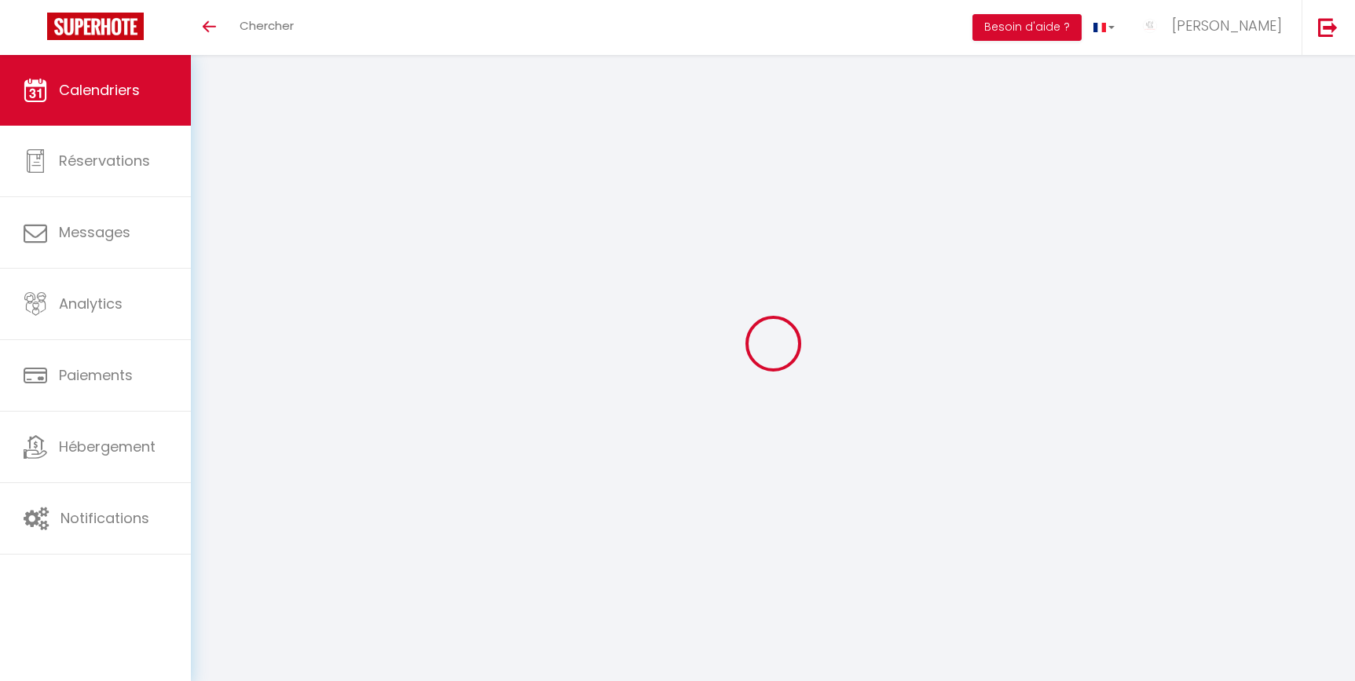
click at [123, 464] on link "Hébergement" at bounding box center [95, 447] width 191 height 71
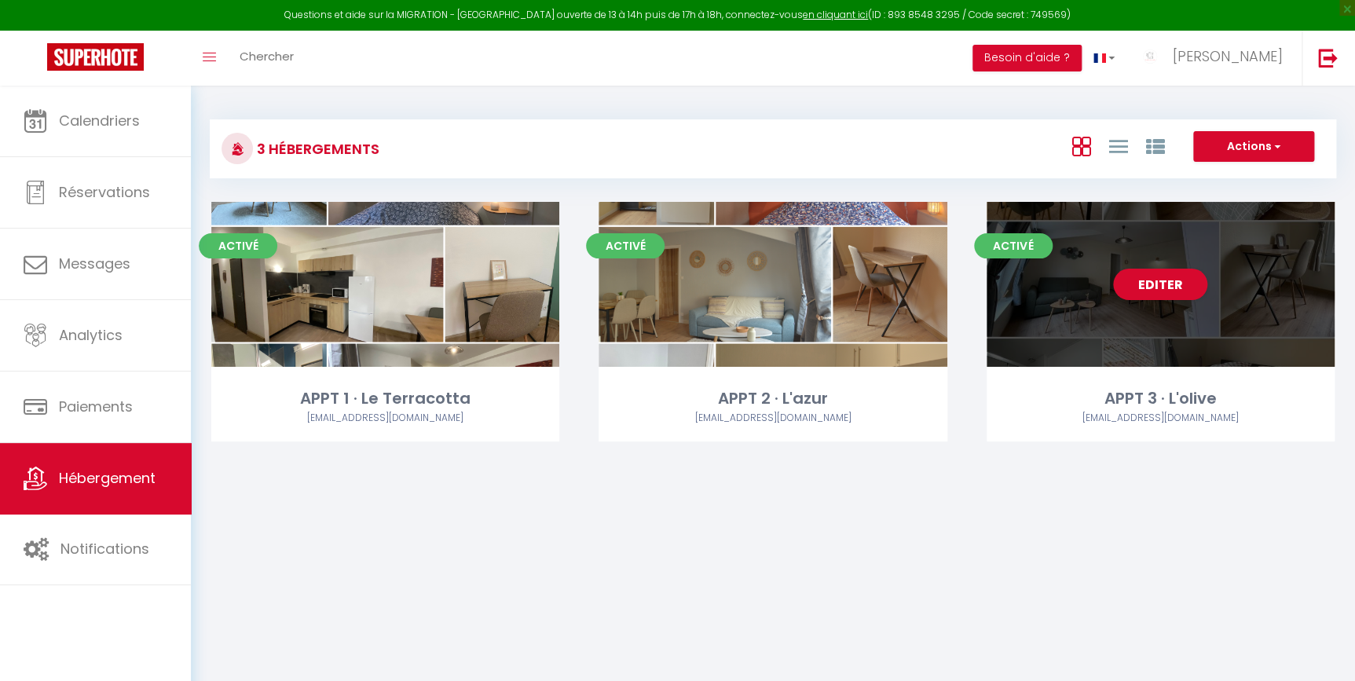
click at [1088, 305] on div "Editer" at bounding box center [1160, 284] width 348 height 165
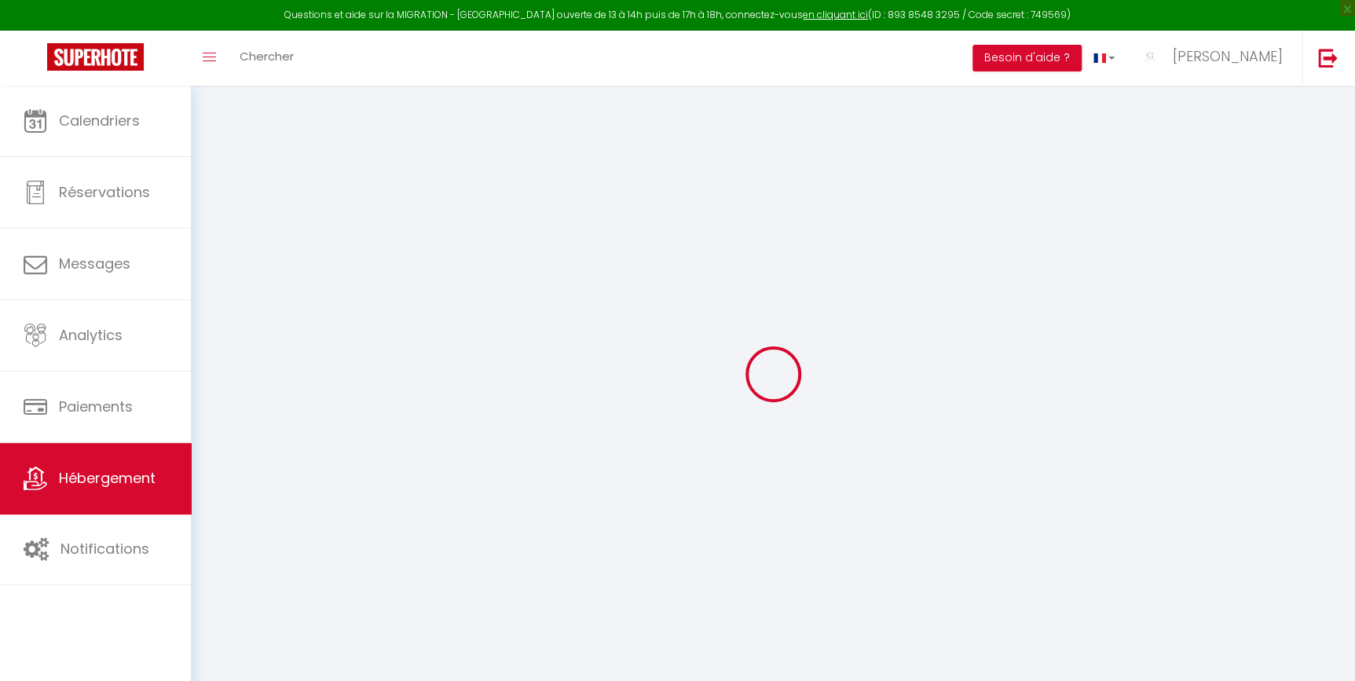
select select "Igloohome"
type input "[EMAIL_ADDRESS][DOMAIN_NAME]"
checkbox input "true"
select select "2"
checkbox input "true"
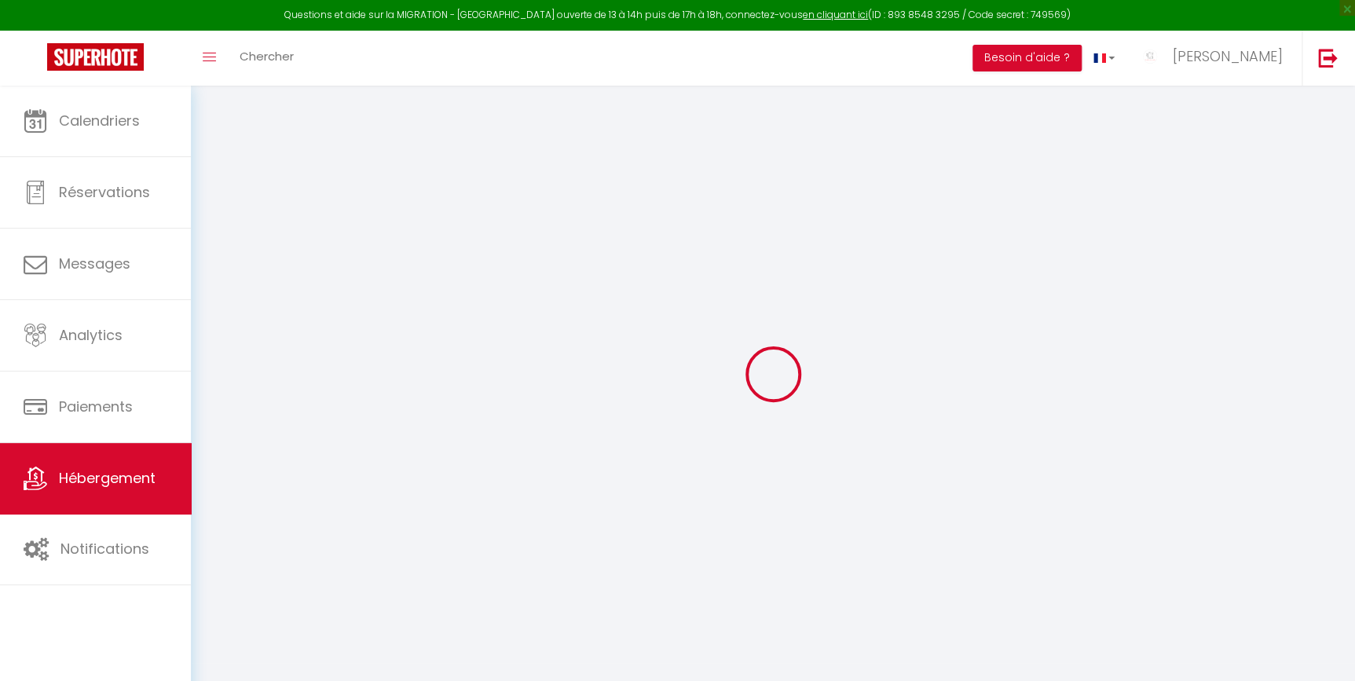
select select
checkbox input "false"
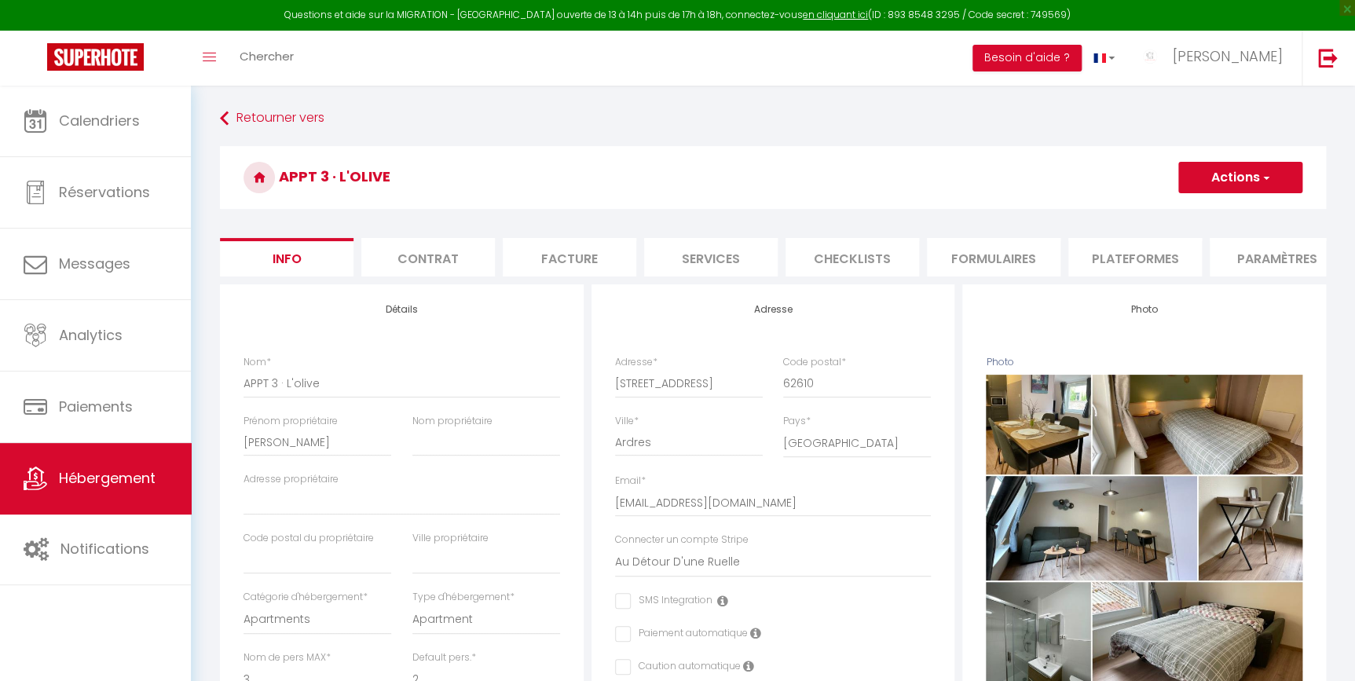
click at [730, 255] on li "Services" at bounding box center [711, 257] width 134 height 38
checkbox input "true"
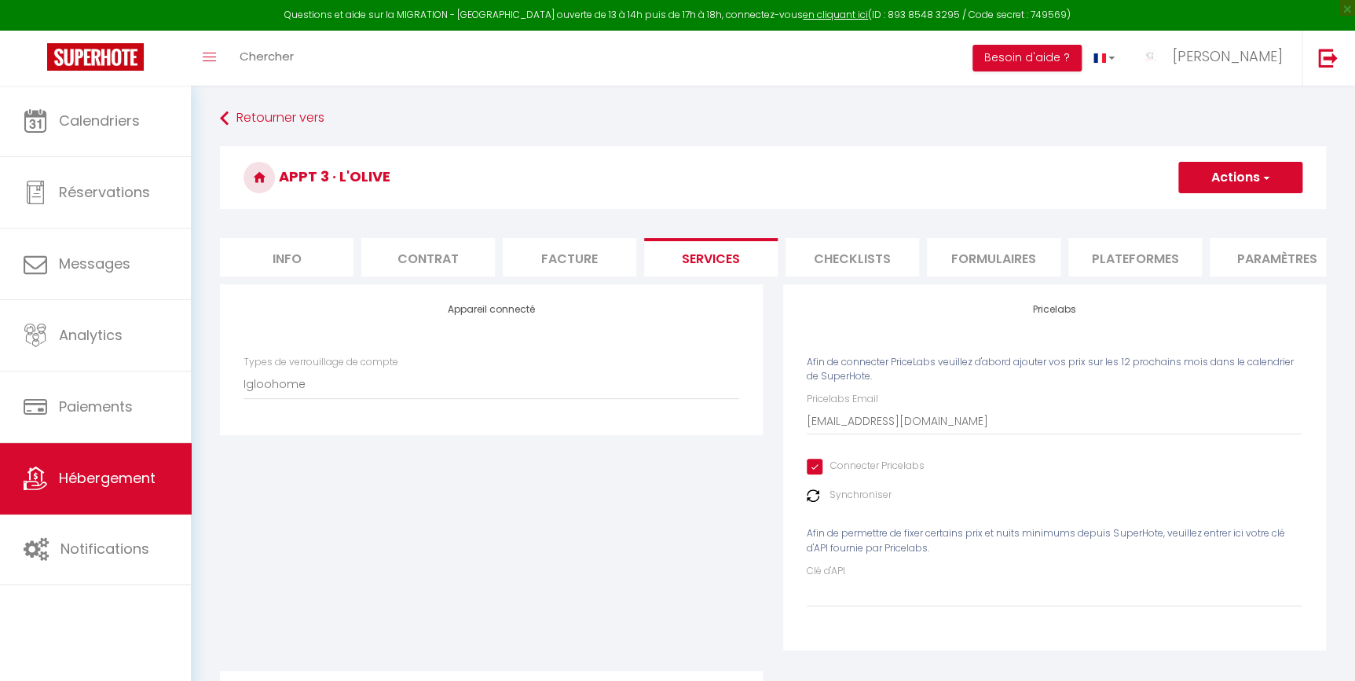
scroll to position [236, 0]
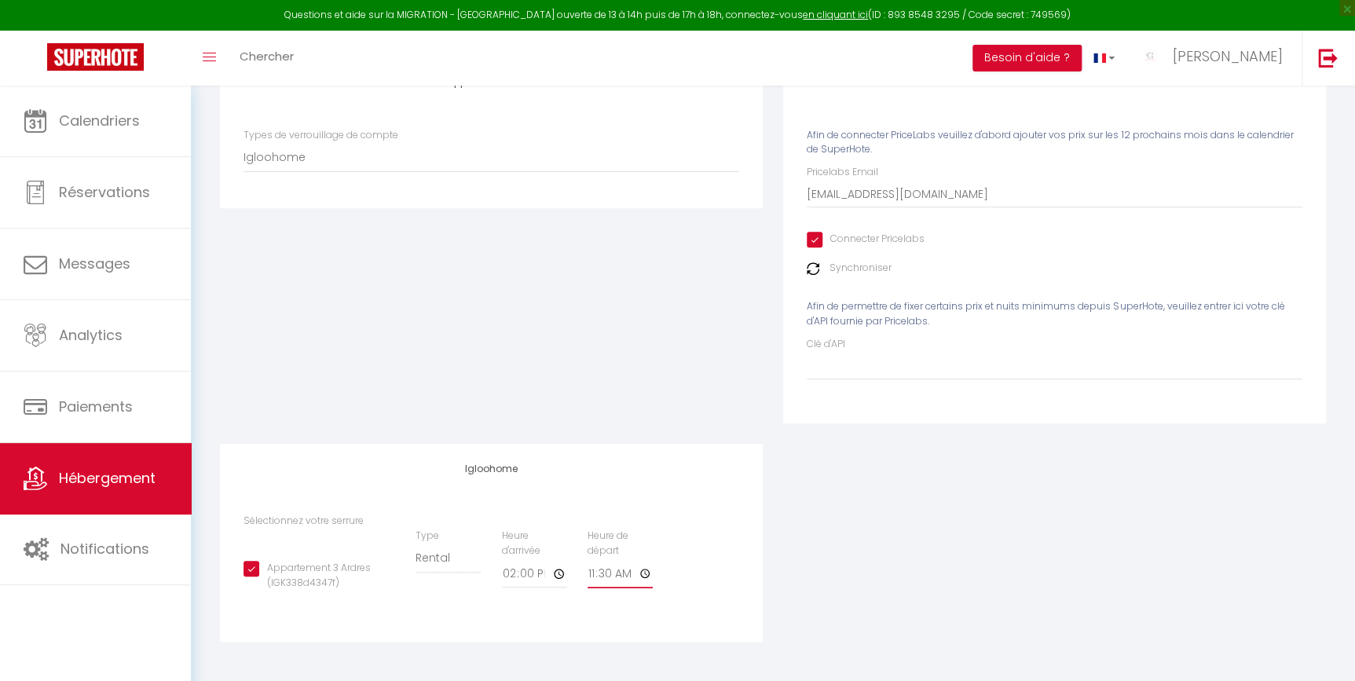
click at [605, 576] on input "11:30" at bounding box center [619, 574] width 65 height 28
click at [602, 574] on input "11:30" at bounding box center [619, 574] width 65 height 28
click at [637, 573] on input "11:30" at bounding box center [619, 574] width 65 height 28
click at [642, 573] on input "11:30" at bounding box center [619, 574] width 65 height 28
click at [644, 572] on input "11:30" at bounding box center [619, 574] width 65 height 28
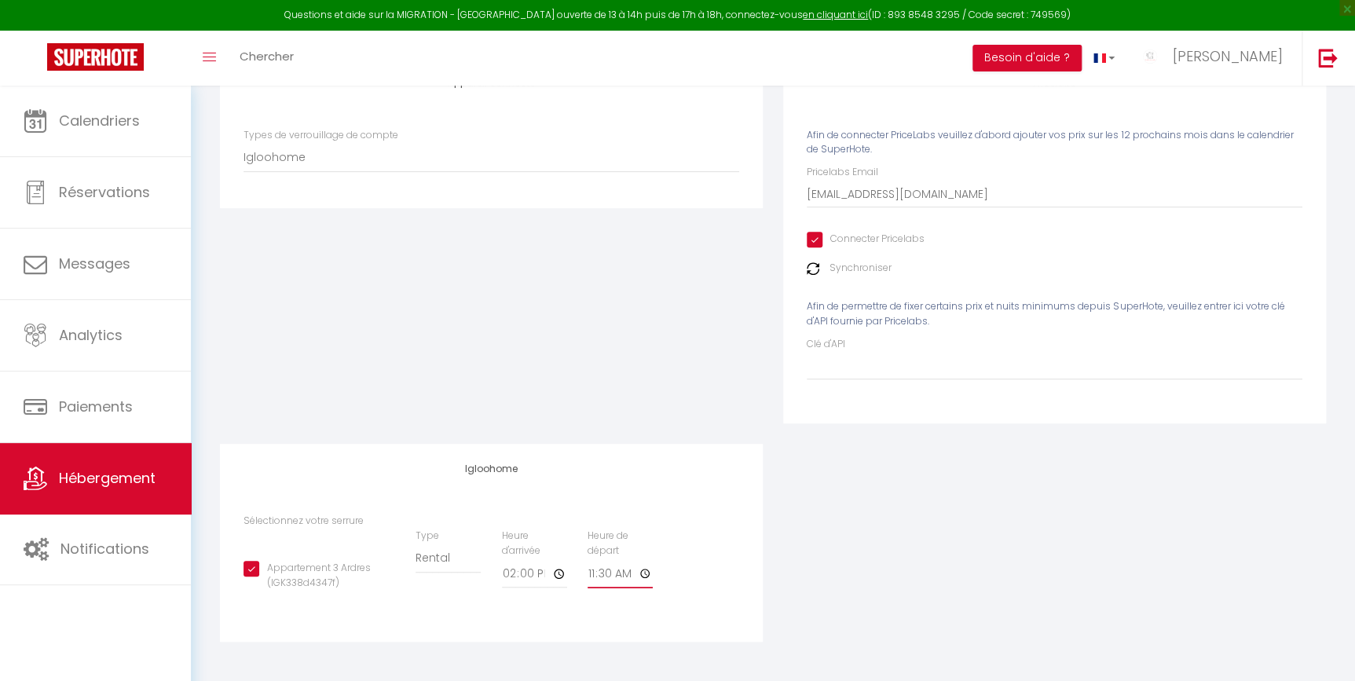
click at [644, 572] on input "11:30" at bounding box center [619, 574] width 65 height 28
click at [646, 568] on input "11:30" at bounding box center [619, 574] width 65 height 28
click at [594, 572] on input "11:30" at bounding box center [619, 574] width 65 height 28
click at [605, 572] on input "11:30" at bounding box center [619, 574] width 65 height 28
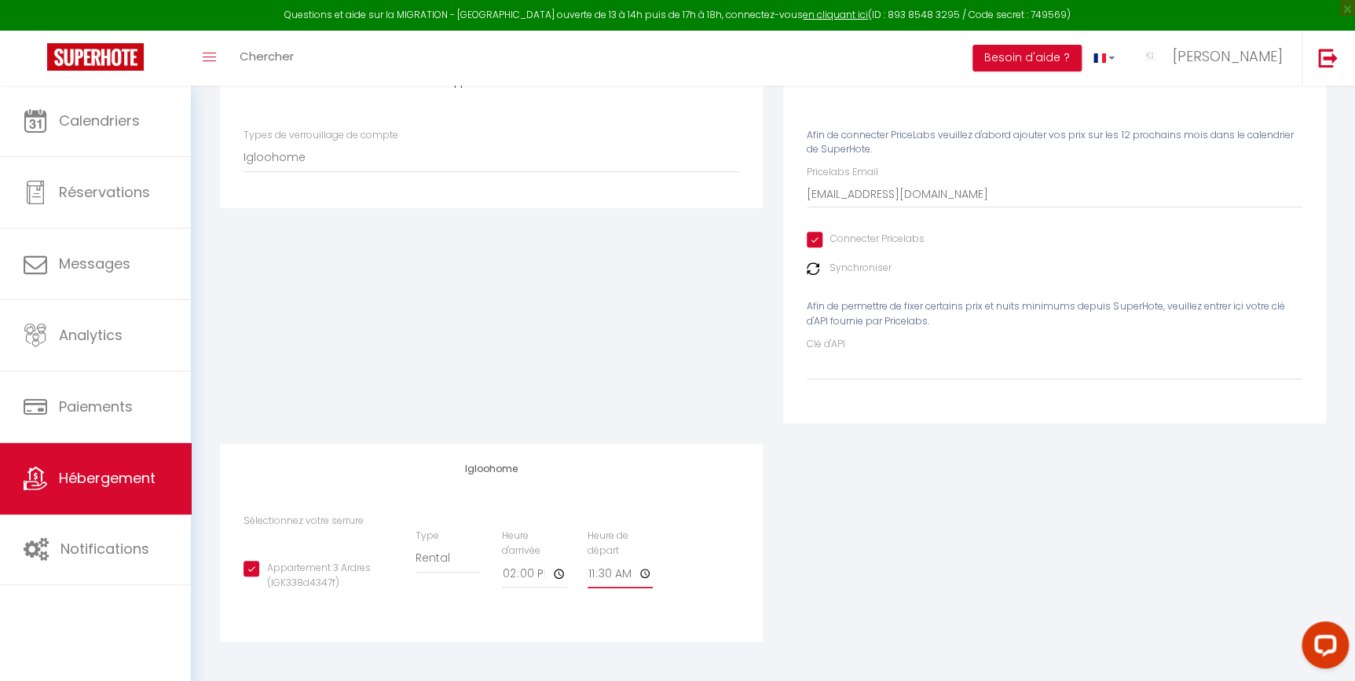
click at [587, 573] on input "11:30" at bounding box center [619, 574] width 65 height 28
click at [594, 573] on input "11:30" at bounding box center [619, 574] width 65 height 28
click at [647, 572] on input "11:30" at bounding box center [619, 574] width 65 height 28
type input "12:30"
checkbox input "true"
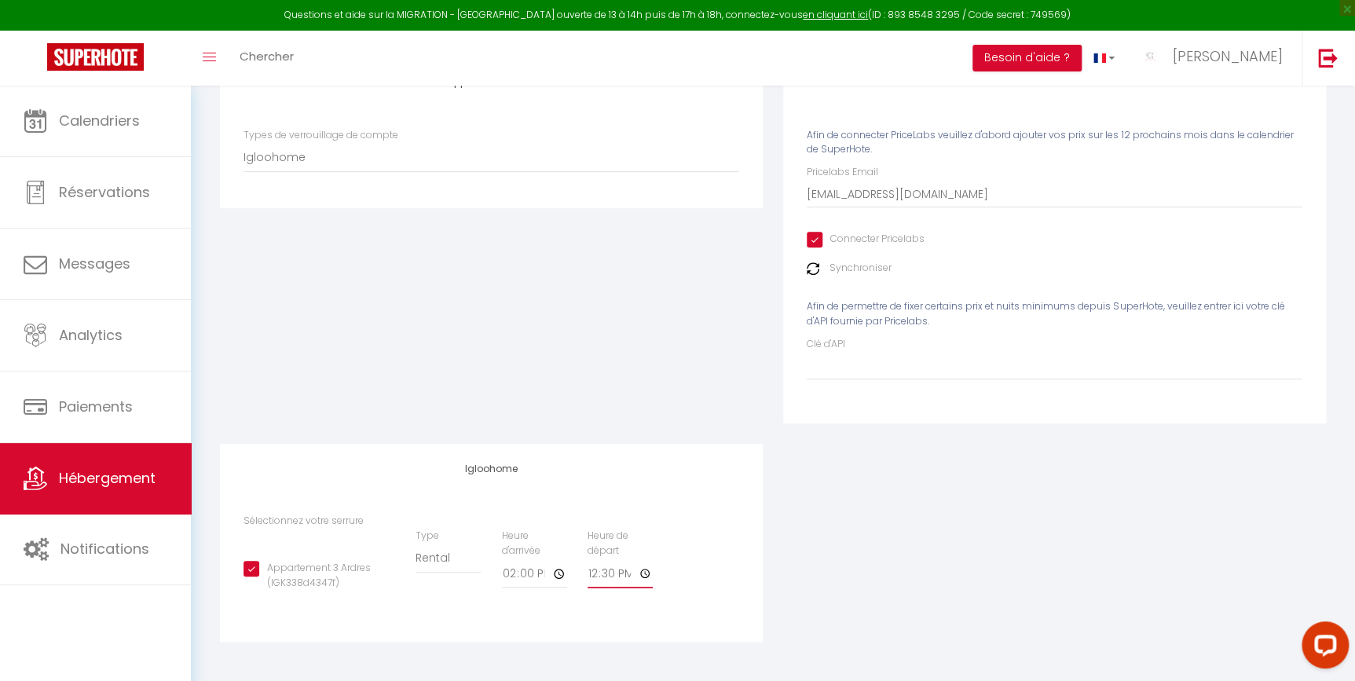
type input "11:30"
checkbox input "true"
type input "11:15"
checkbox input "true"
type input "11:15"
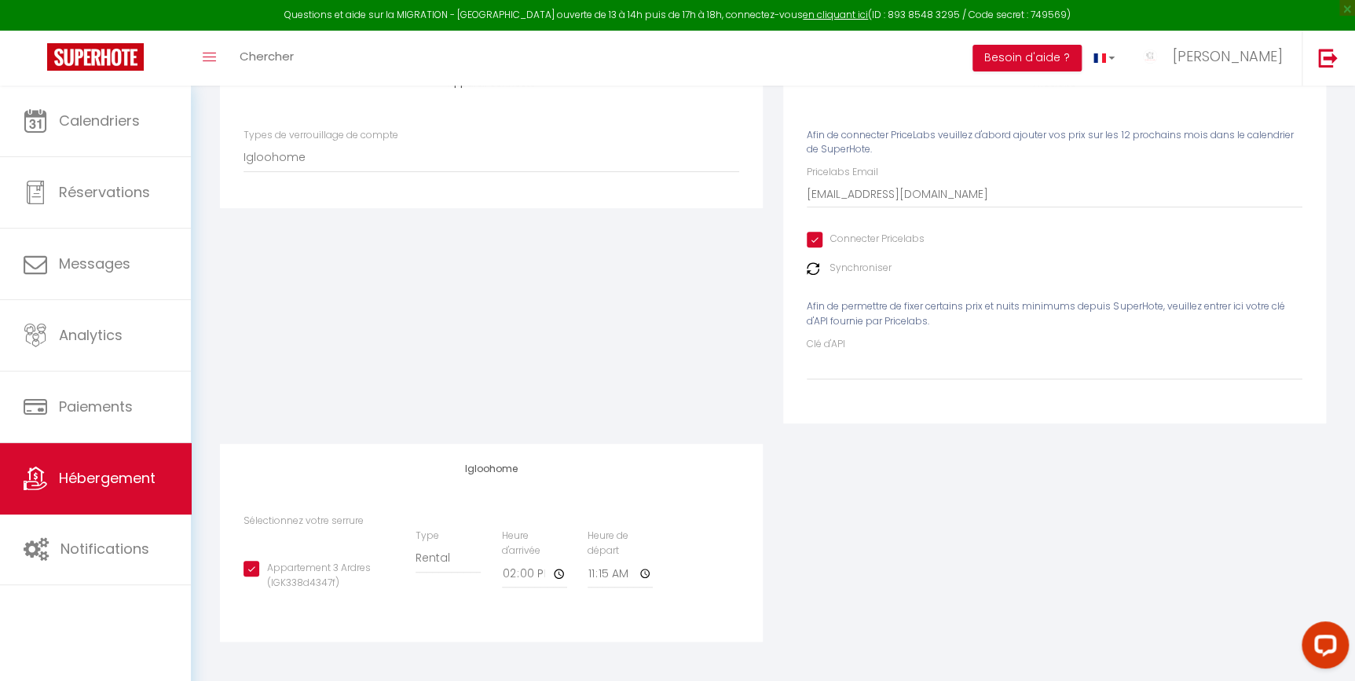
click at [716, 520] on div "Sélectionnez votre serrure Appartement 3 Ardres (IGK338d4347f) Type Building Re…" at bounding box center [491, 560] width 496 height 93
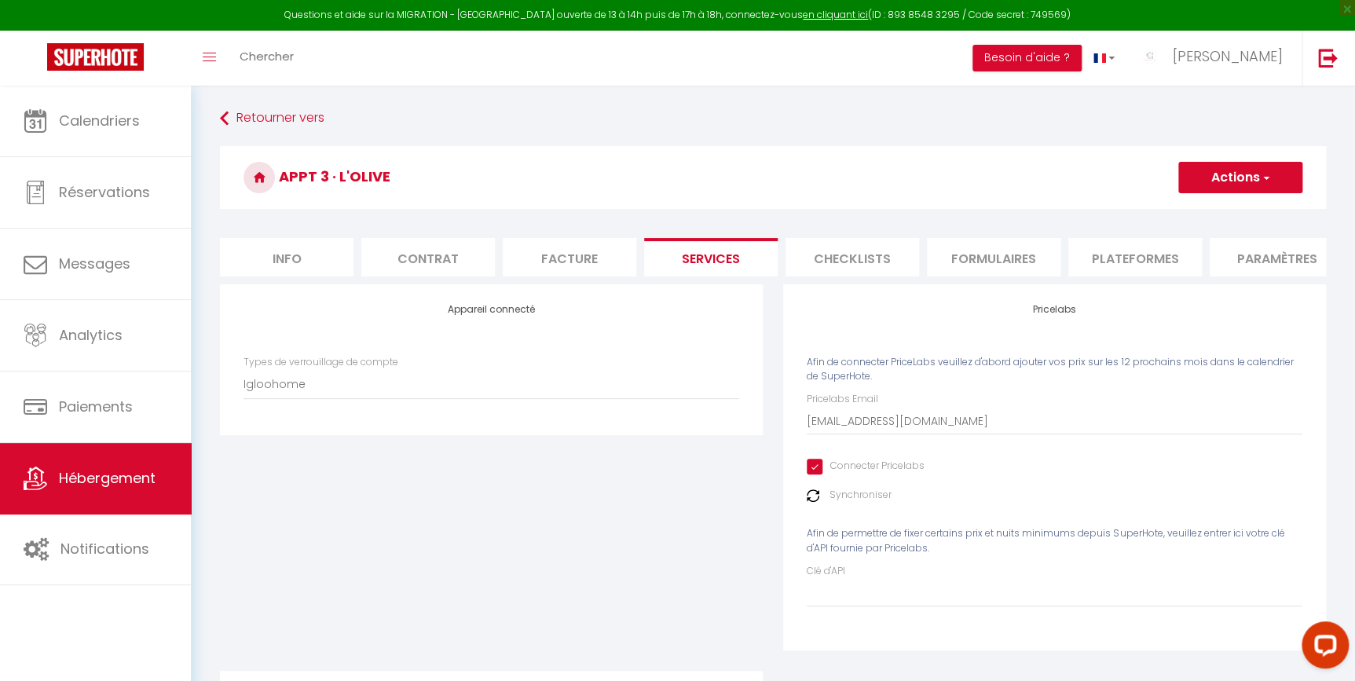
click at [1217, 166] on button "Actions" at bounding box center [1240, 177] width 124 height 31
click at [1202, 217] on link "Enregistrer" at bounding box center [1239, 212] width 124 height 20
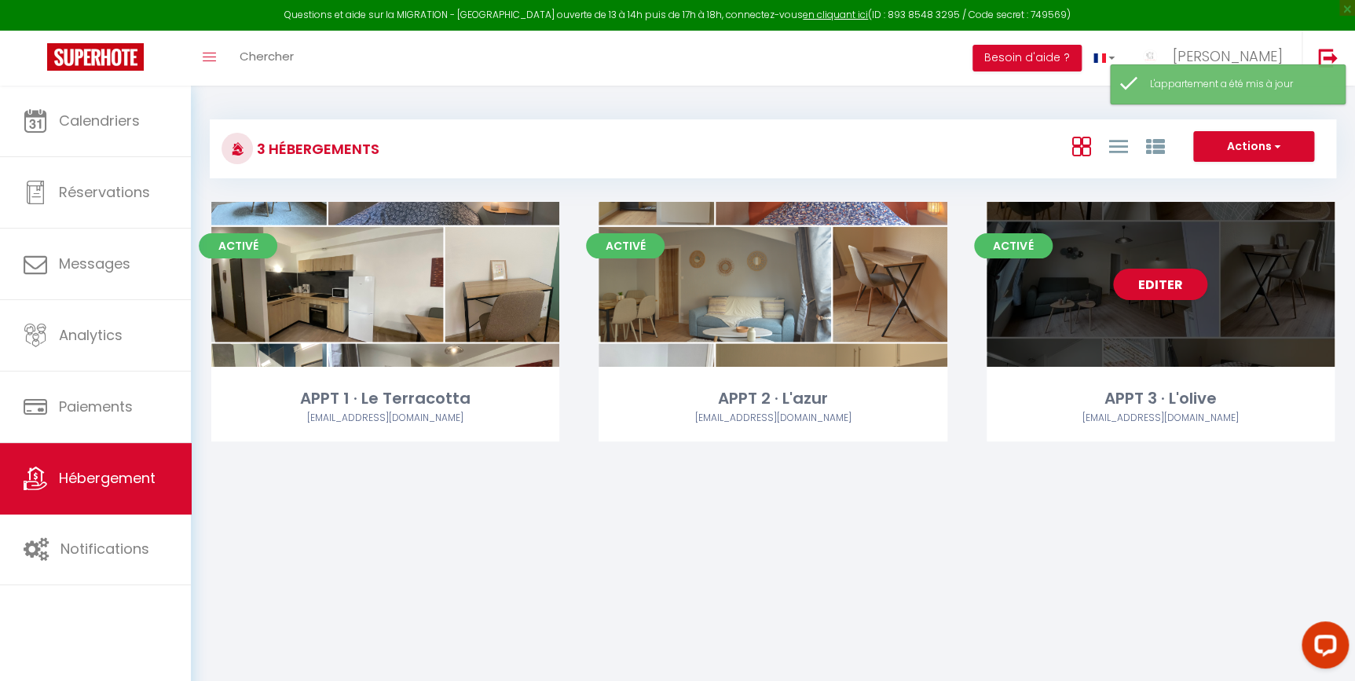
click at [1092, 284] on div "Editer" at bounding box center [1160, 284] width 348 height 165
select select "3"
select select "2"
select select "1"
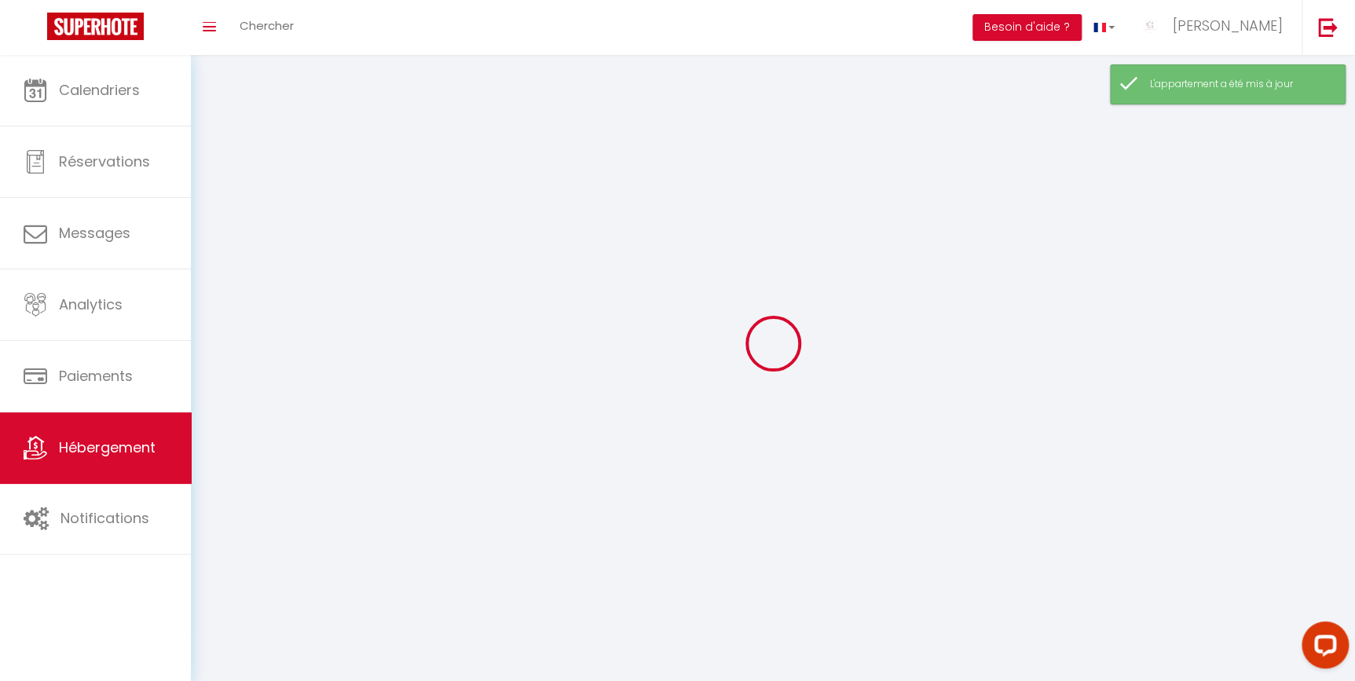
select select
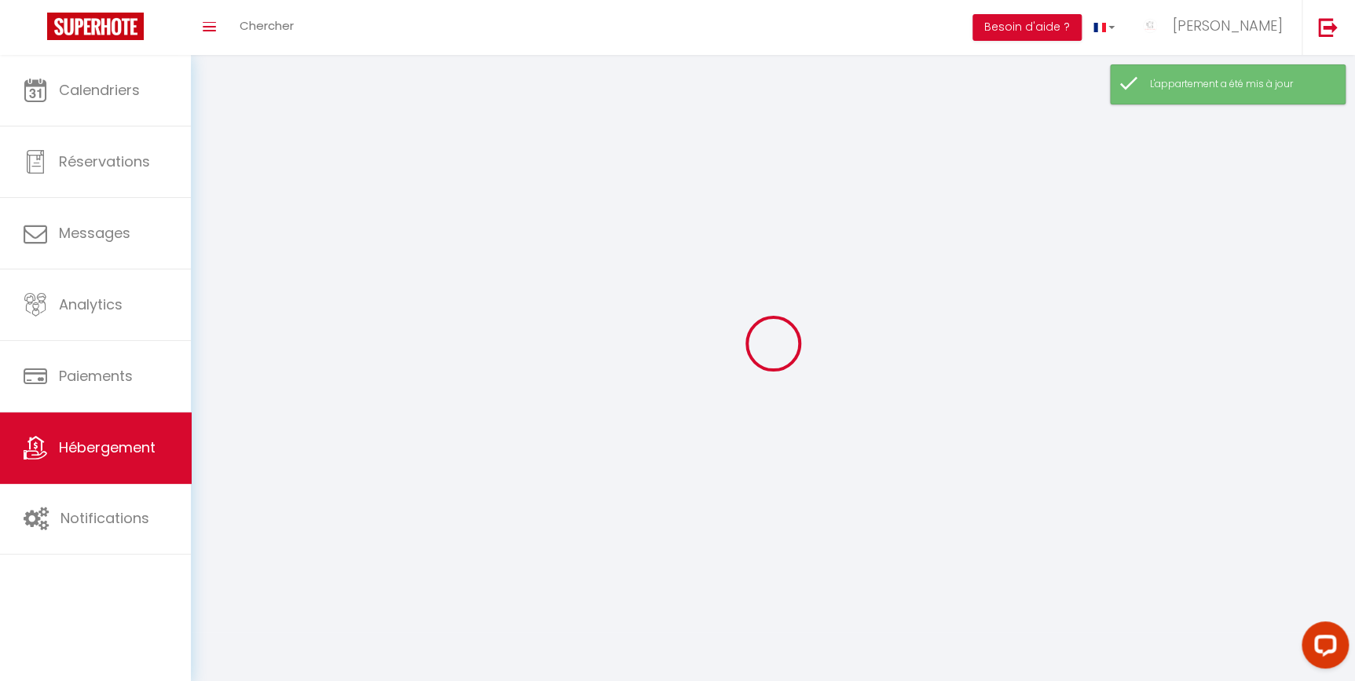
checkbox input "false"
select select
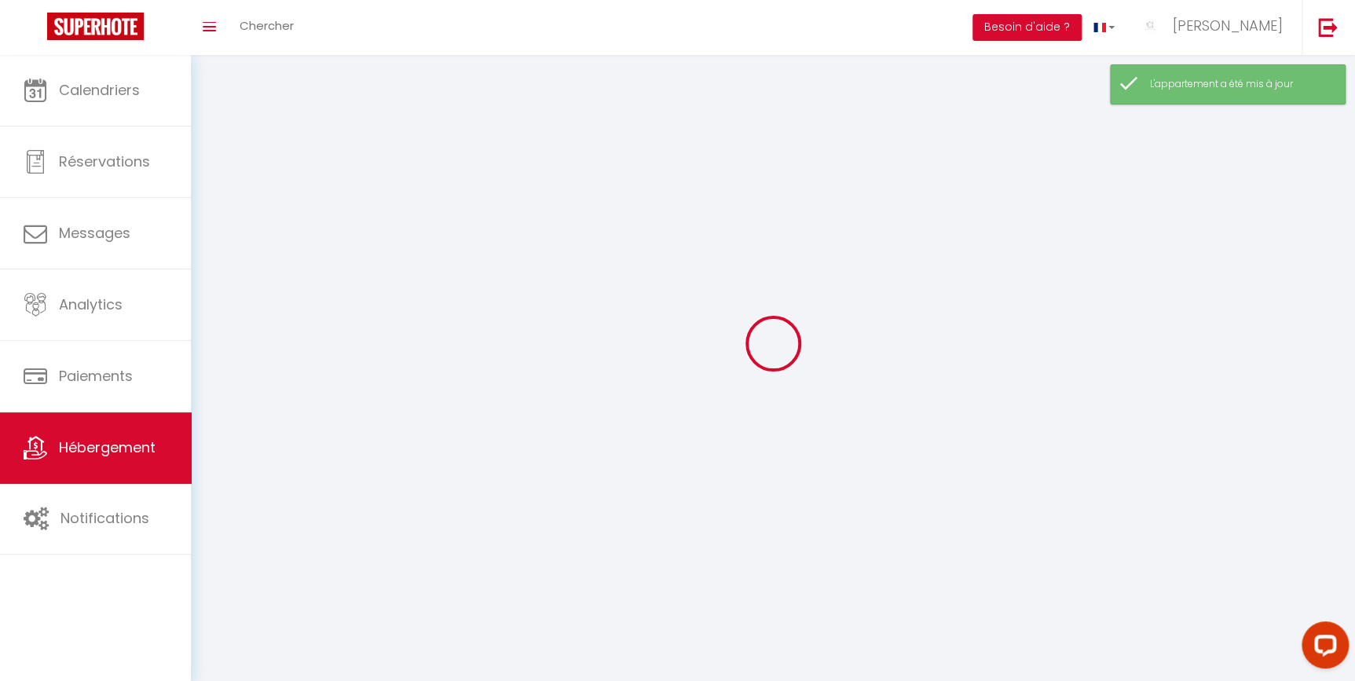
select select
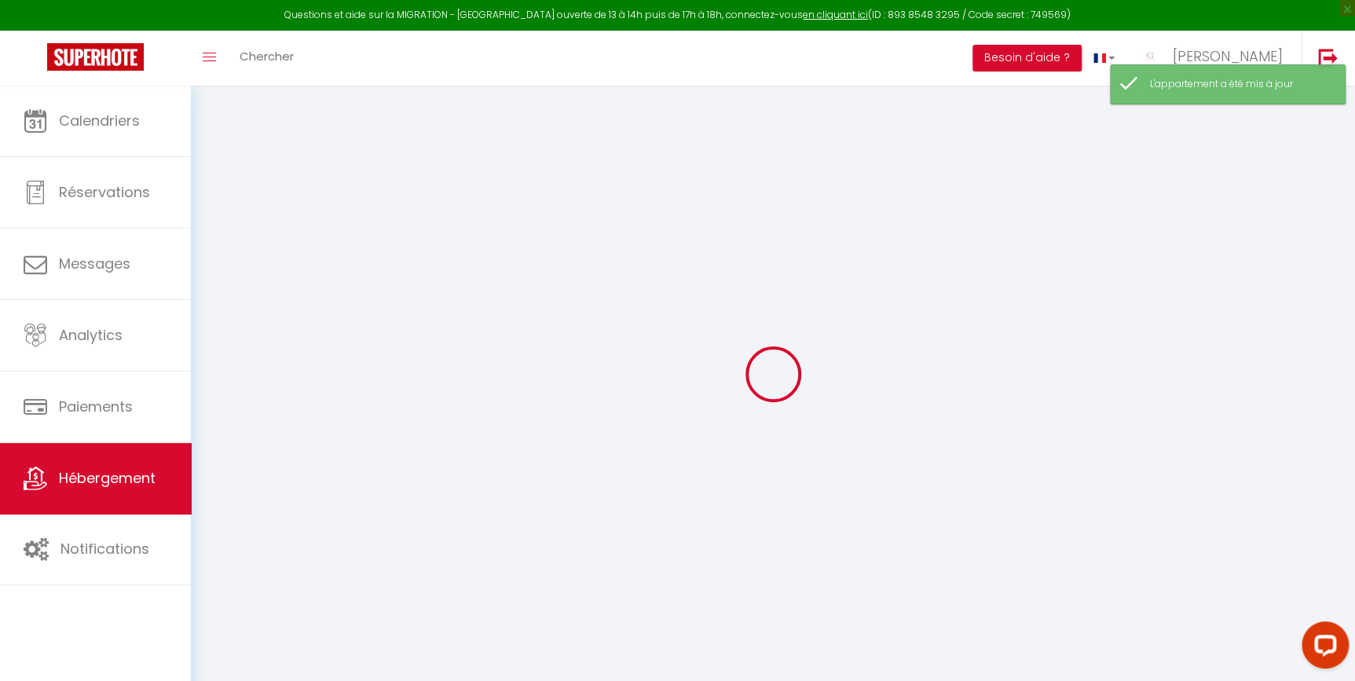
select select
checkbox input "false"
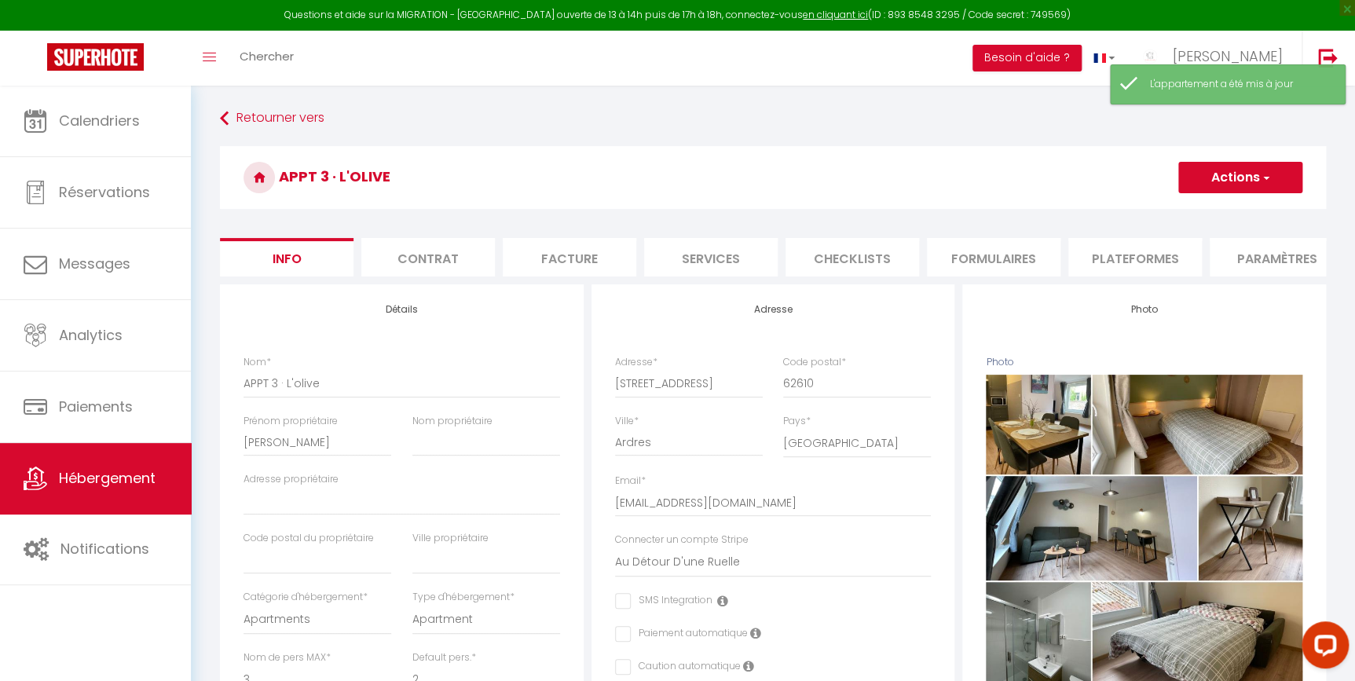
click at [740, 247] on li "Services" at bounding box center [711, 257] width 134 height 38
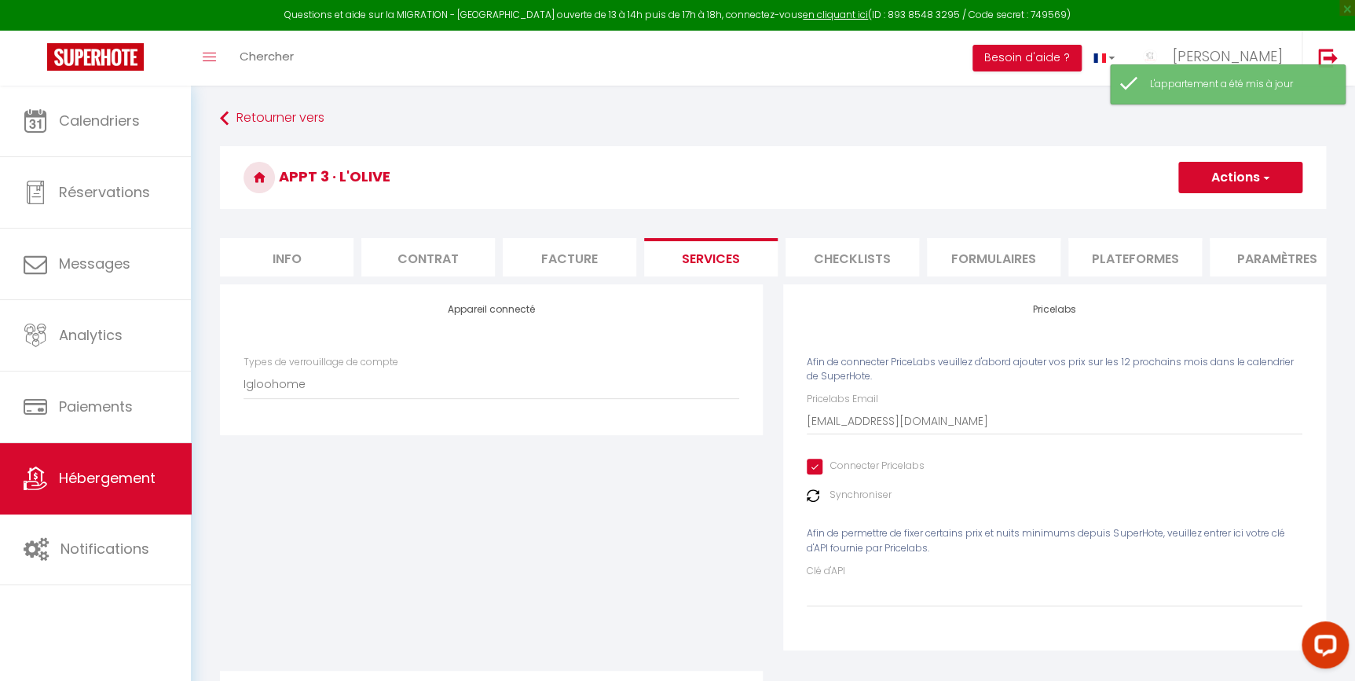
checkbox input "true"
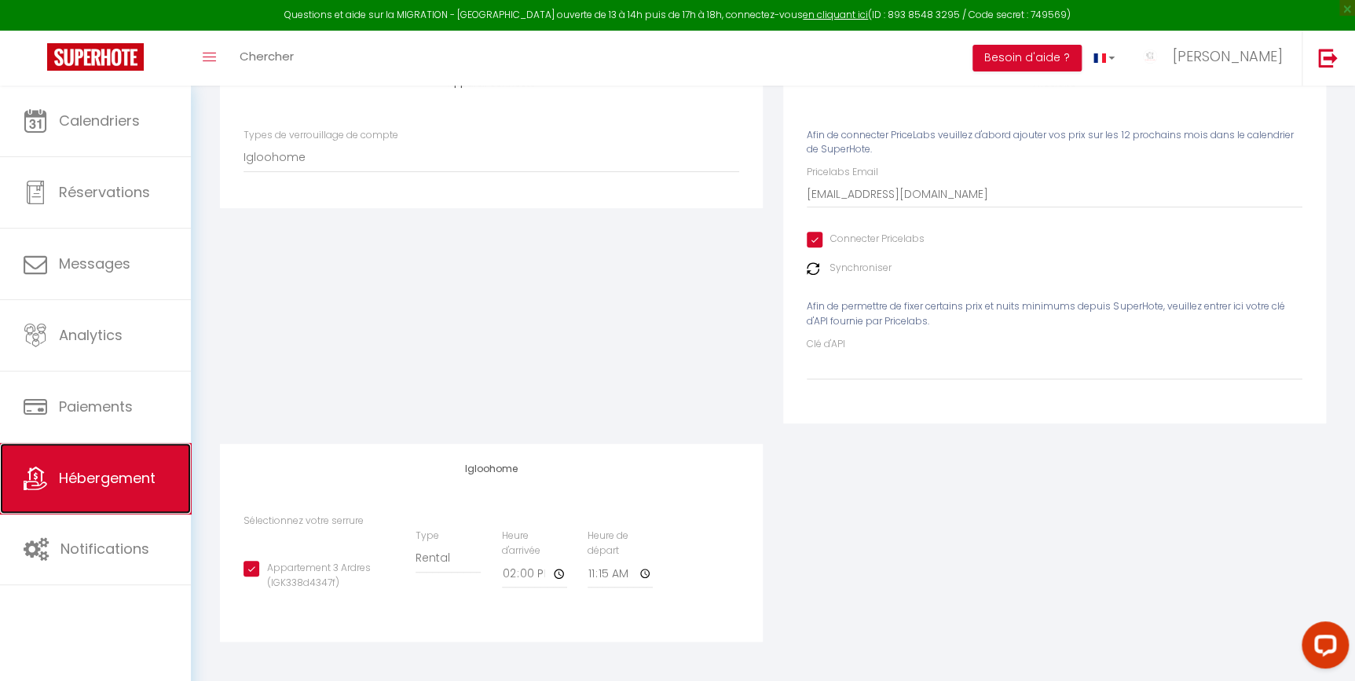
click at [118, 479] on span "Hébergement" at bounding box center [107, 478] width 97 height 20
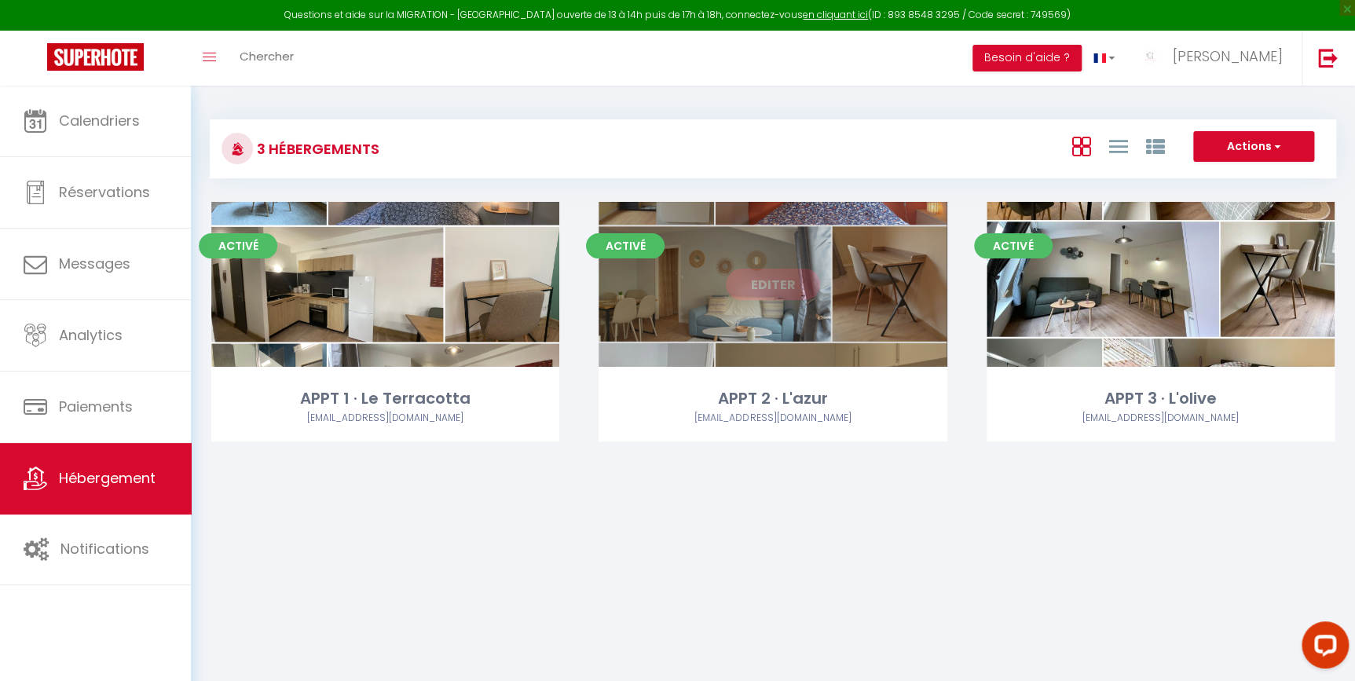
click at [883, 314] on div "Editer" at bounding box center [772, 284] width 348 height 165
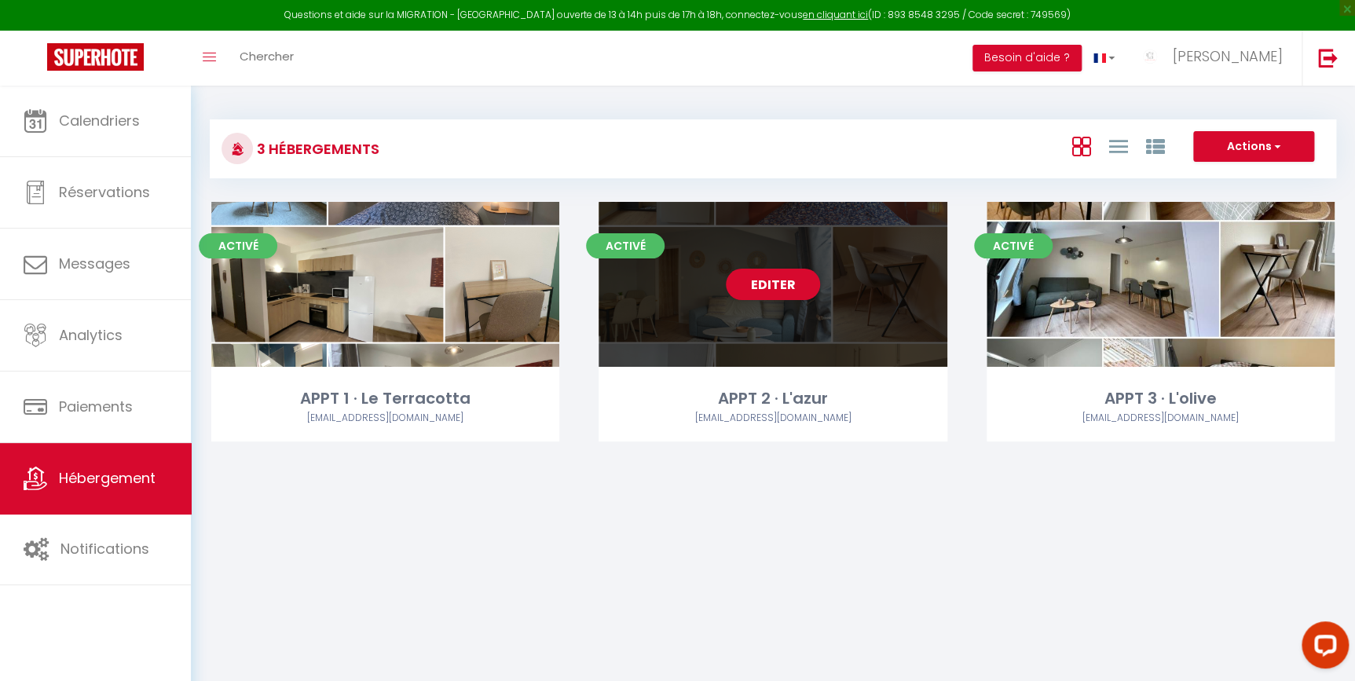
click at [807, 306] on div "Editer" at bounding box center [772, 284] width 348 height 165
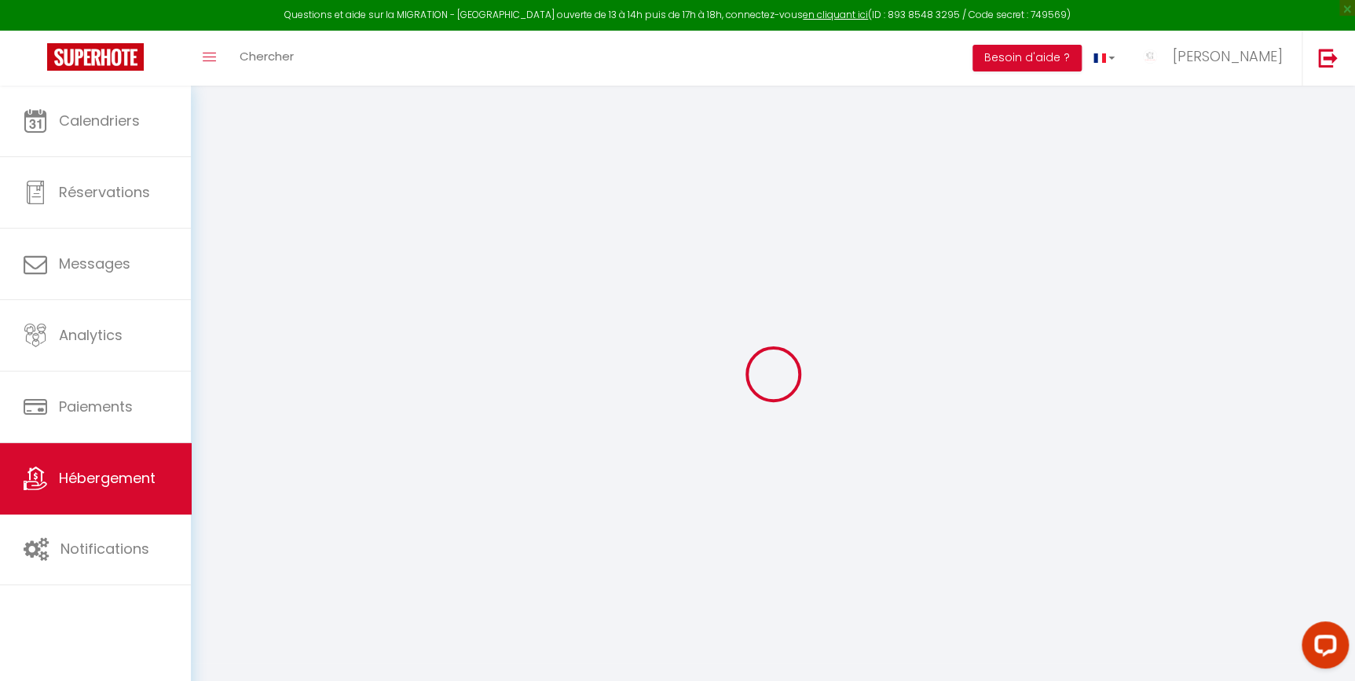
select select "Igloohome"
type input "[EMAIL_ADDRESS][DOMAIN_NAME]"
checkbox input "true"
select select "2"
checkbox input "true"
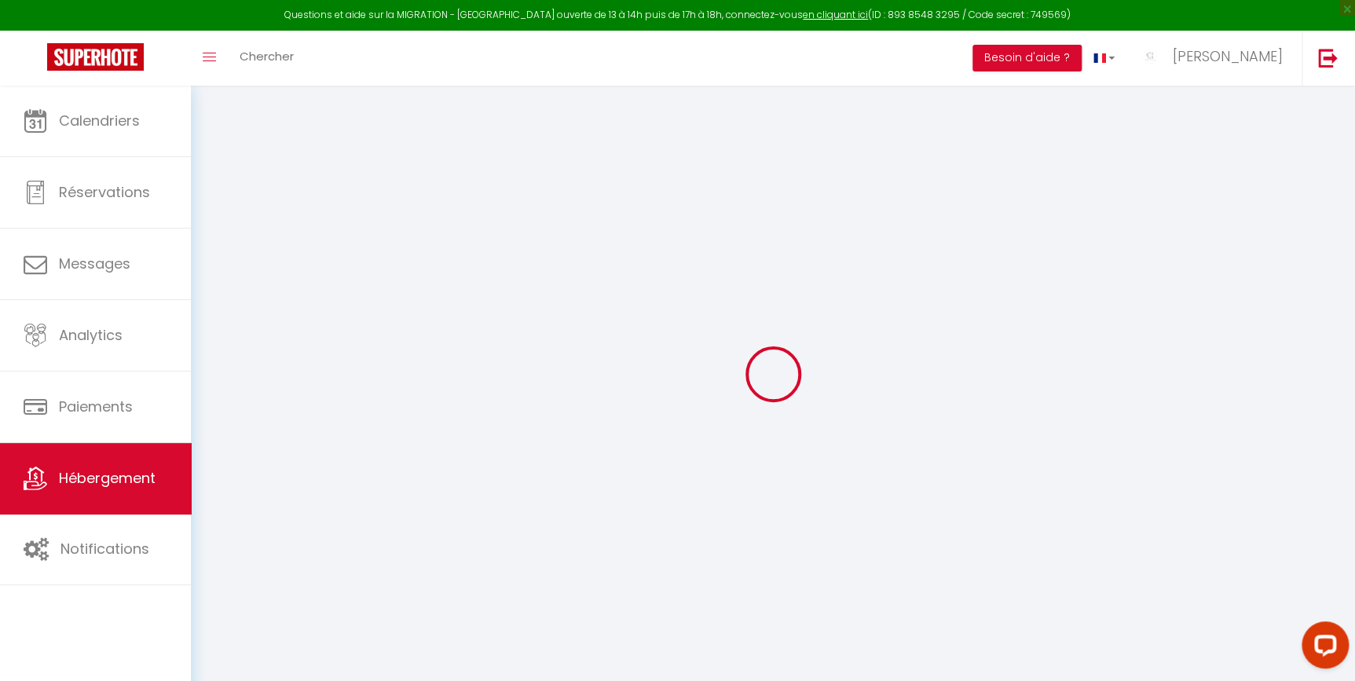
checkbox input "false"
select select "16:00"
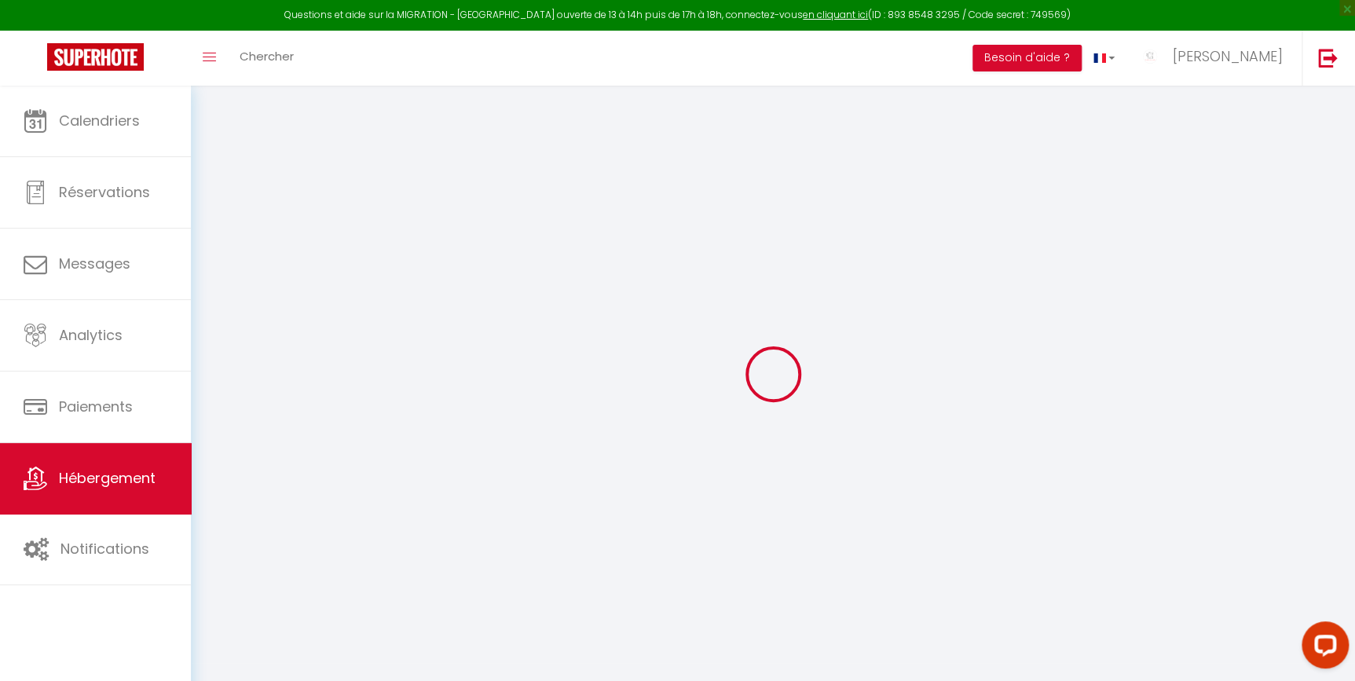
select select "23:45"
select select "11:00"
select select "30"
select select "120"
select select "18:00"
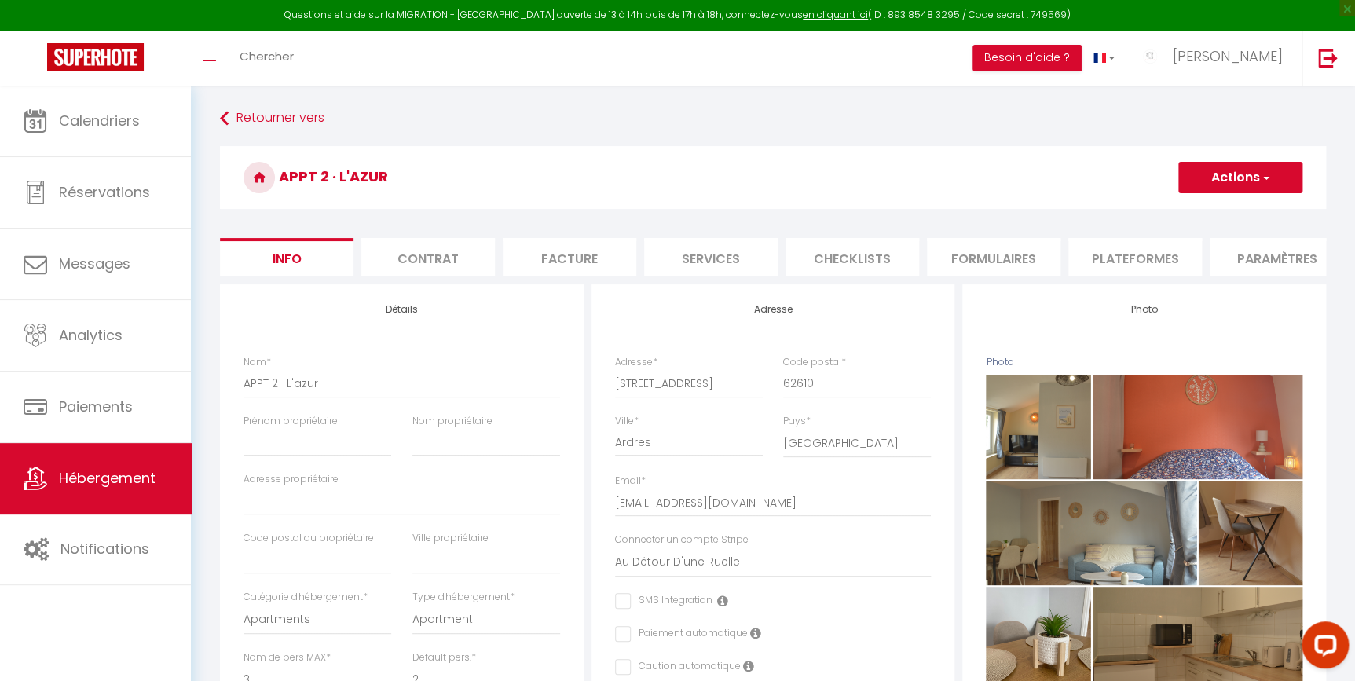
click at [737, 251] on li "Services" at bounding box center [711, 257] width 134 height 38
checkbox input "true"
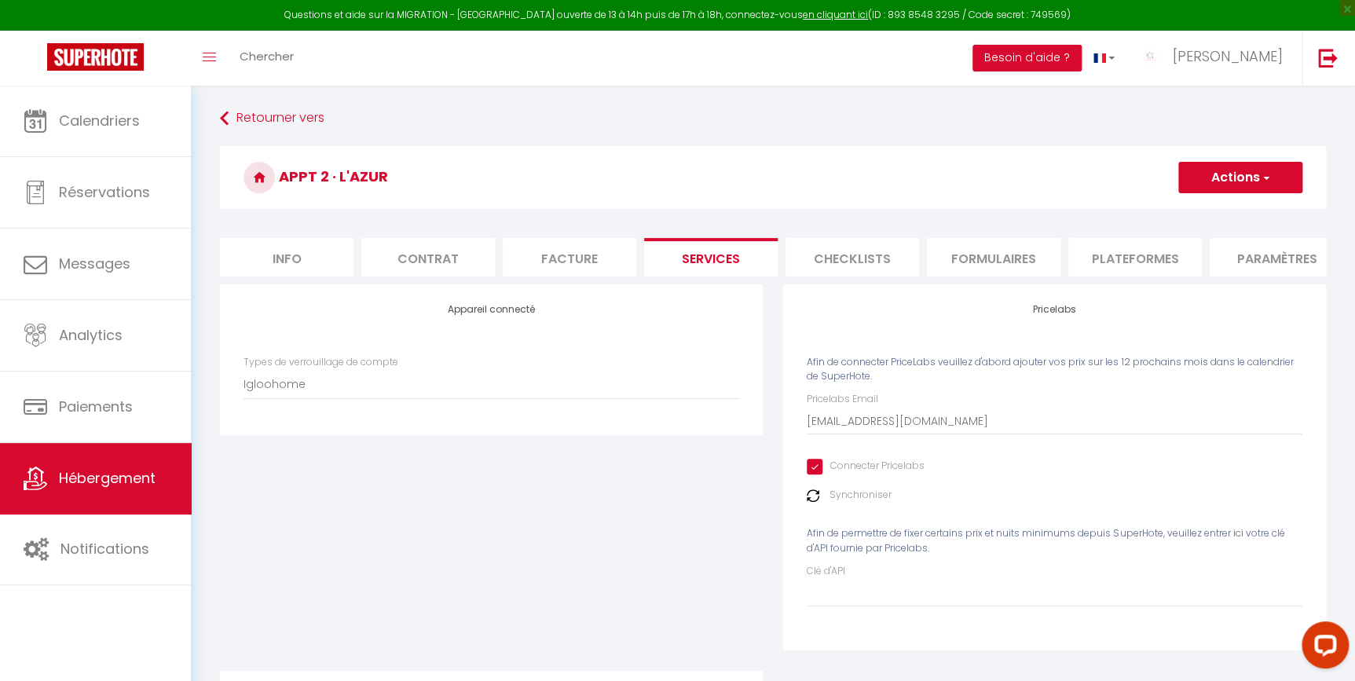
scroll to position [236, 0]
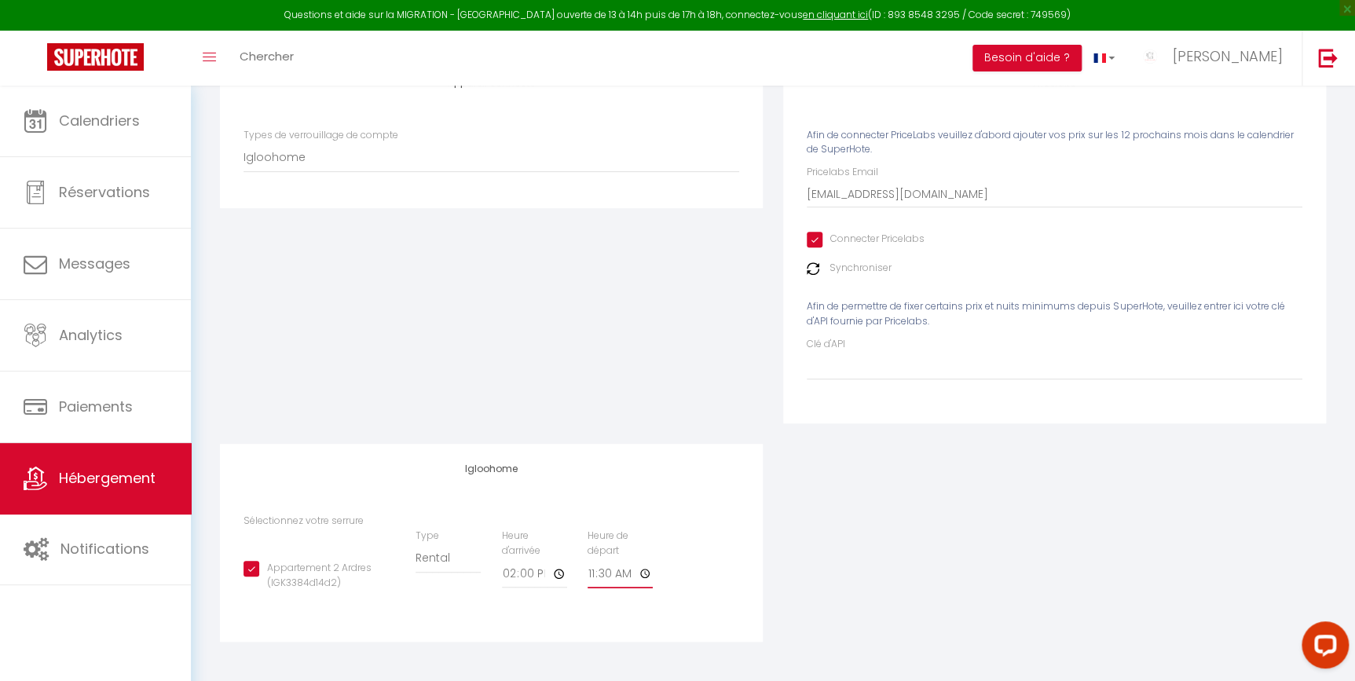
click at [608, 573] on input "11:30" at bounding box center [619, 574] width 65 height 28
click at [643, 572] on input "11:30" at bounding box center [619, 574] width 65 height 28
type input "11:15"
checkbox input "true"
type input "11:15"
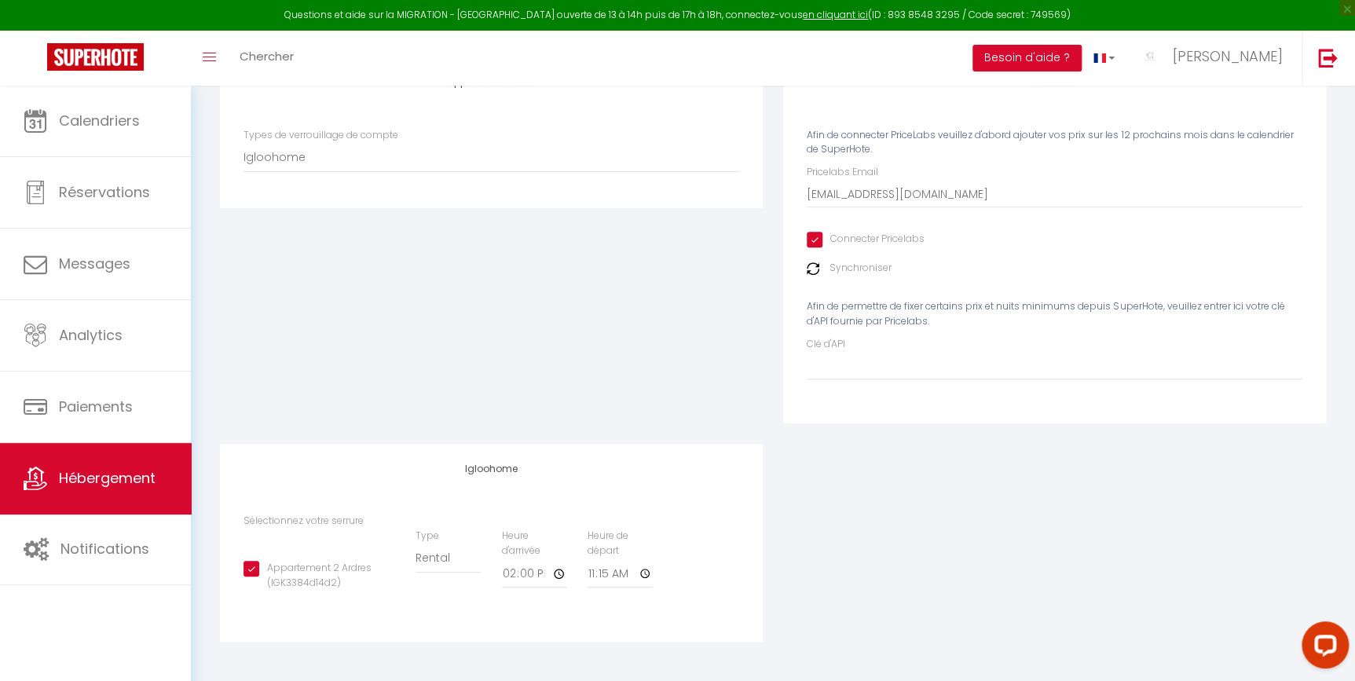
click at [706, 322] on div "Appareil connecté Types de verrouillage de compte Igloohome IgloohomeV2" at bounding box center [491, 250] width 563 height 386
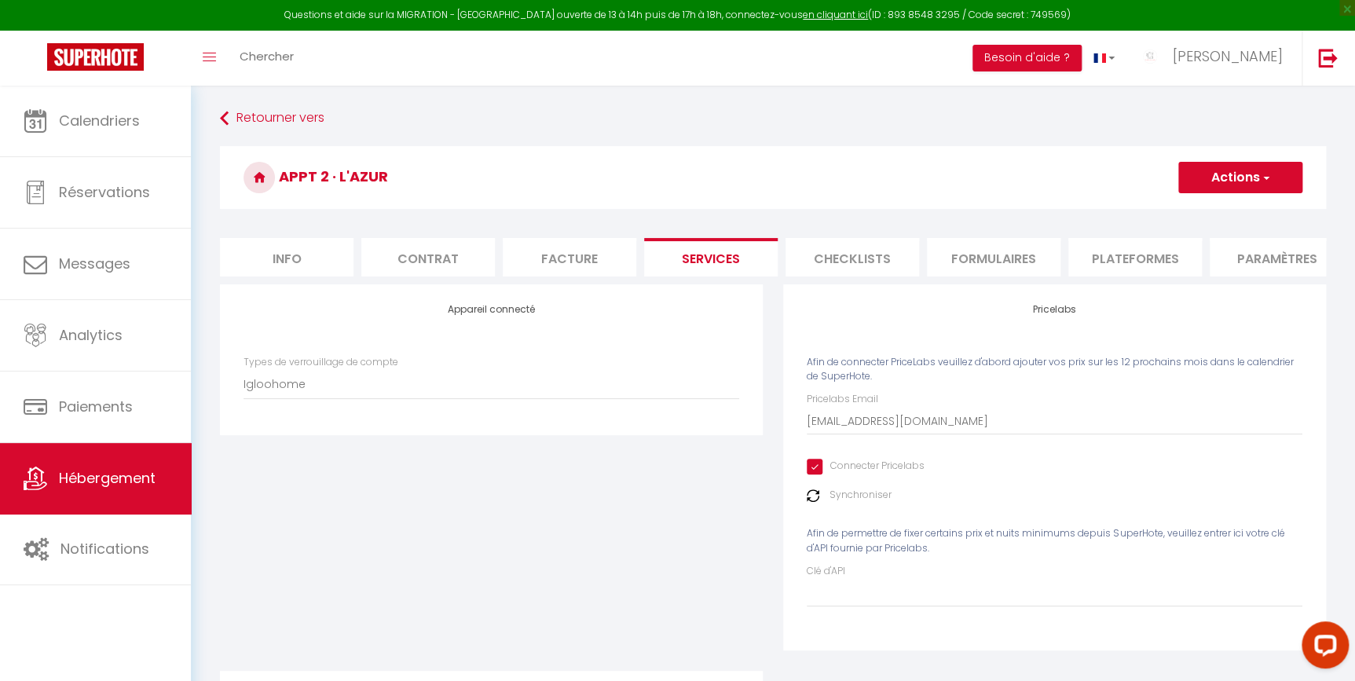
click at [1197, 160] on h3 "APPT 2 · L'azur" at bounding box center [773, 177] width 1106 height 63
click at [1204, 170] on button "Actions" at bounding box center [1240, 177] width 124 height 31
click at [1205, 205] on link "Enregistrer" at bounding box center [1239, 212] width 124 height 20
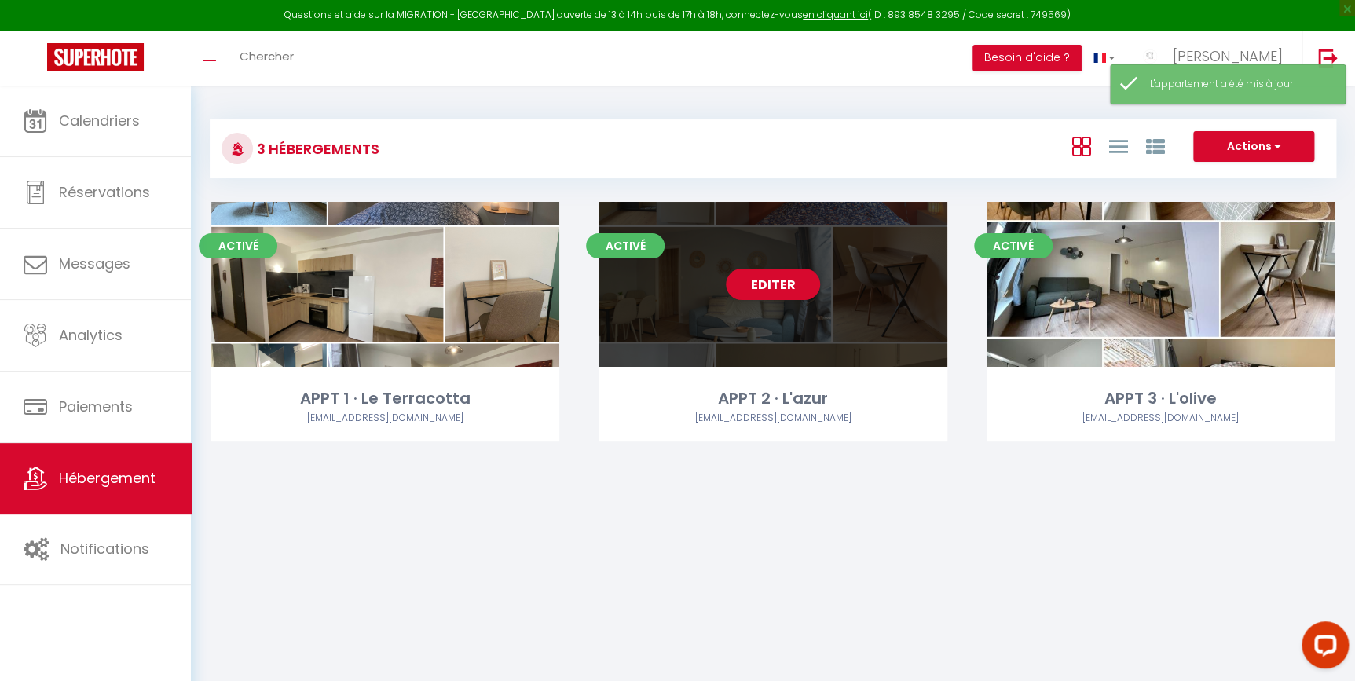
click at [816, 302] on div "Editer" at bounding box center [772, 284] width 348 height 165
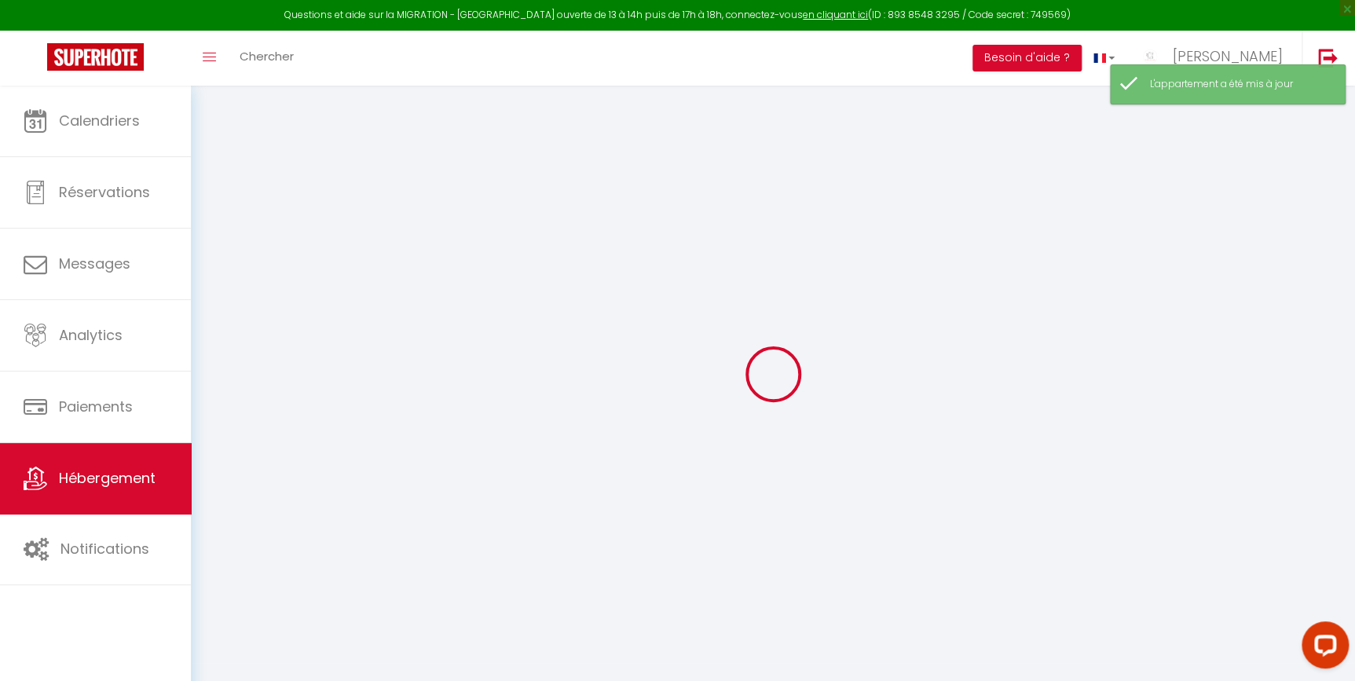
select select "Igloohome"
type input "[EMAIL_ADDRESS][DOMAIN_NAME]"
checkbox input "true"
select select "2"
checkbox input "true"
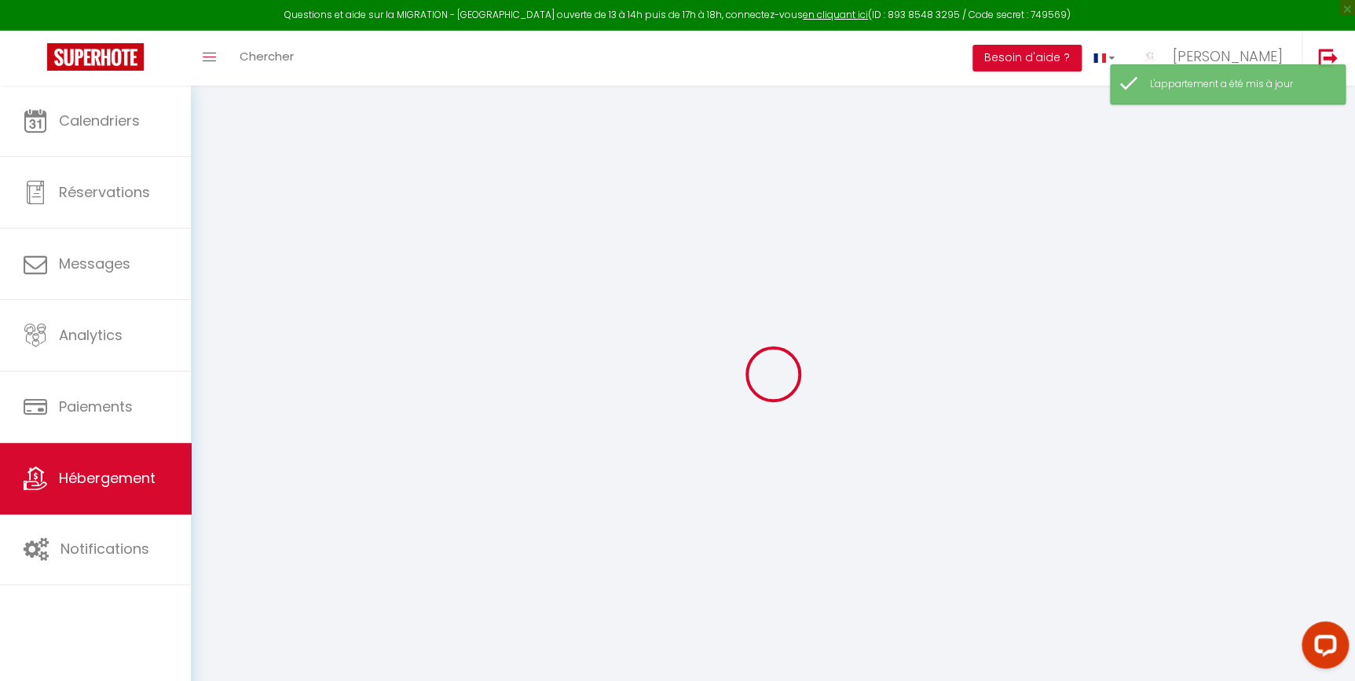
checkbox input "false"
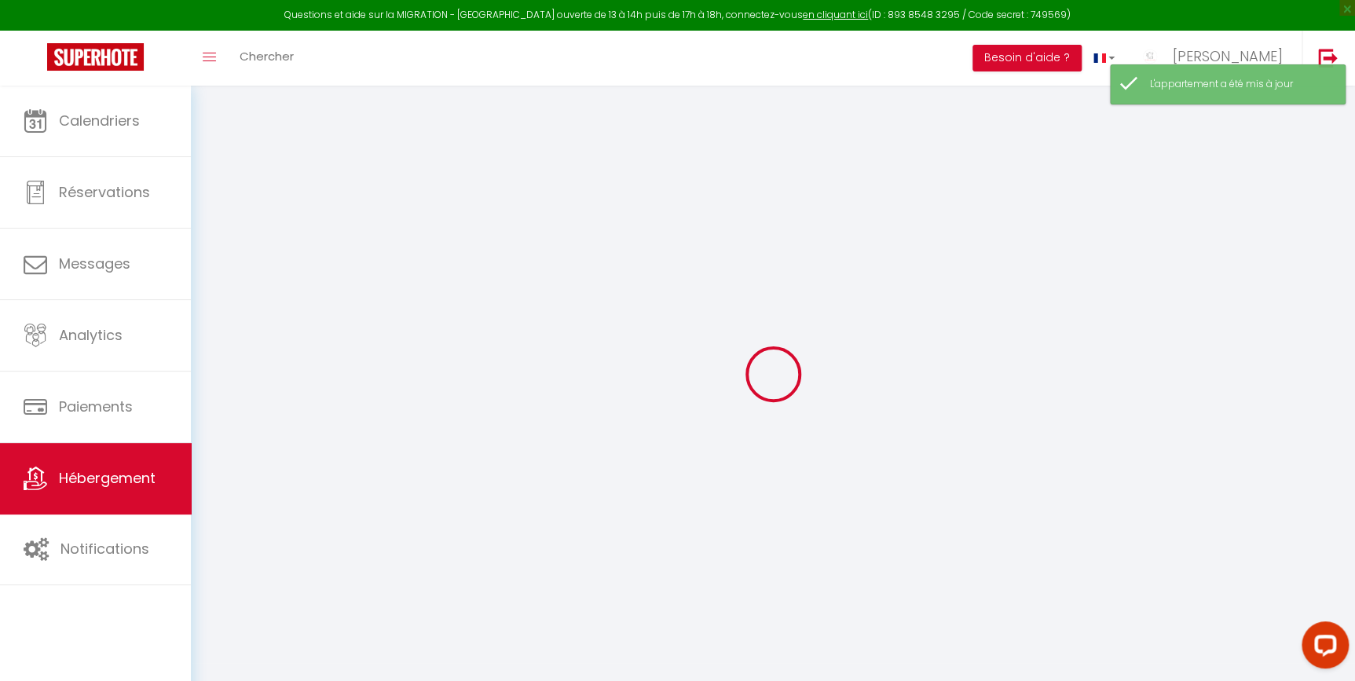
checkbox input "false"
select select "16:00"
select select "23:45"
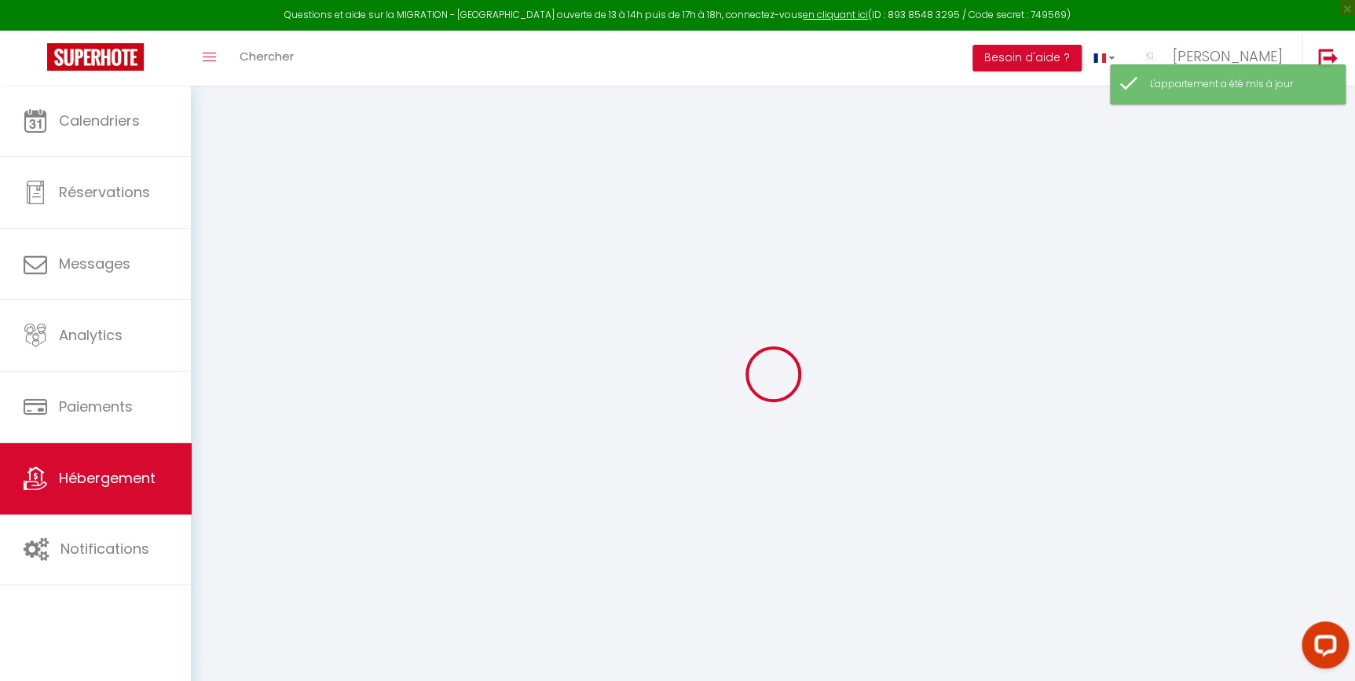
select select "11:00"
select select "30"
select select "120"
select select "18:00"
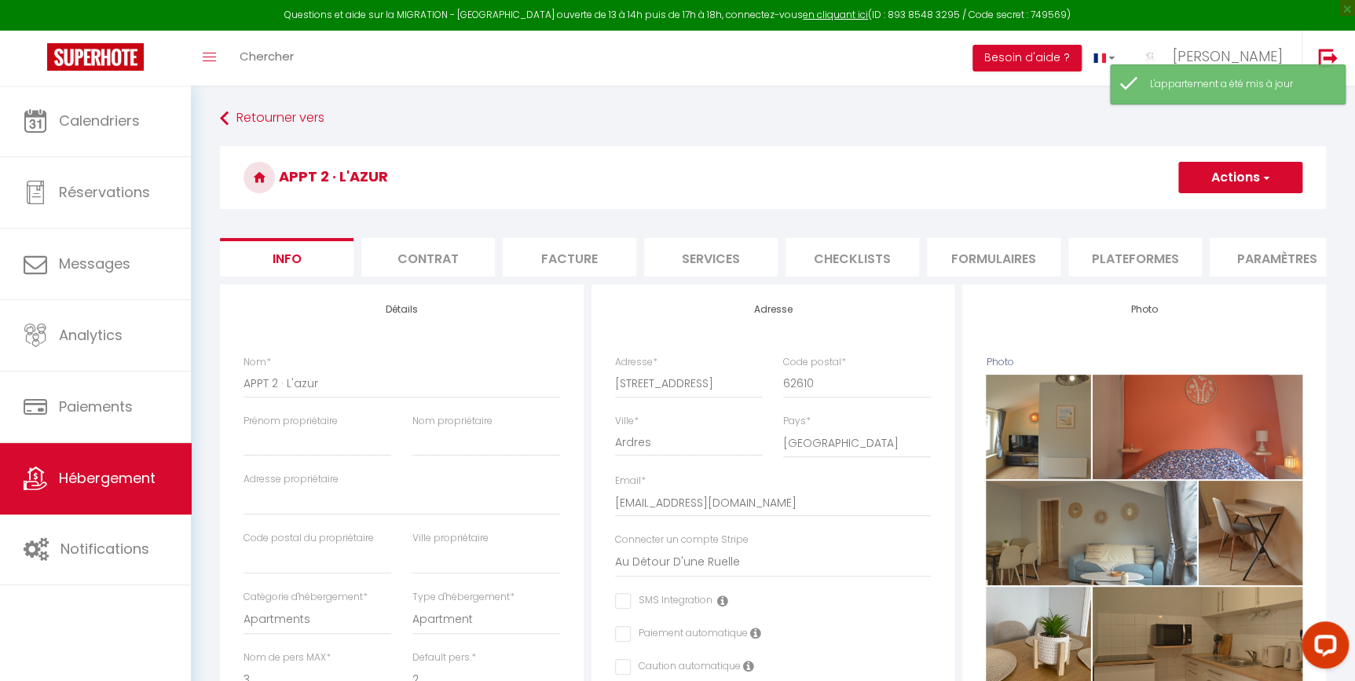
click at [693, 245] on li "Services" at bounding box center [711, 257] width 134 height 38
checkbox input "true"
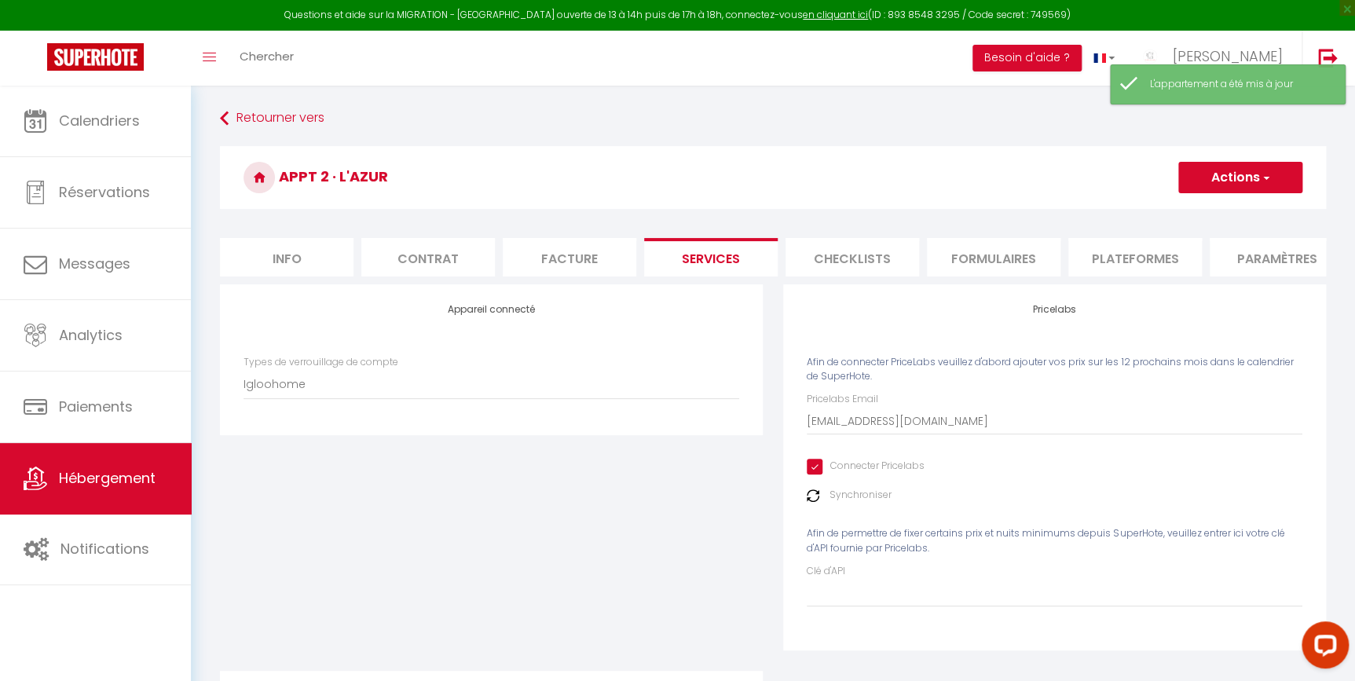
scroll to position [236, 0]
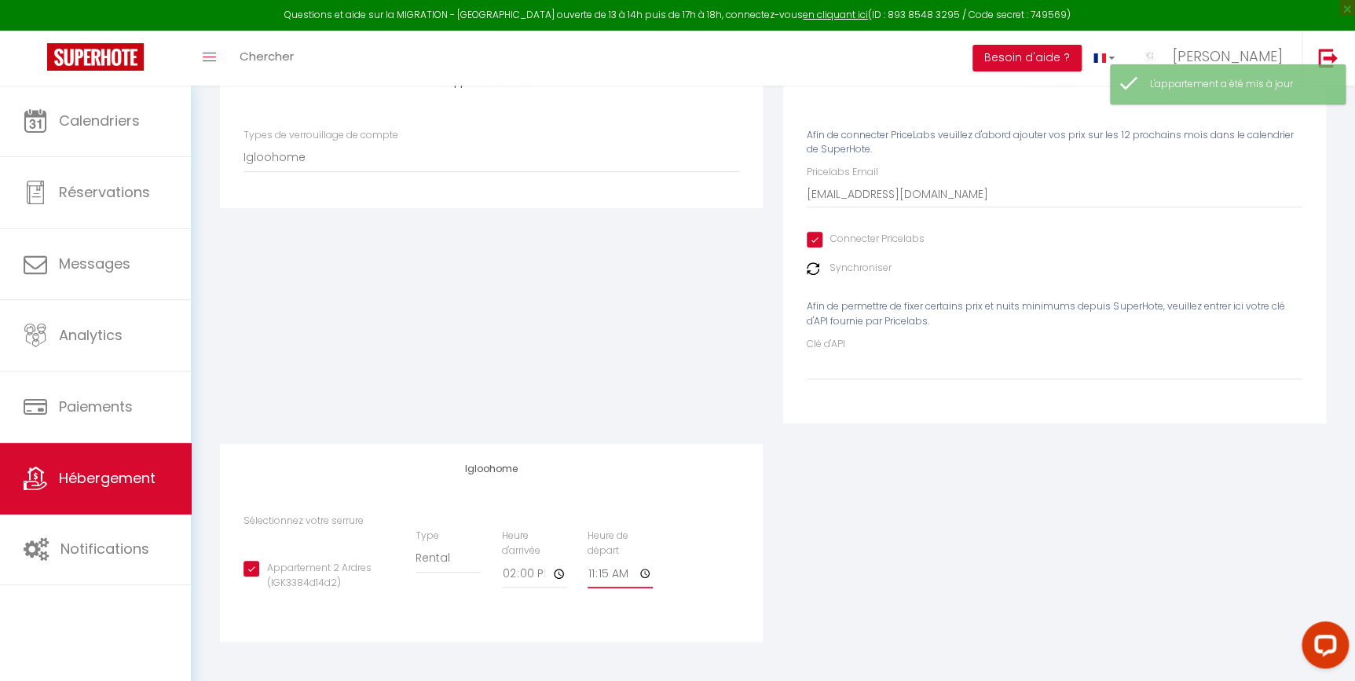
click at [611, 572] on input "11:15" at bounding box center [619, 574] width 65 height 28
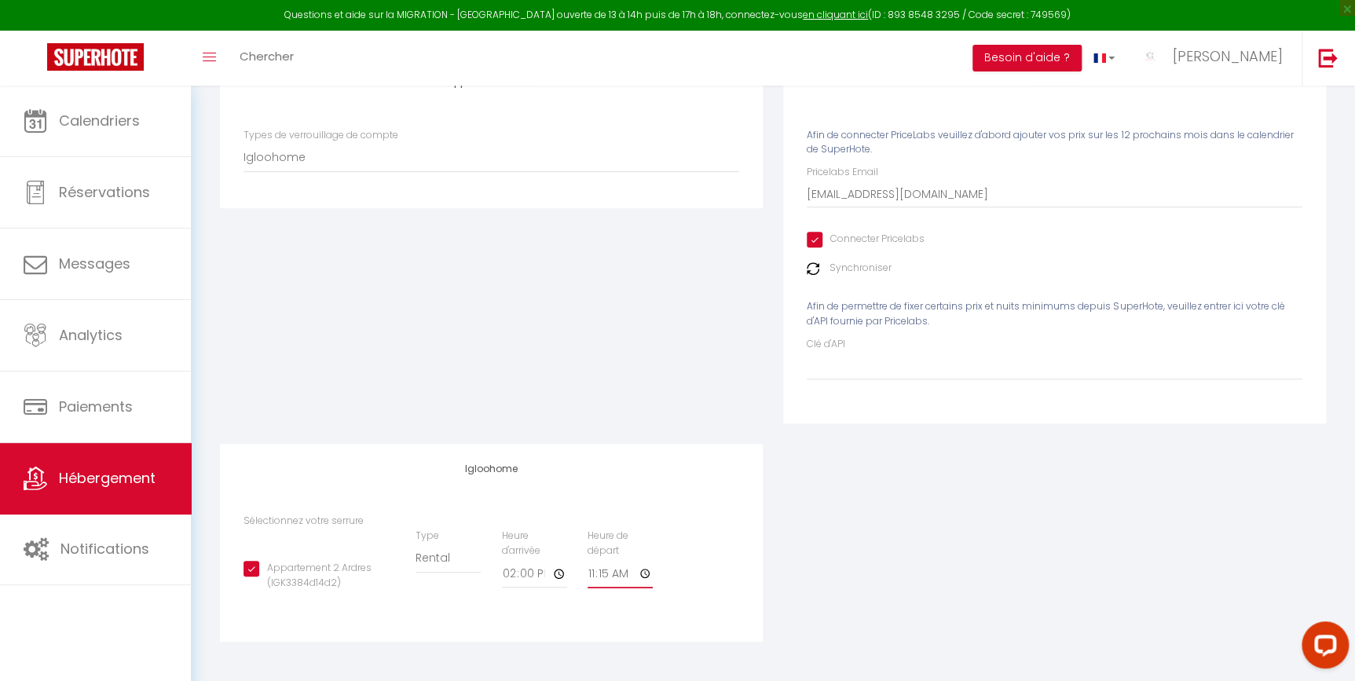
click at [641, 572] on input "11:15" at bounding box center [619, 574] width 65 height 28
type input "11:30"
checkbox input "true"
type input "11:30"
click at [767, 426] on div "Appareil connecté Types de verrouillage de compte Igloohome IgloohomeV2" at bounding box center [491, 250] width 563 height 386
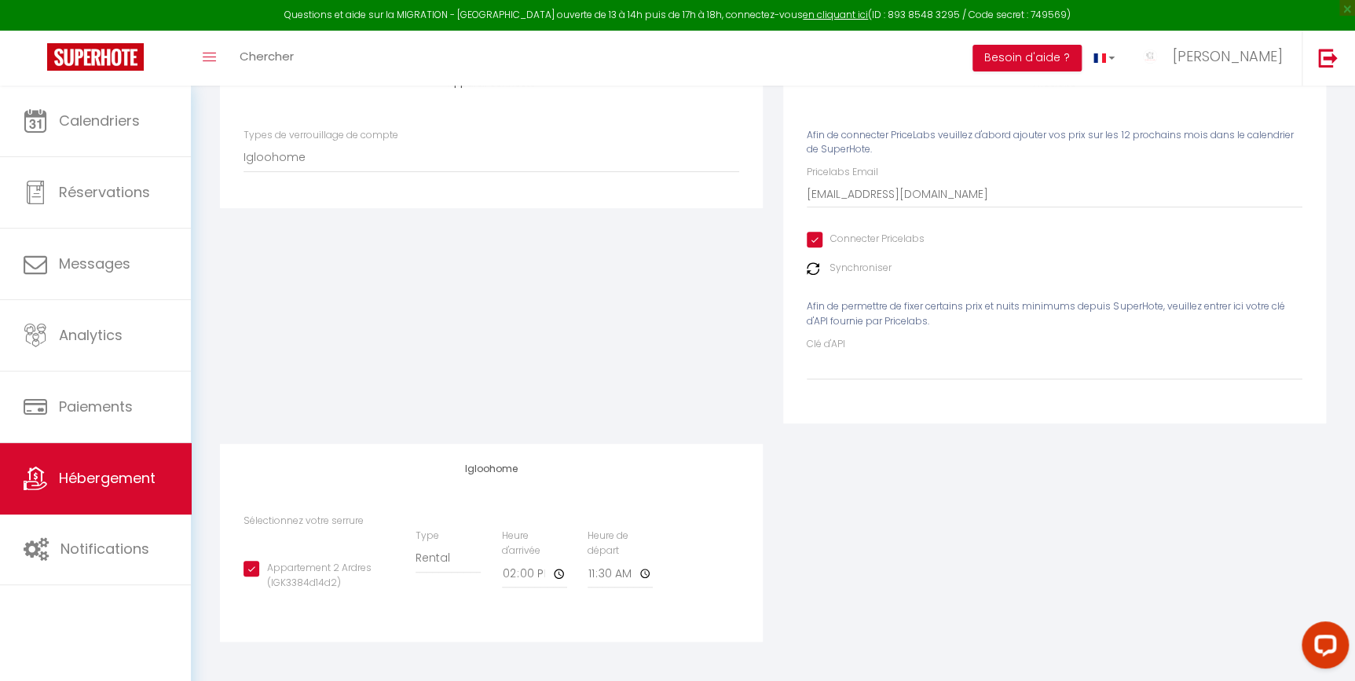
scroll to position [0, 0]
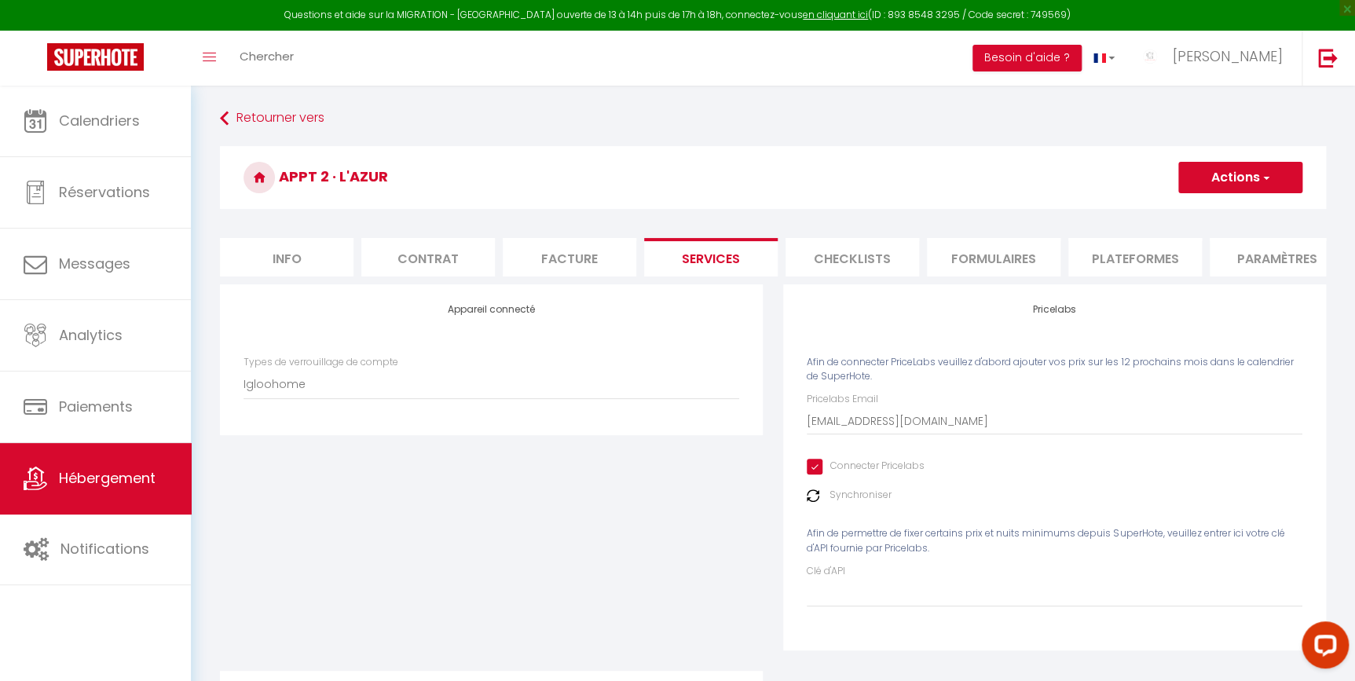
click at [1255, 178] on button "Actions" at bounding box center [1240, 177] width 124 height 31
click at [1227, 212] on link "Enregistrer" at bounding box center [1239, 212] width 124 height 20
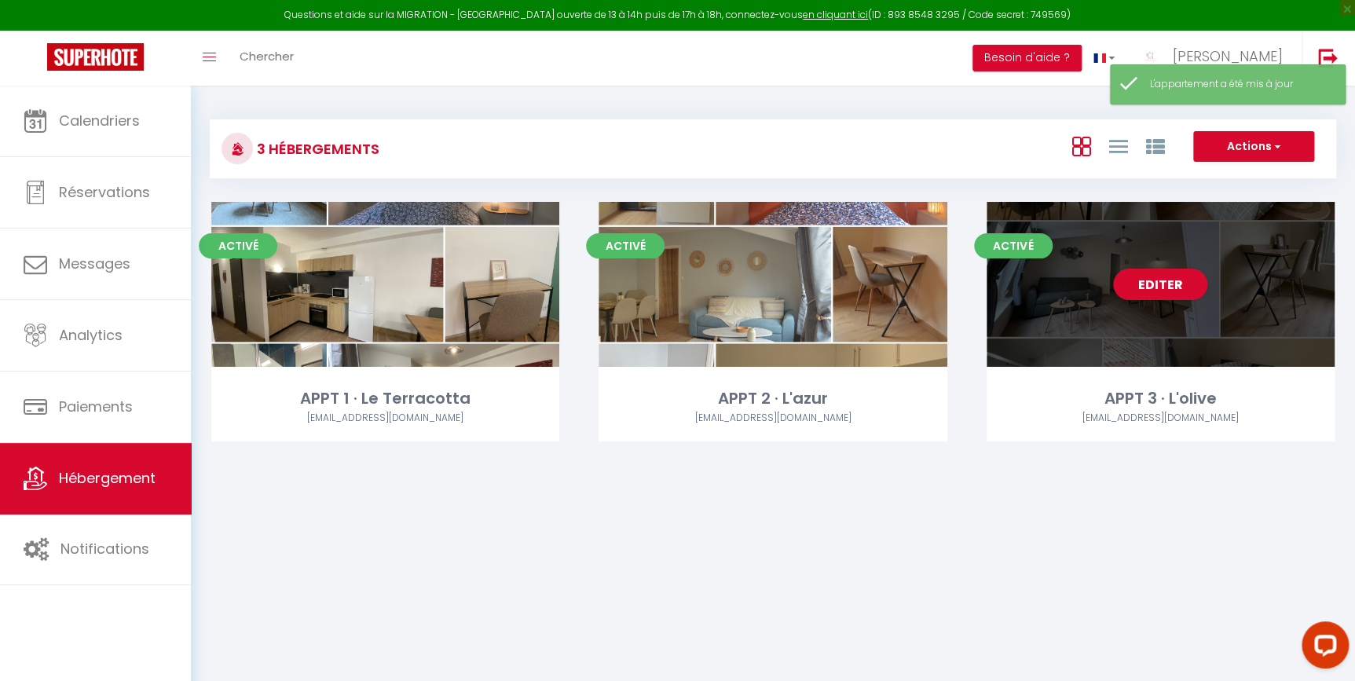
click at [1105, 297] on div "Editer" at bounding box center [1160, 284] width 348 height 165
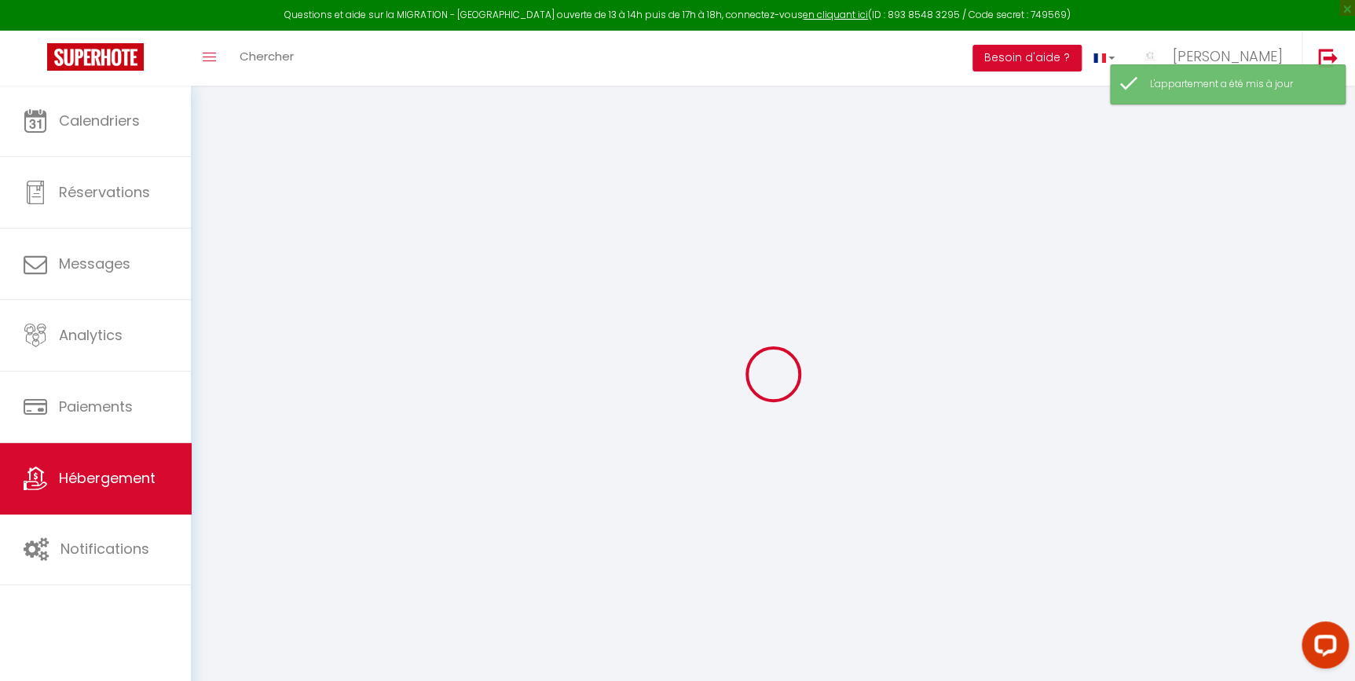
select select "Igloohome"
type input "[EMAIL_ADDRESS][DOMAIN_NAME]"
checkbox input "true"
checkbox input "false"
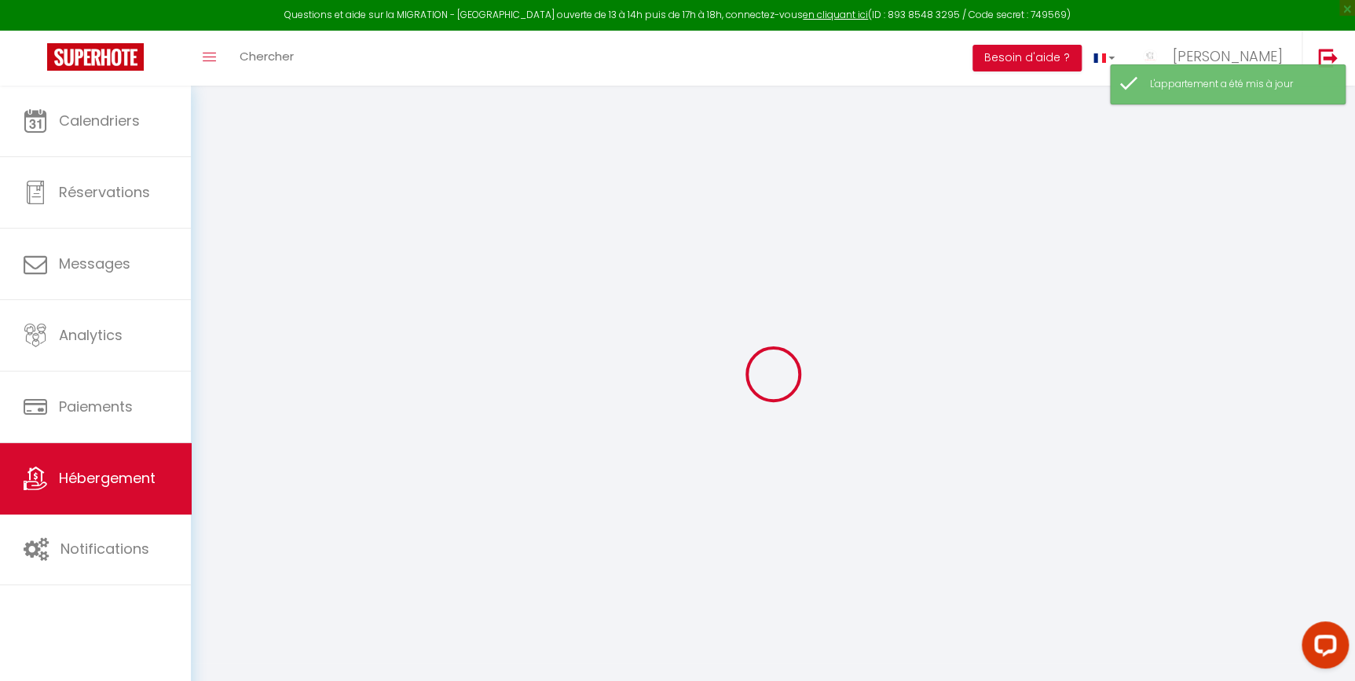
checkbox input "false"
select select "16:00"
select select
select select "11:00"
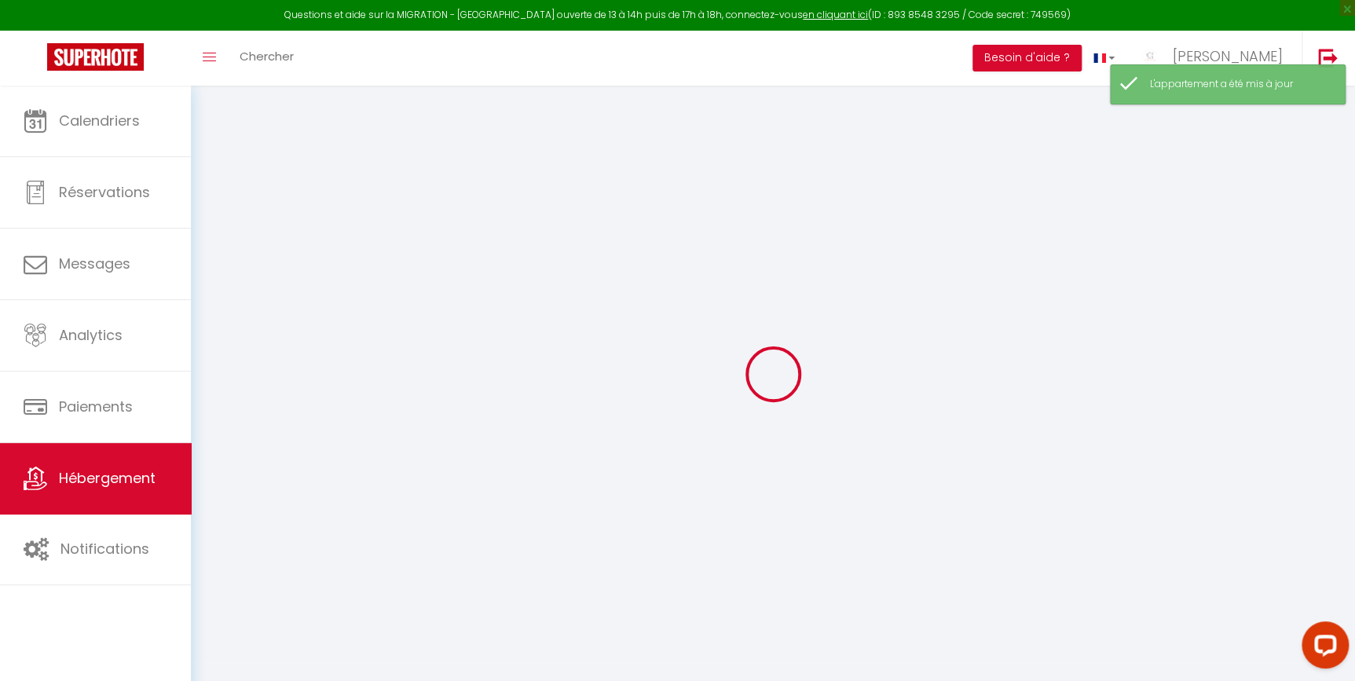
select select "30"
select select "120"
select select "19:00"
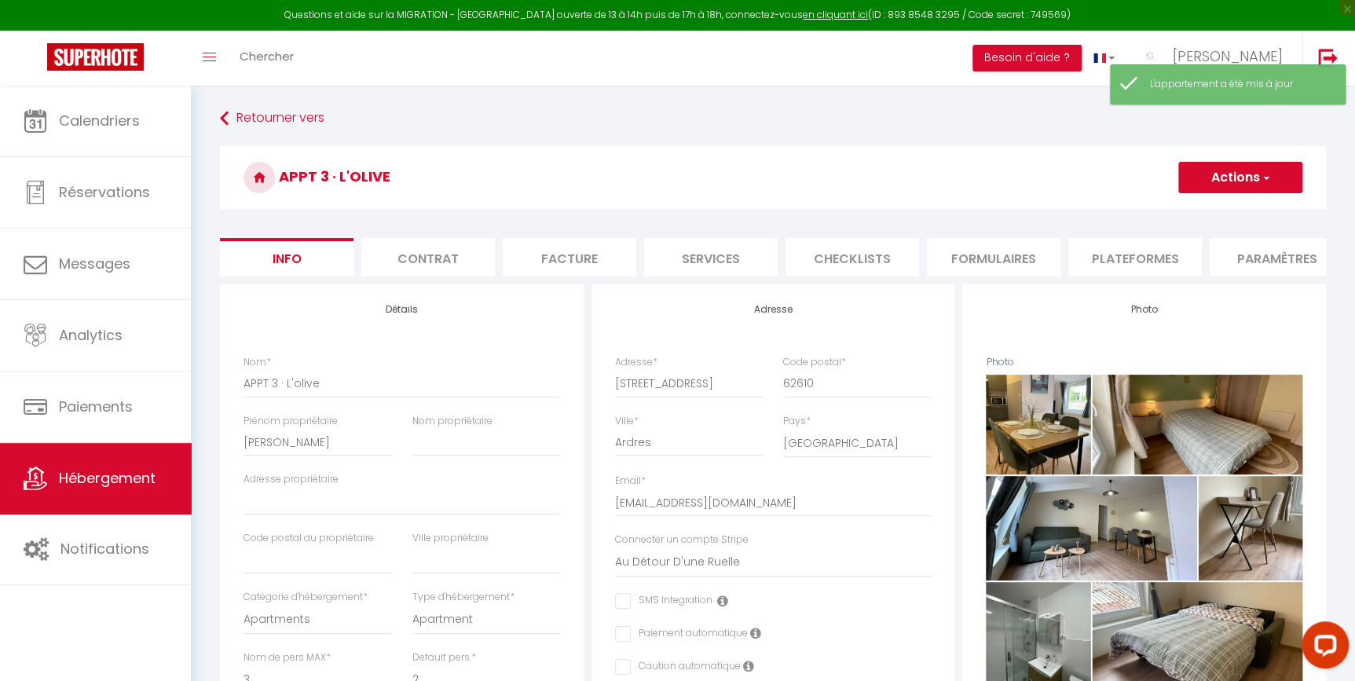
click at [730, 246] on li "Services" at bounding box center [711, 257] width 134 height 38
checkbox input "true"
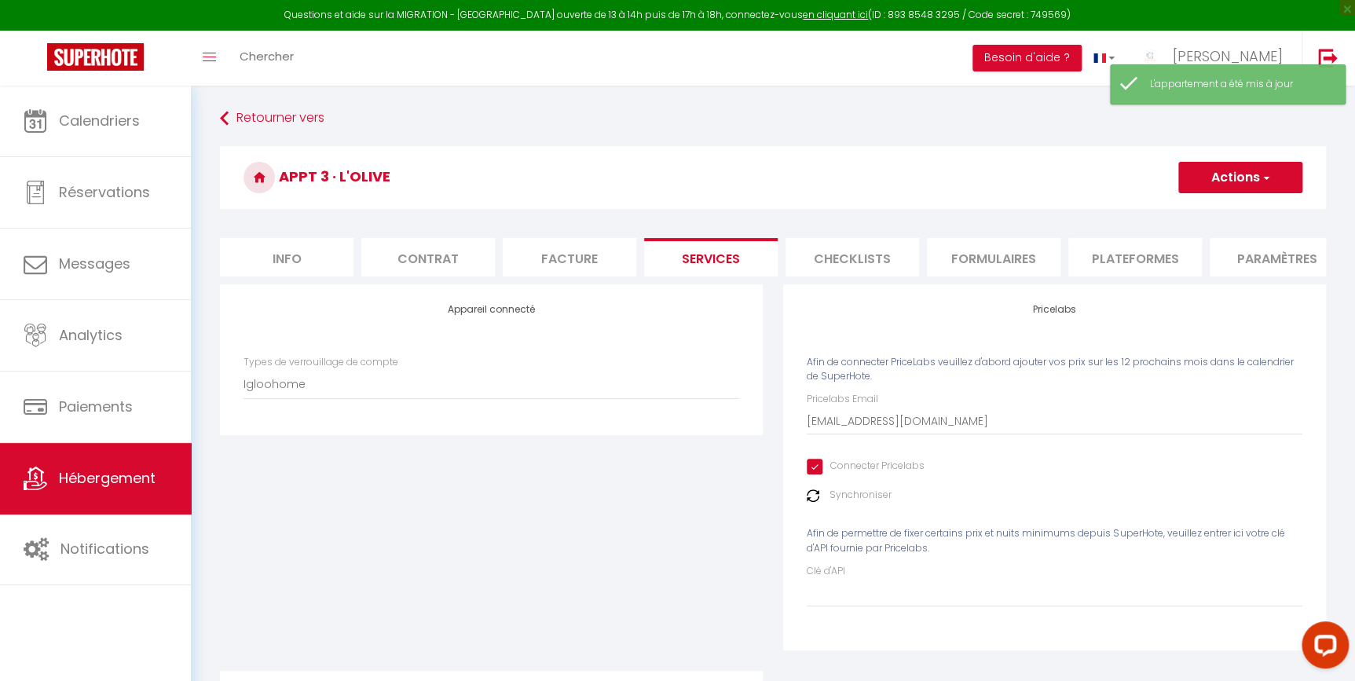
scroll to position [236, 0]
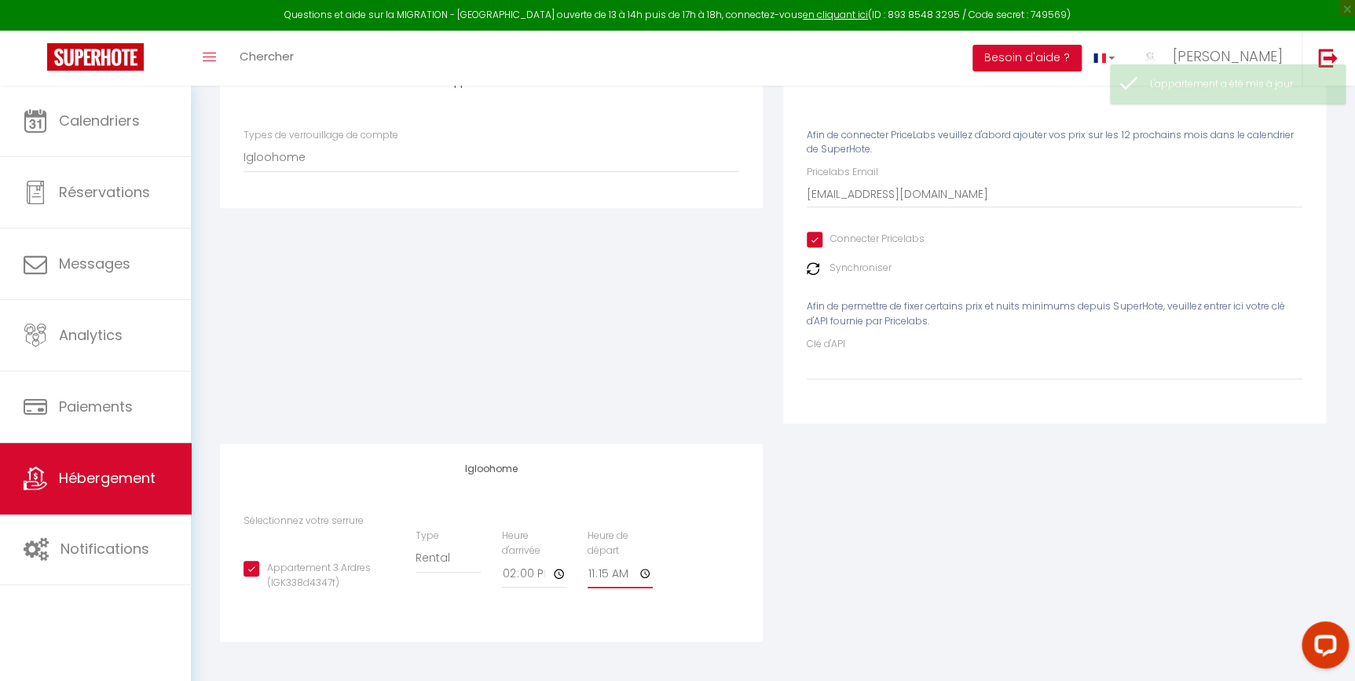
click at [647, 572] on input "11:15" at bounding box center [619, 574] width 65 height 28
type input "11:30"
checkbox input "true"
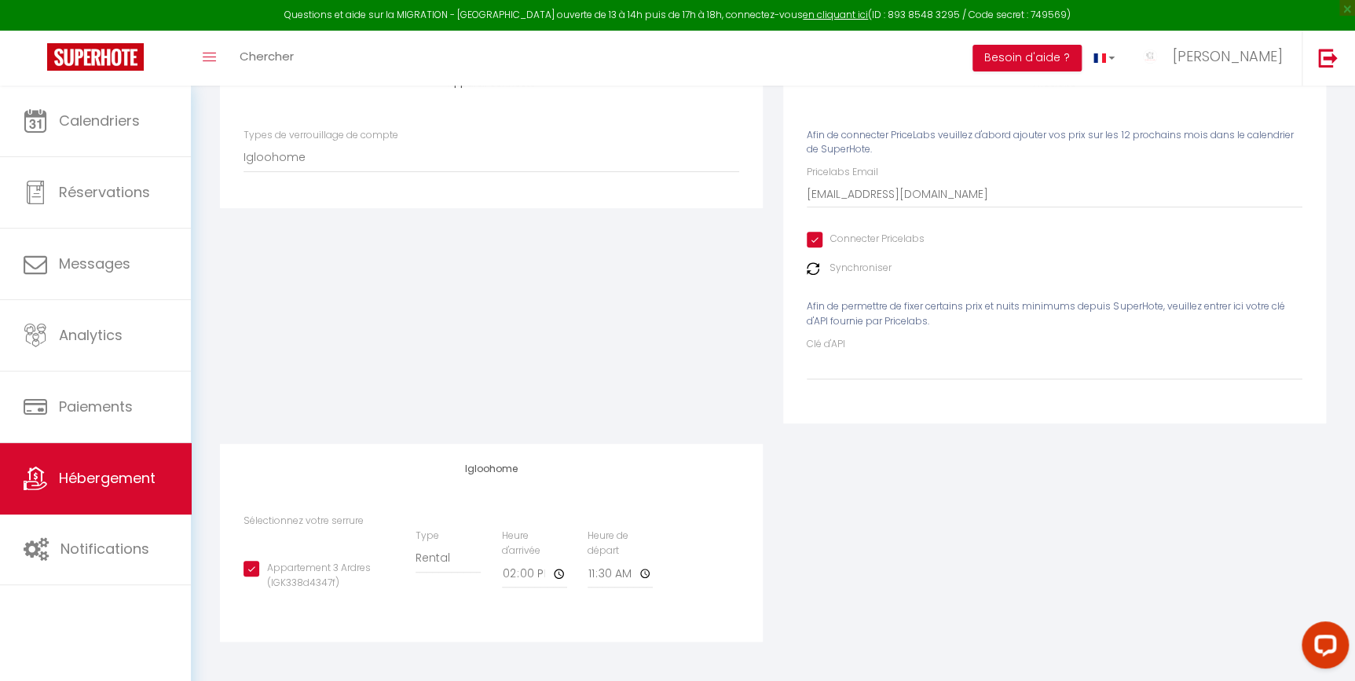
type input "11:30"
click at [739, 495] on div "Igloohome Sélectionnez votre serrure Appartement 3 Ardres (IGK338d4347f) Type B…" at bounding box center [491, 543] width 543 height 198
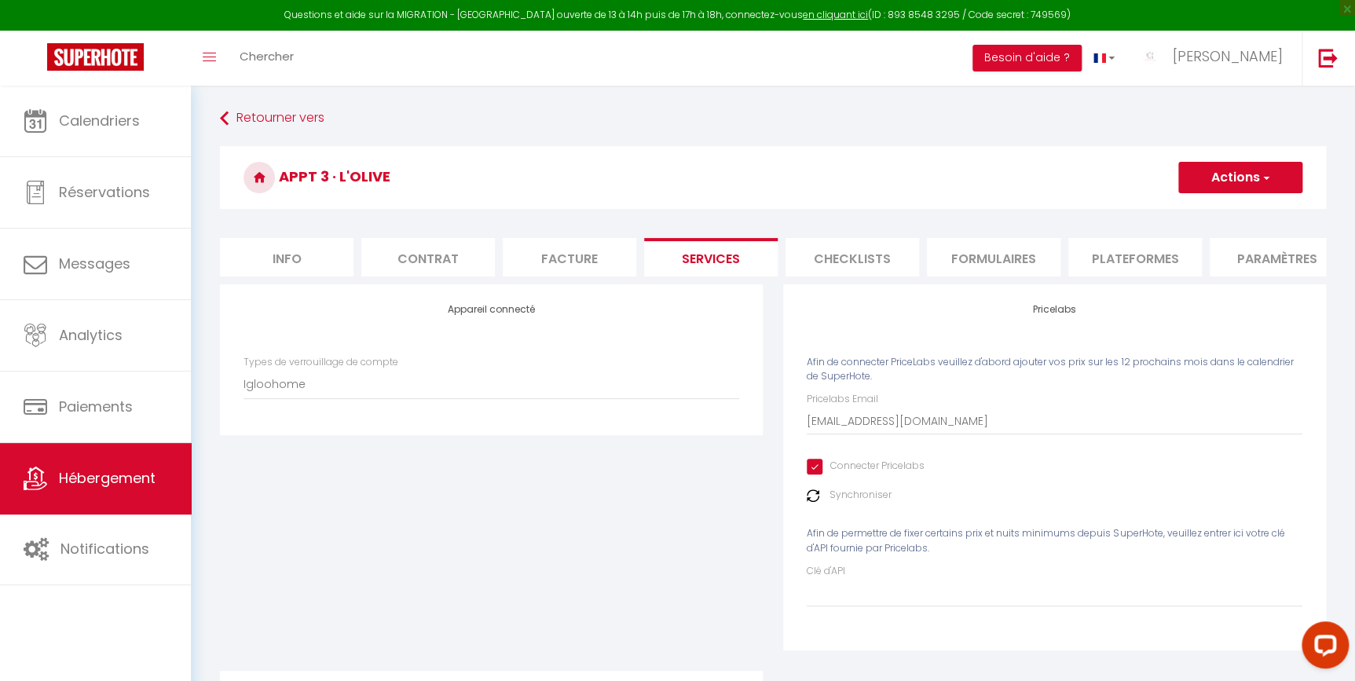
click at [1263, 177] on span "button" at bounding box center [1265, 178] width 10 height 16
click at [1226, 212] on link "Enregistrer" at bounding box center [1239, 212] width 124 height 20
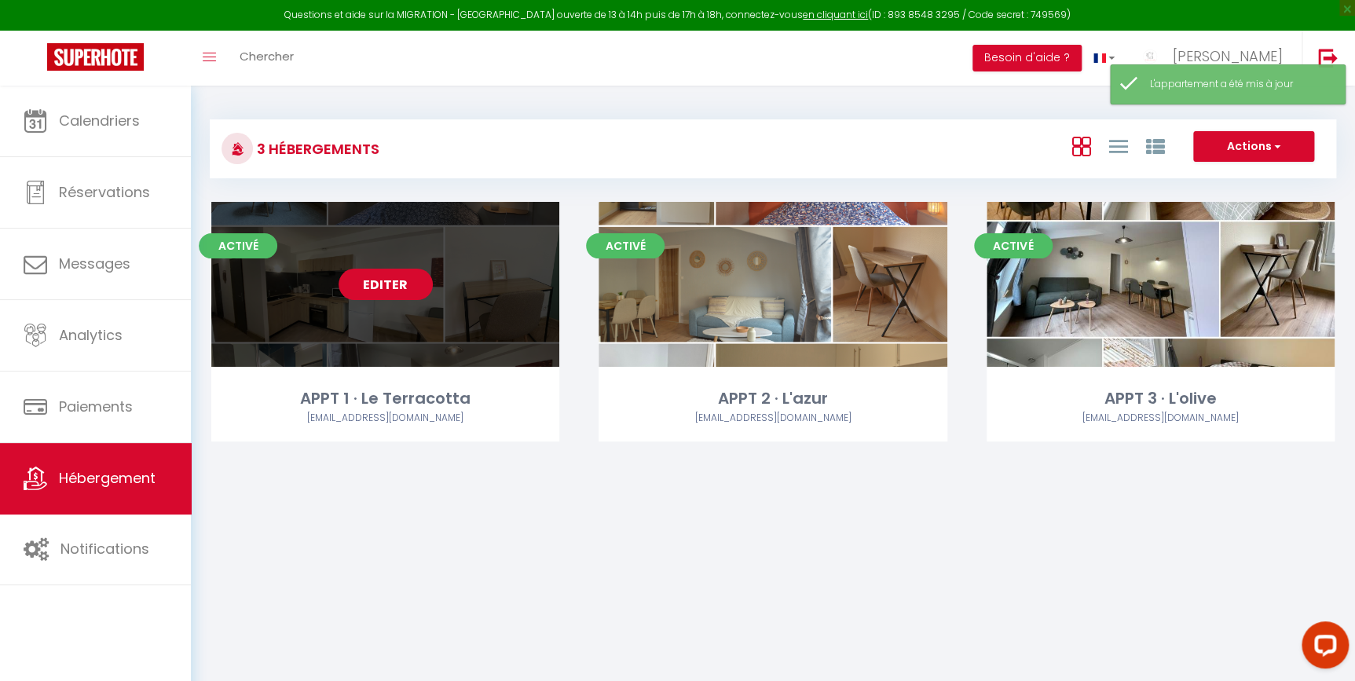
click at [403, 283] on link "Editer" at bounding box center [385, 284] width 94 height 31
select select "3"
select select "2"
select select "1"
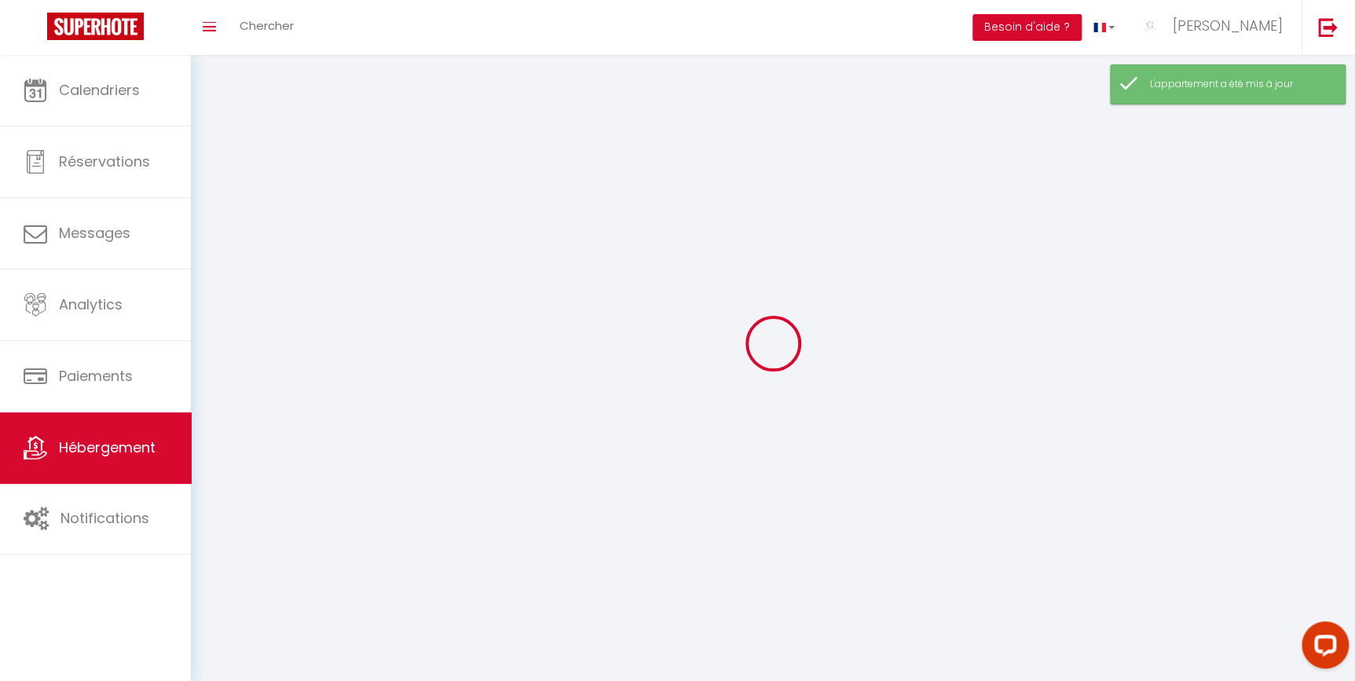
select select
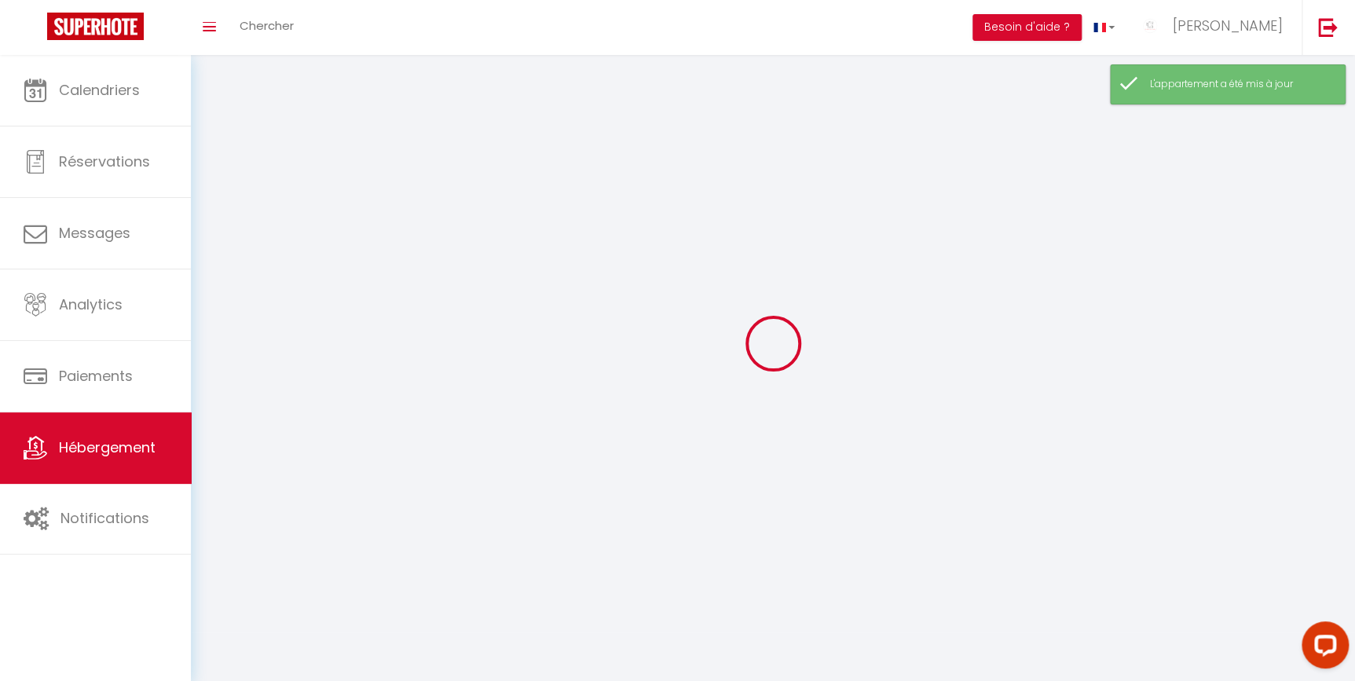
checkbox input "false"
select select
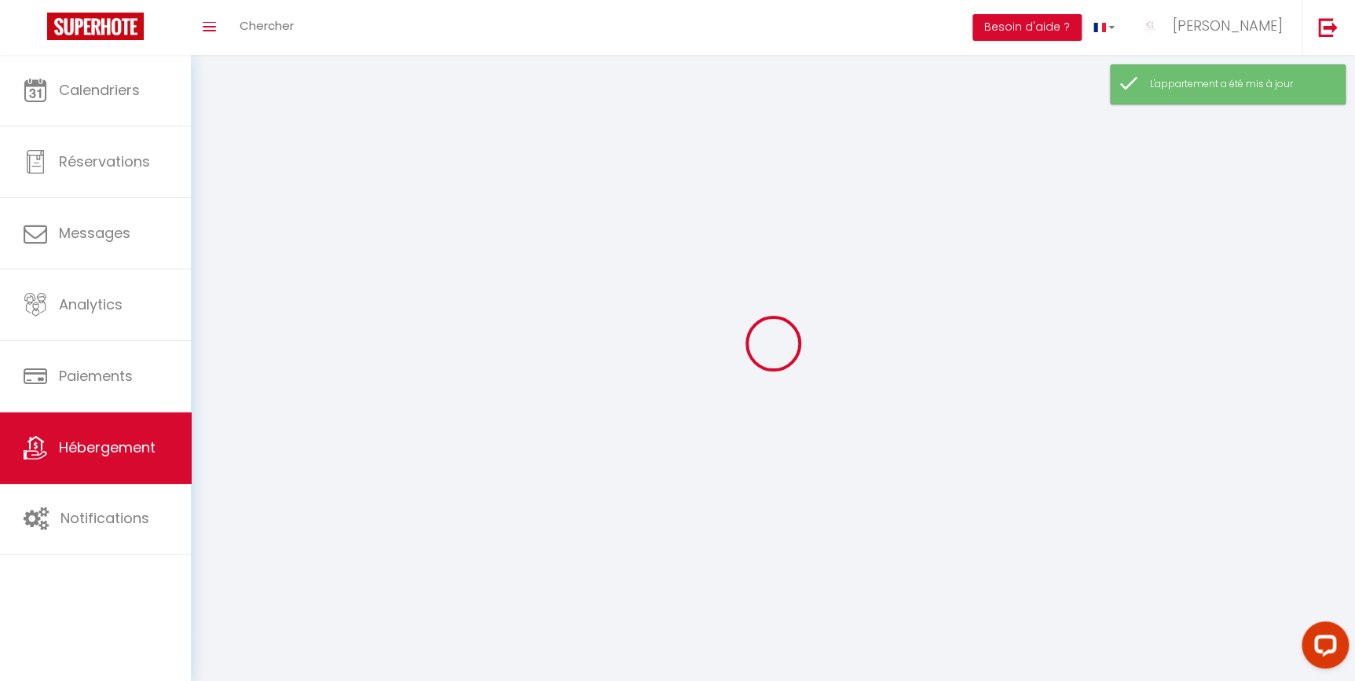
select select
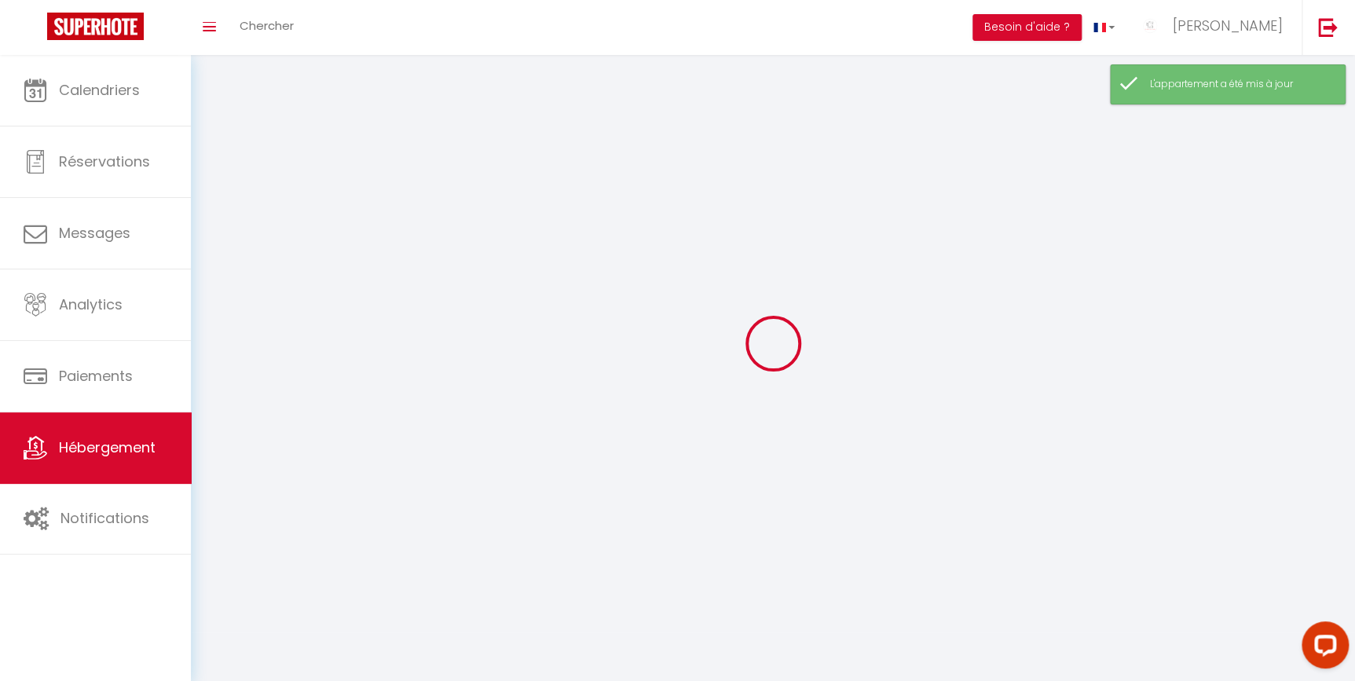
select select
checkbox input "false"
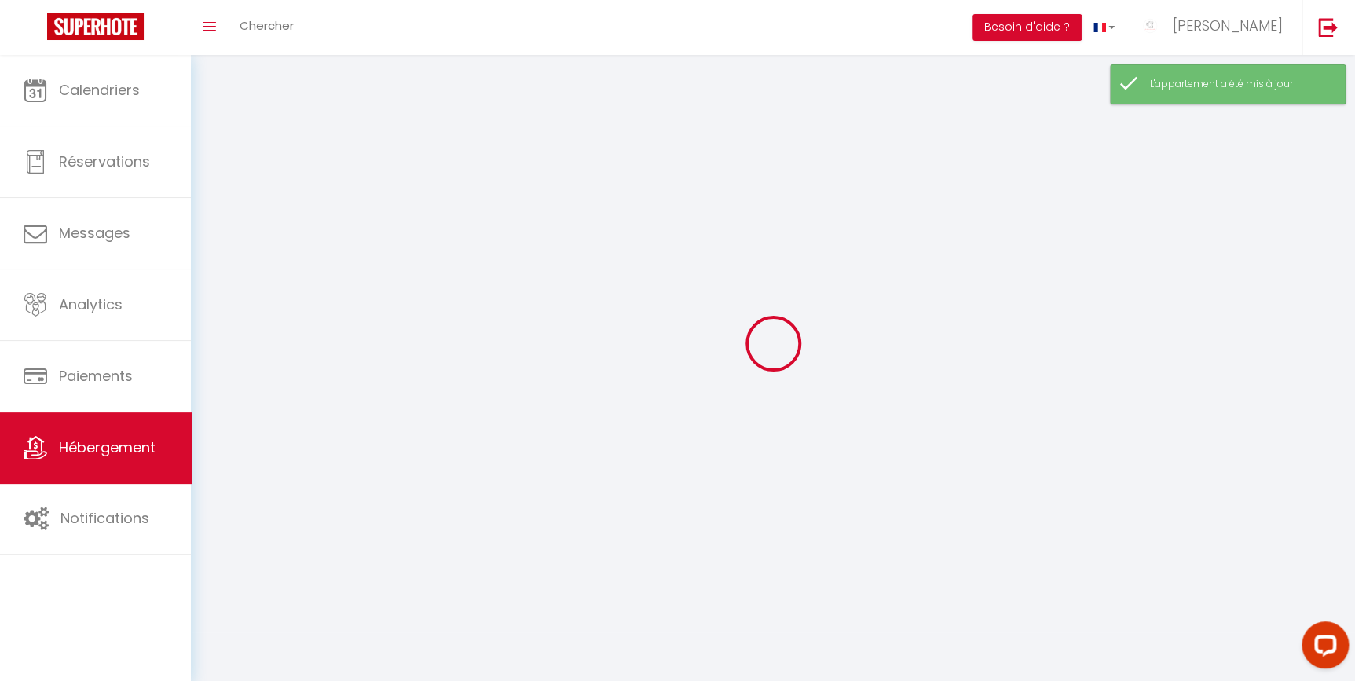
checkbox input "false"
select select
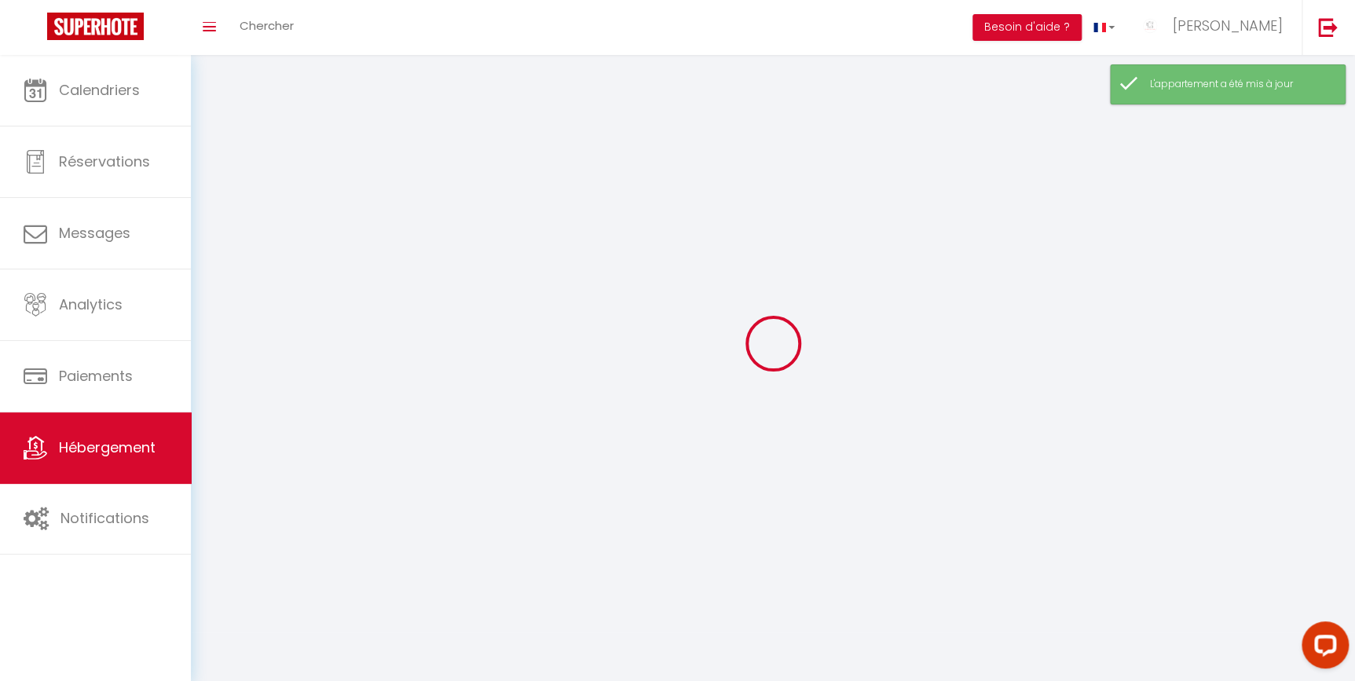
select select
checkbox input "false"
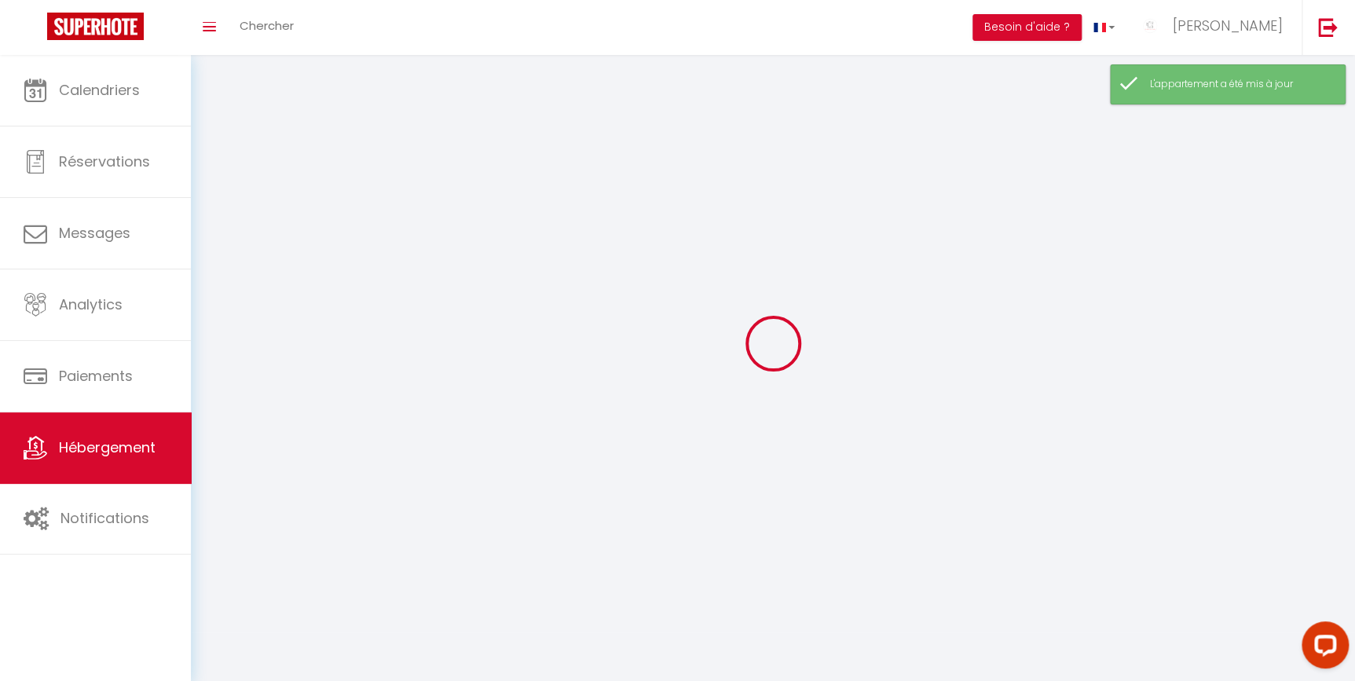
checkbox input "false"
select select
select select "1"
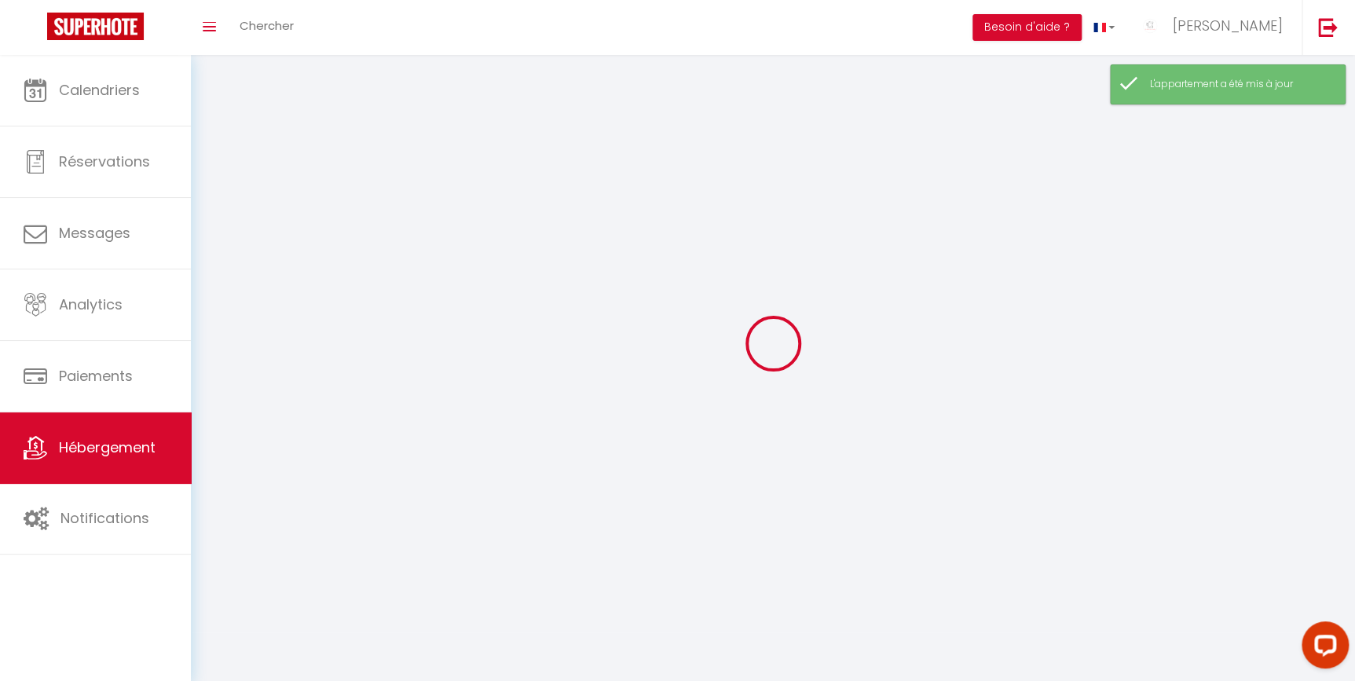
select select
select select "28"
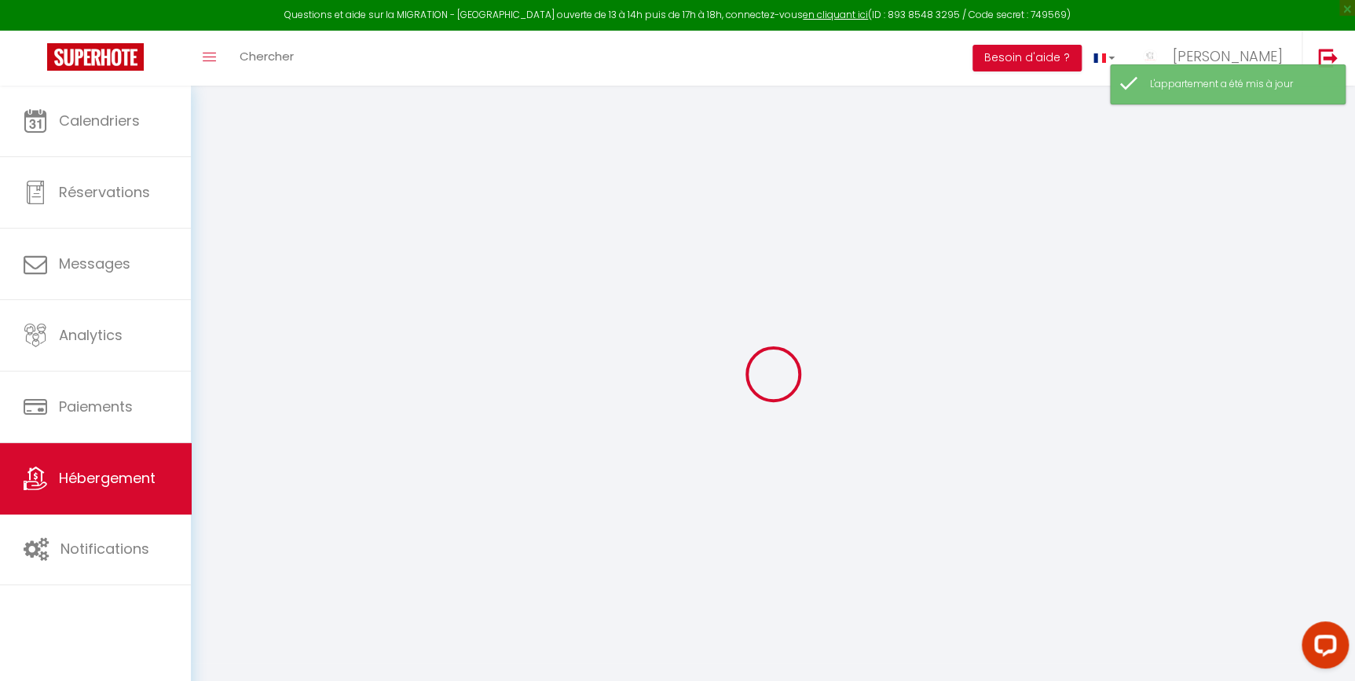
select select
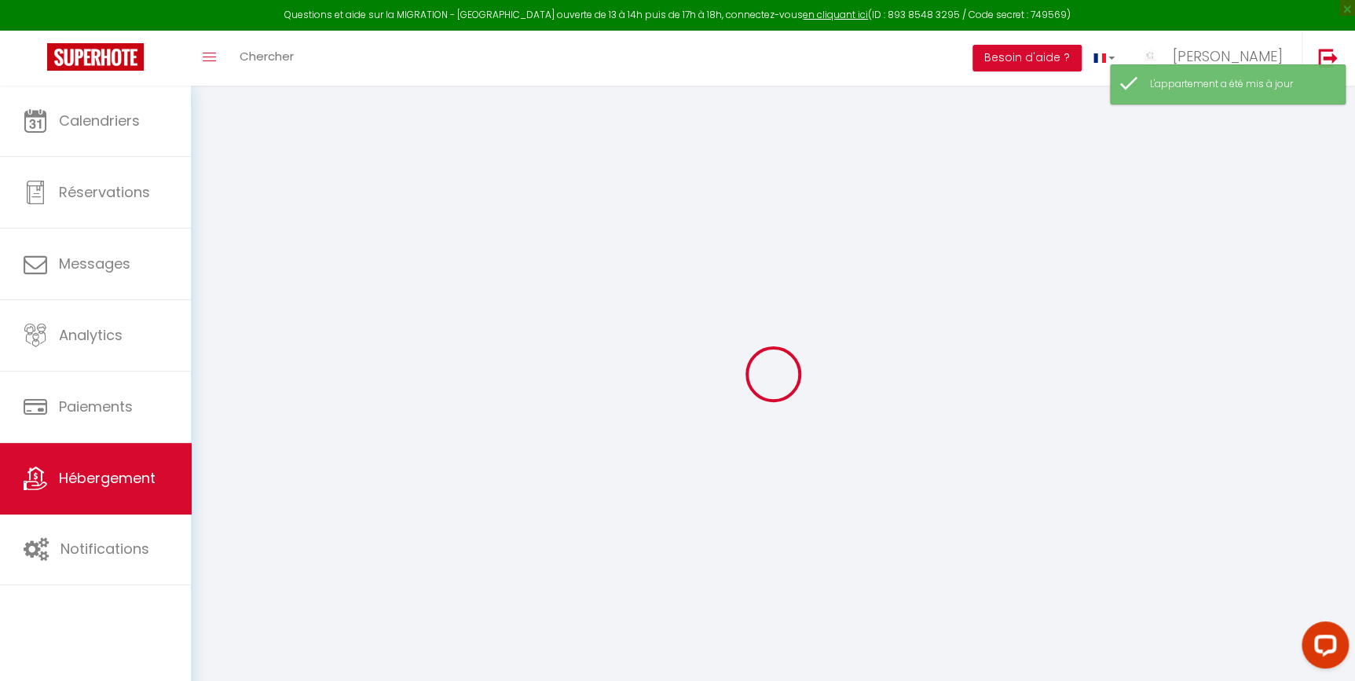
select select
checkbox input "false"
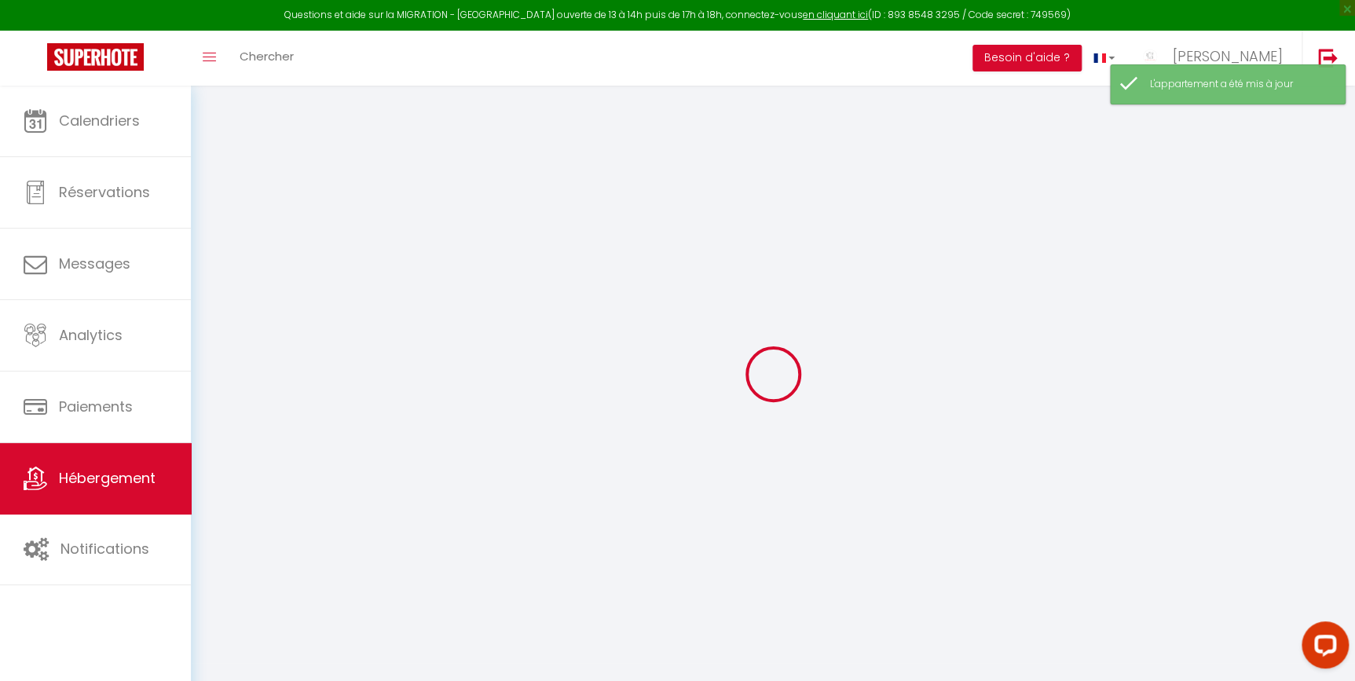
select select
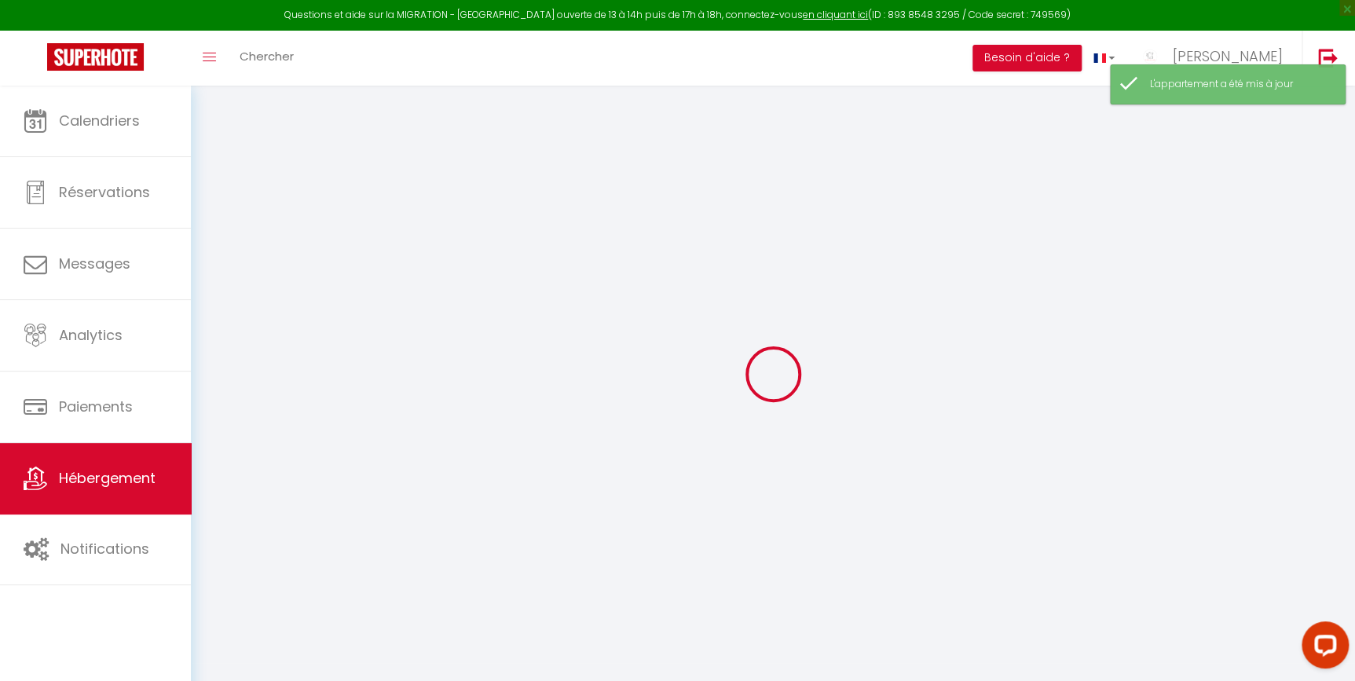
select select
checkbox input "false"
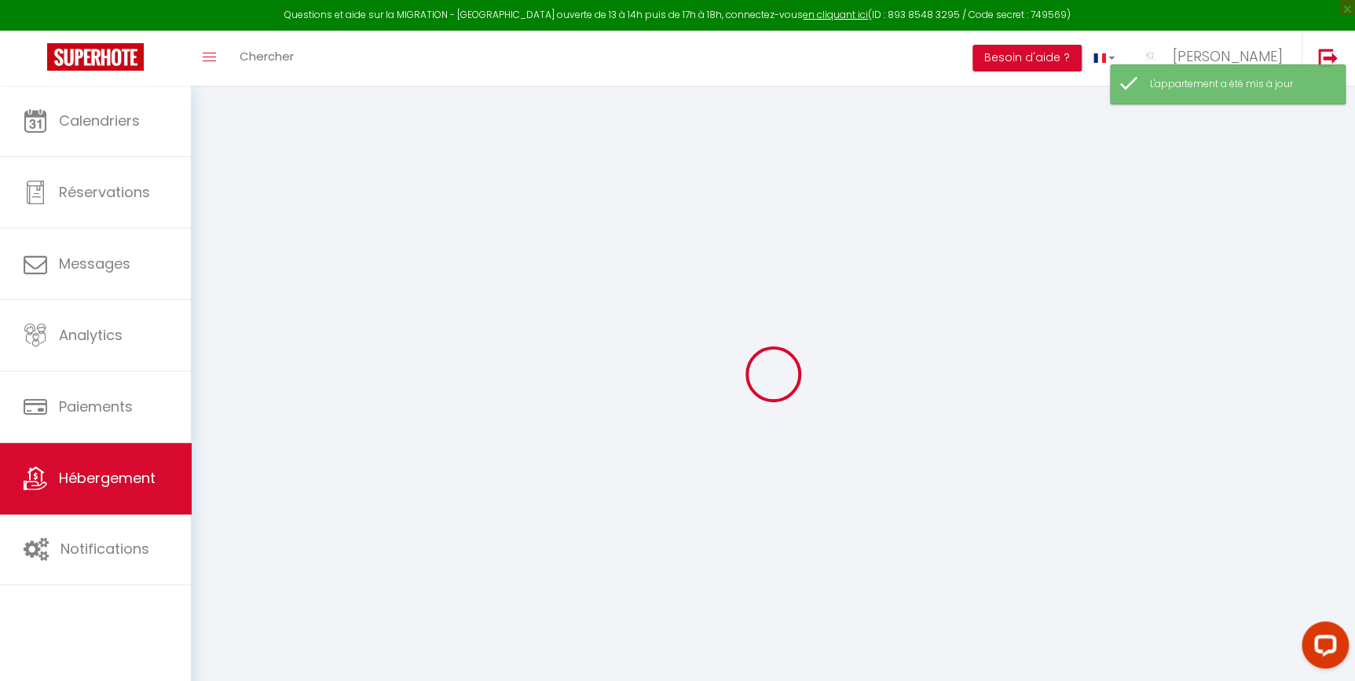
checkbox input "false"
select select
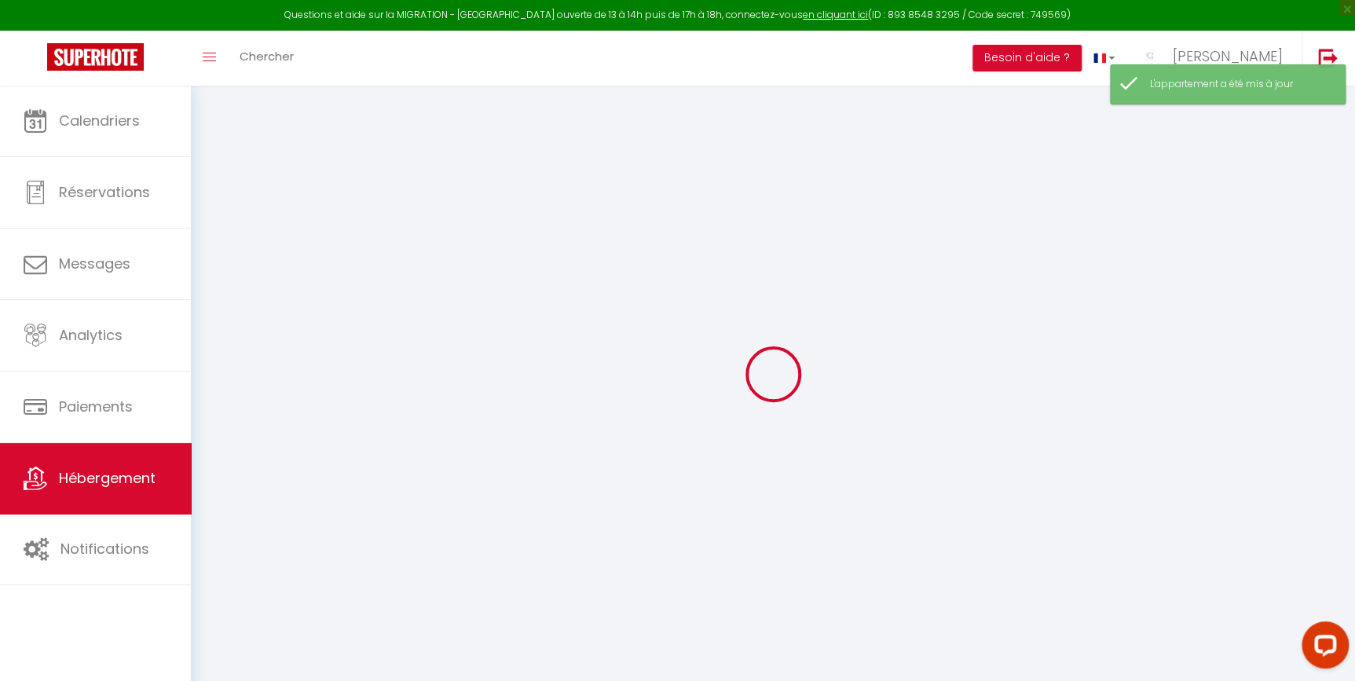
select select
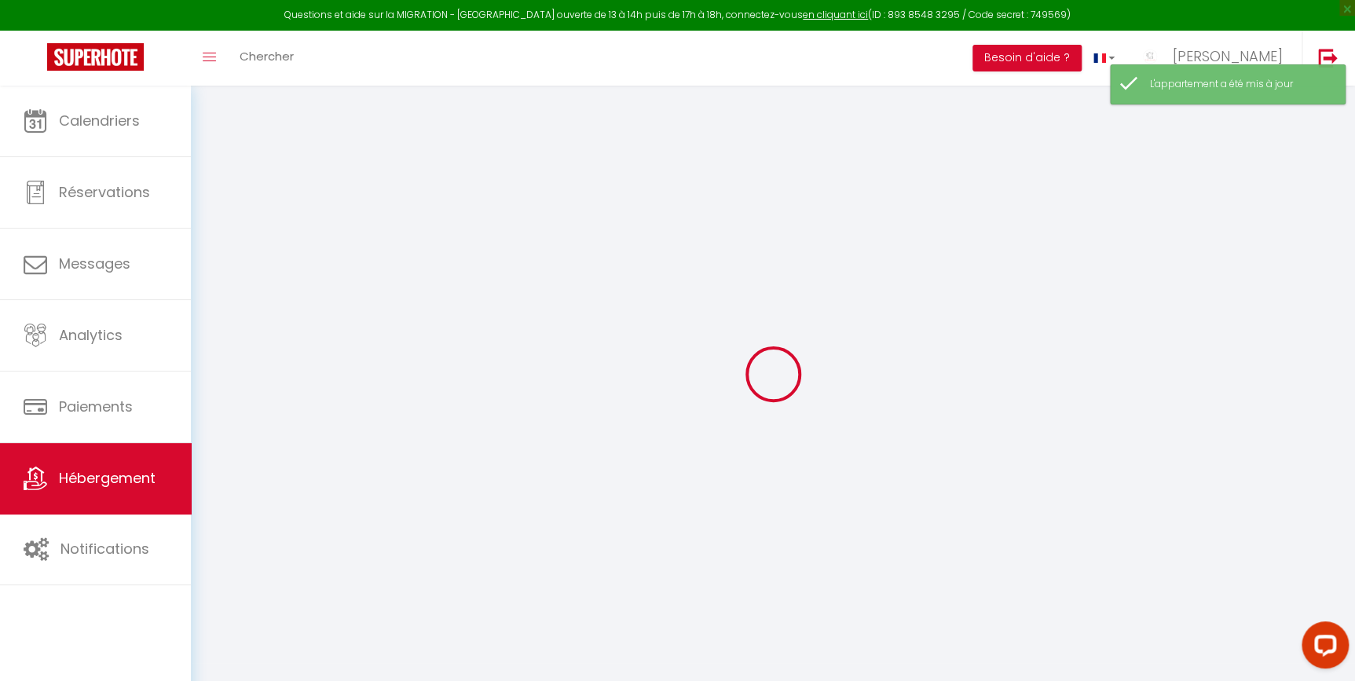
checkbox input "false"
select select
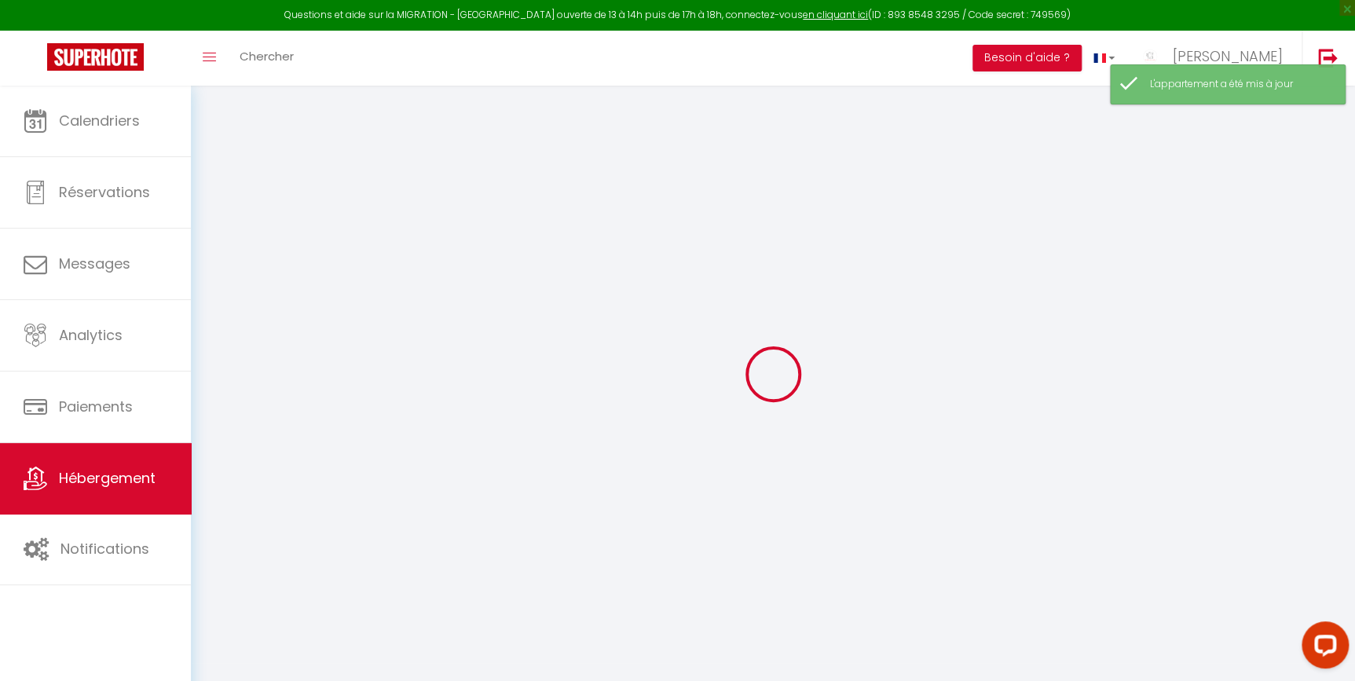
select select
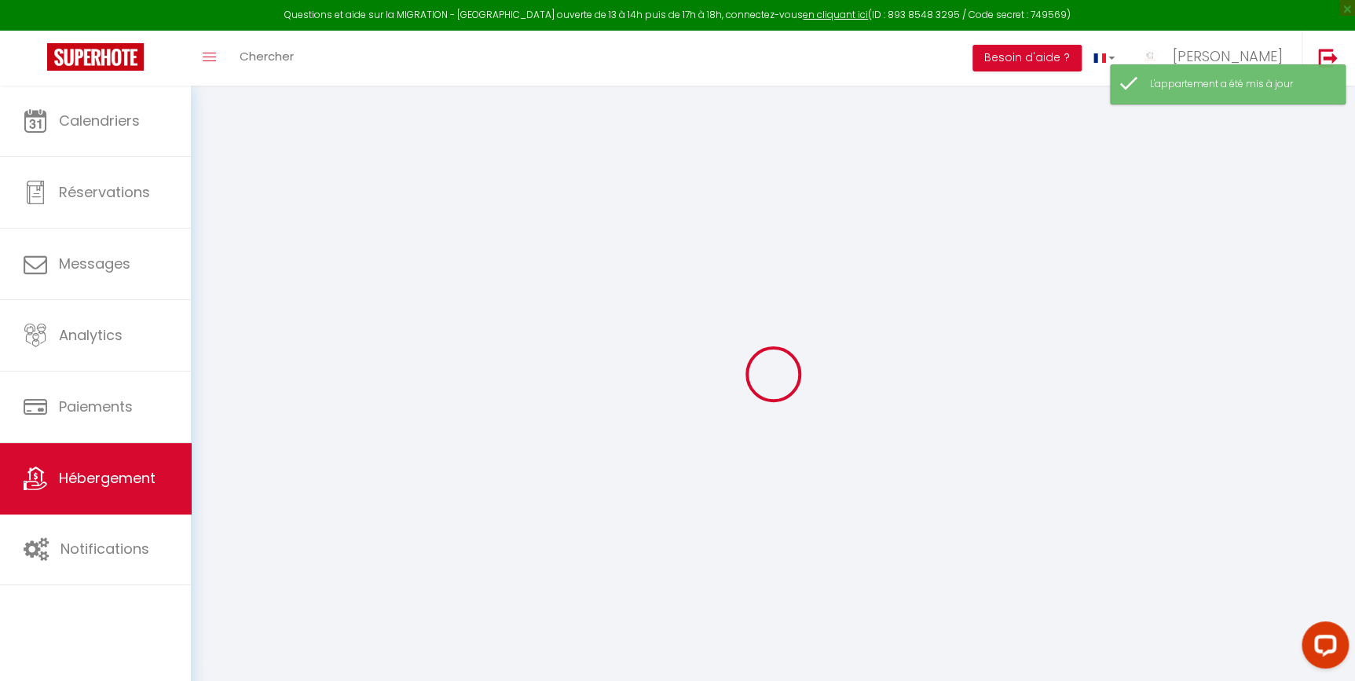
select select
checkbox input "false"
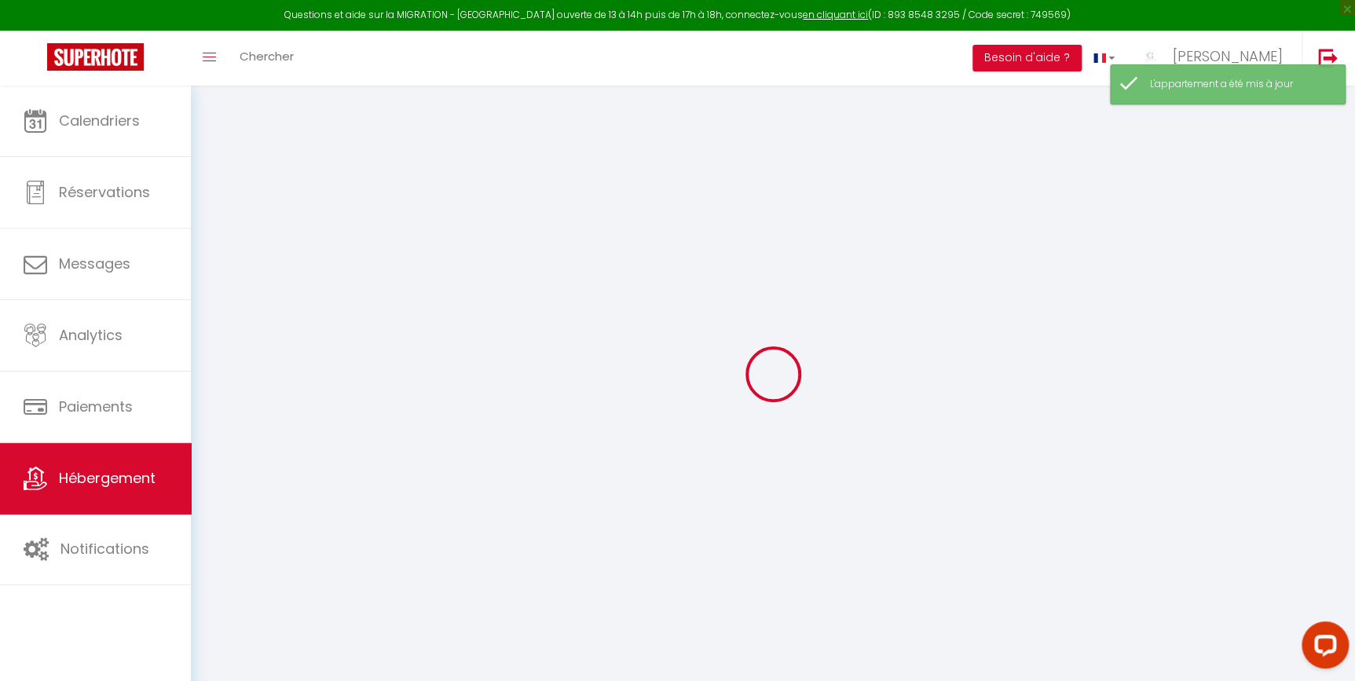
checkbox input "false"
select select
type input "APPT 1 · Le Terracotta"
type input "Stephanie"
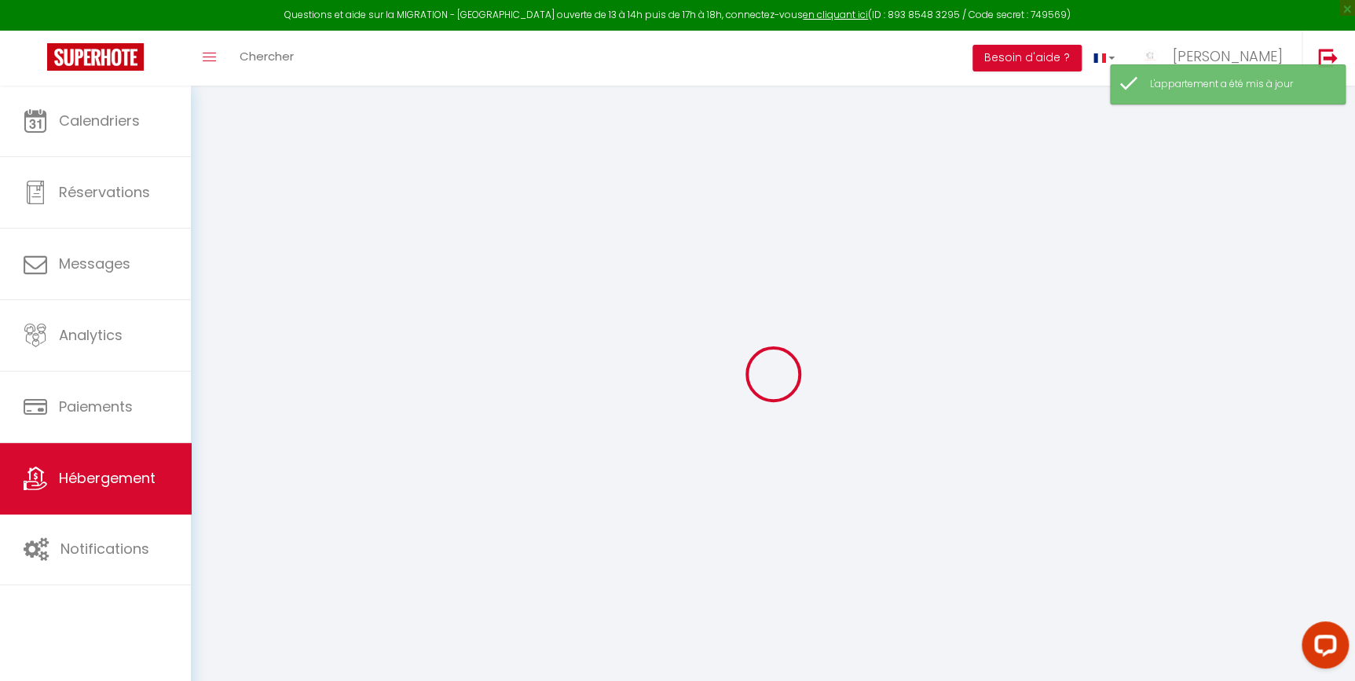
select select "1"
type input "80"
type input "36"
type input "4"
type input "2.3"
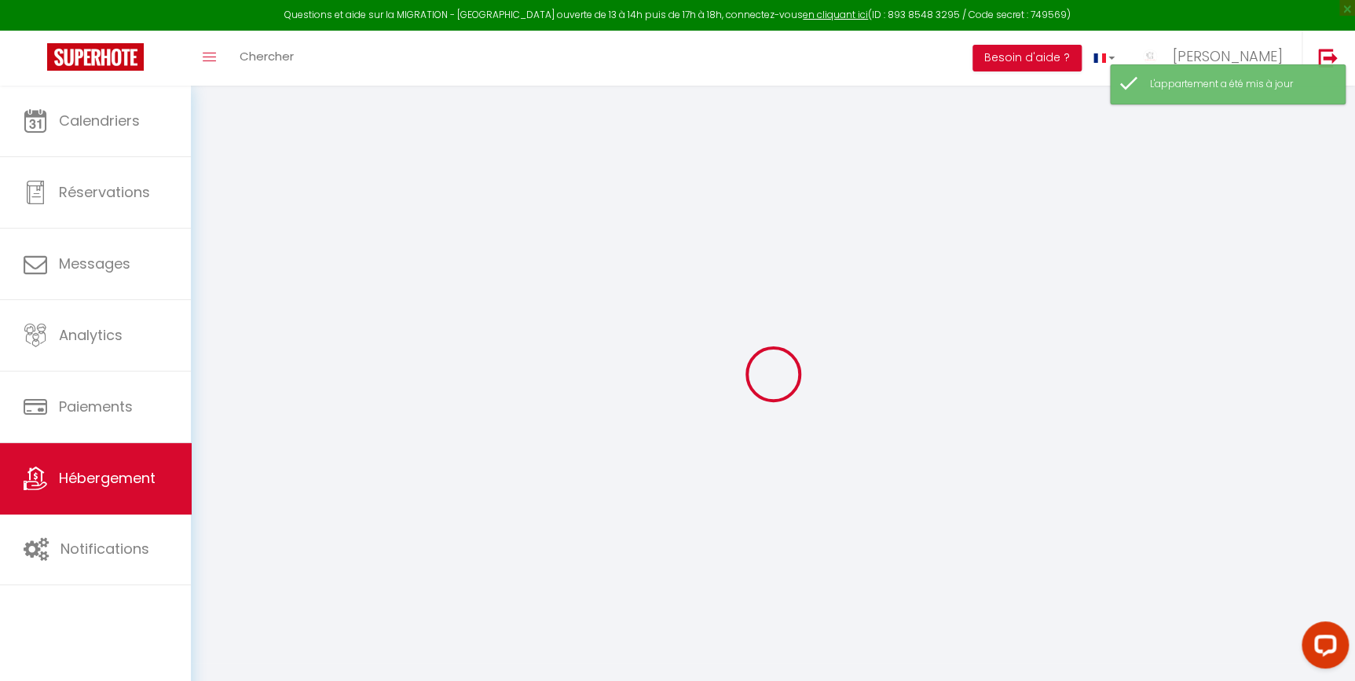
type input "300"
select select
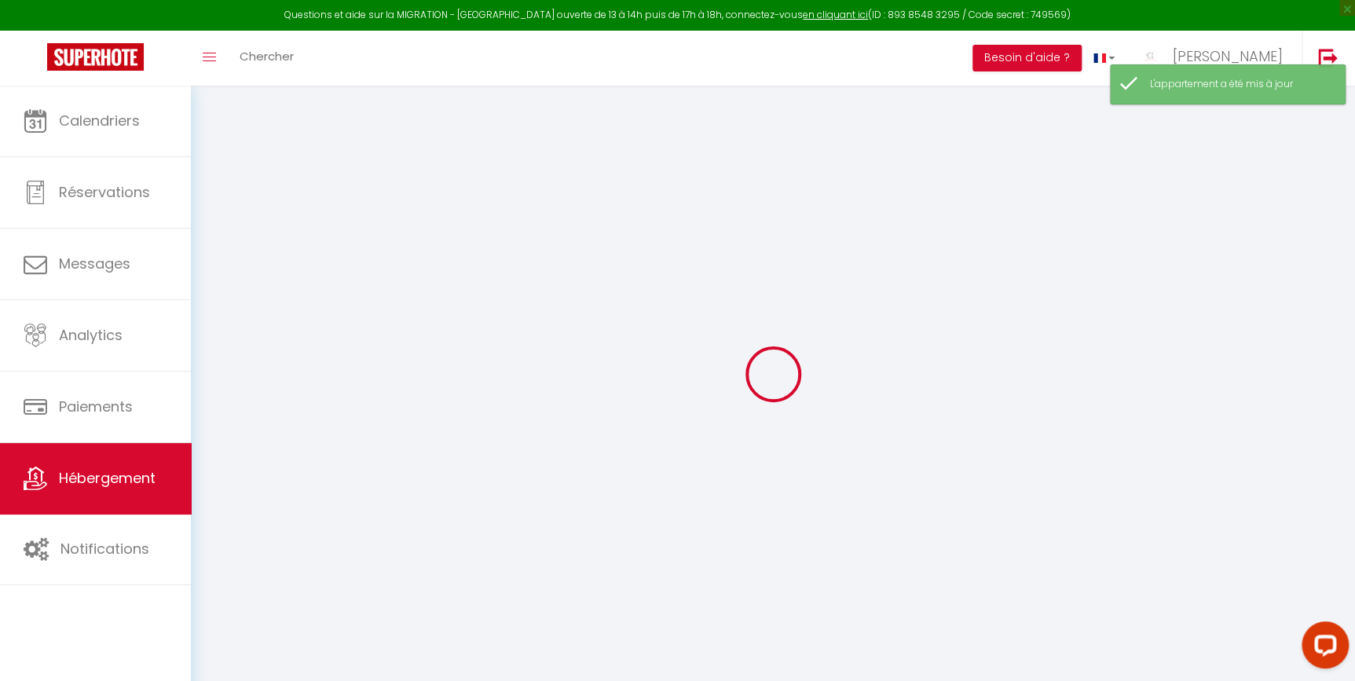
select select
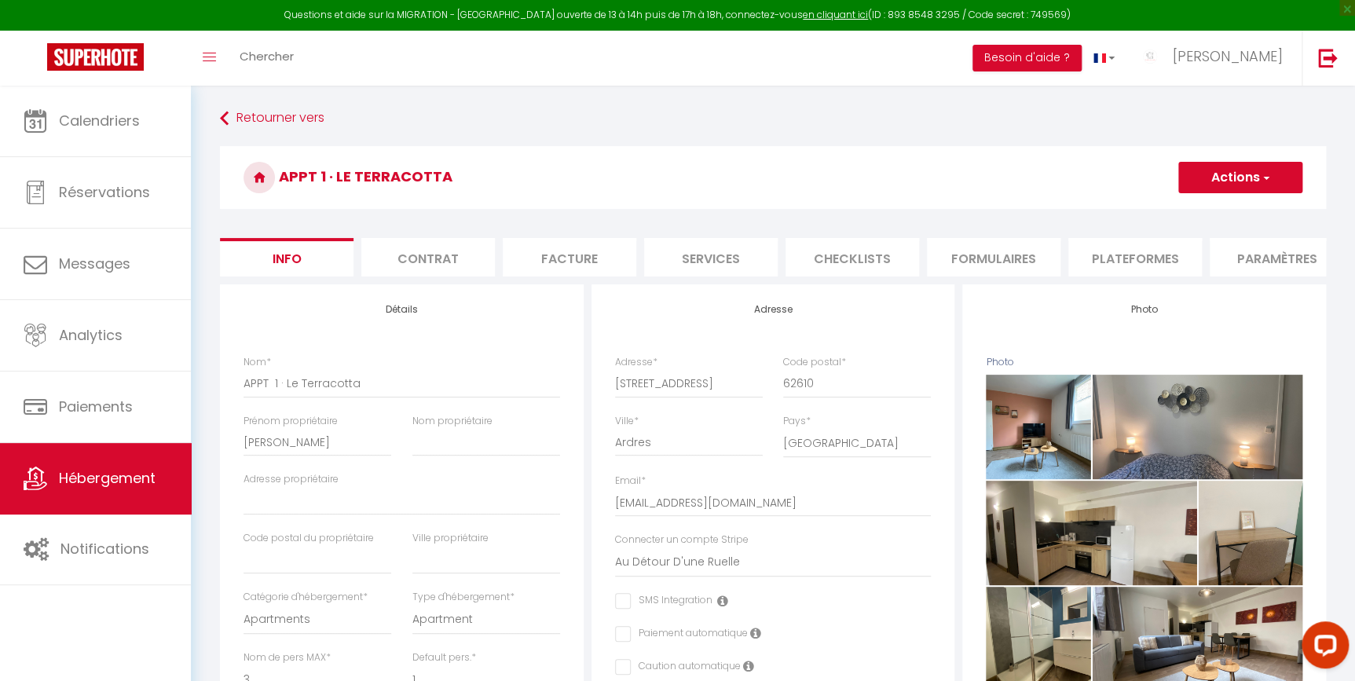
click at [652, 262] on li "Services" at bounding box center [711, 257] width 134 height 38
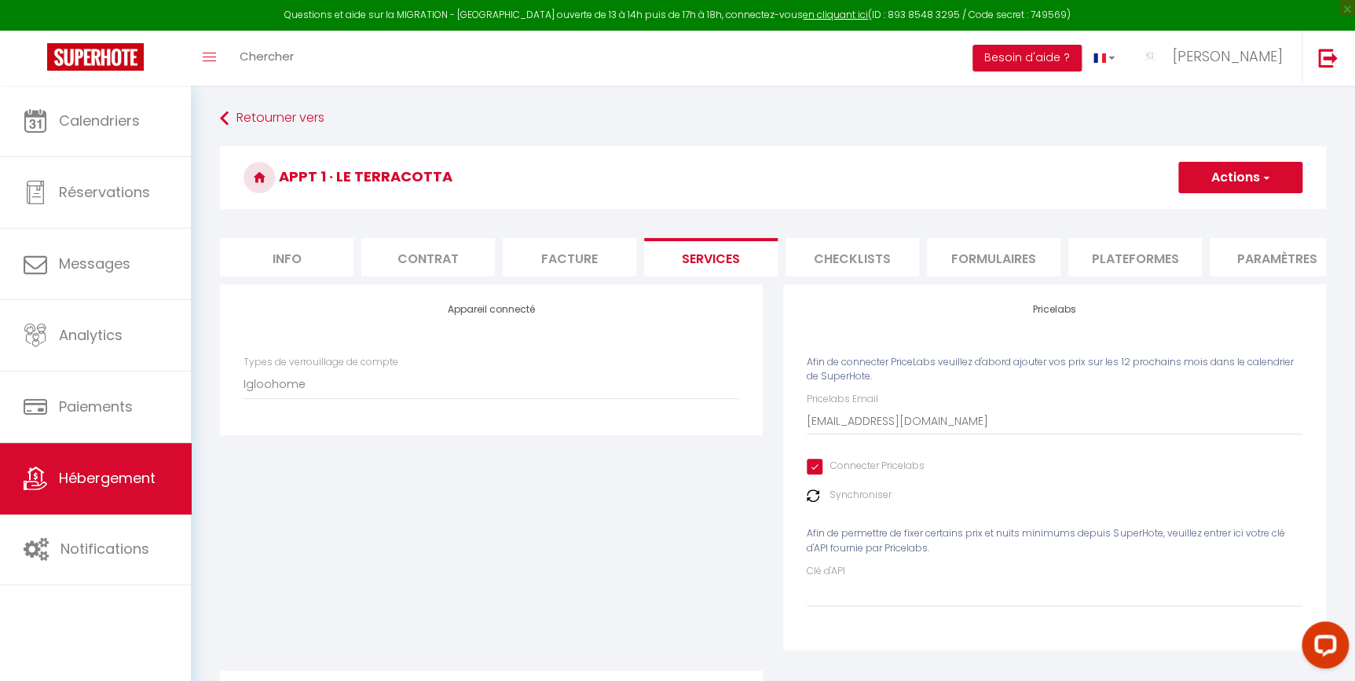
scroll to position [236, 0]
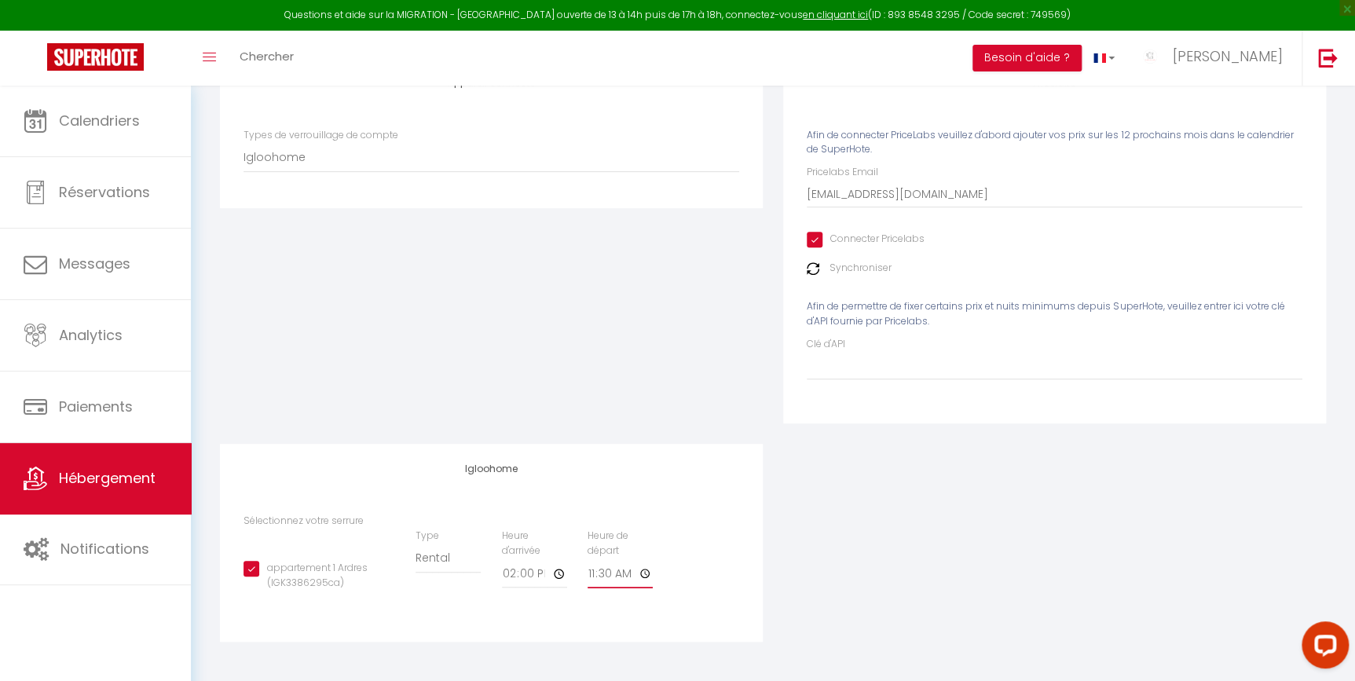
click at [643, 572] on input "11:30" at bounding box center [619, 574] width 65 height 28
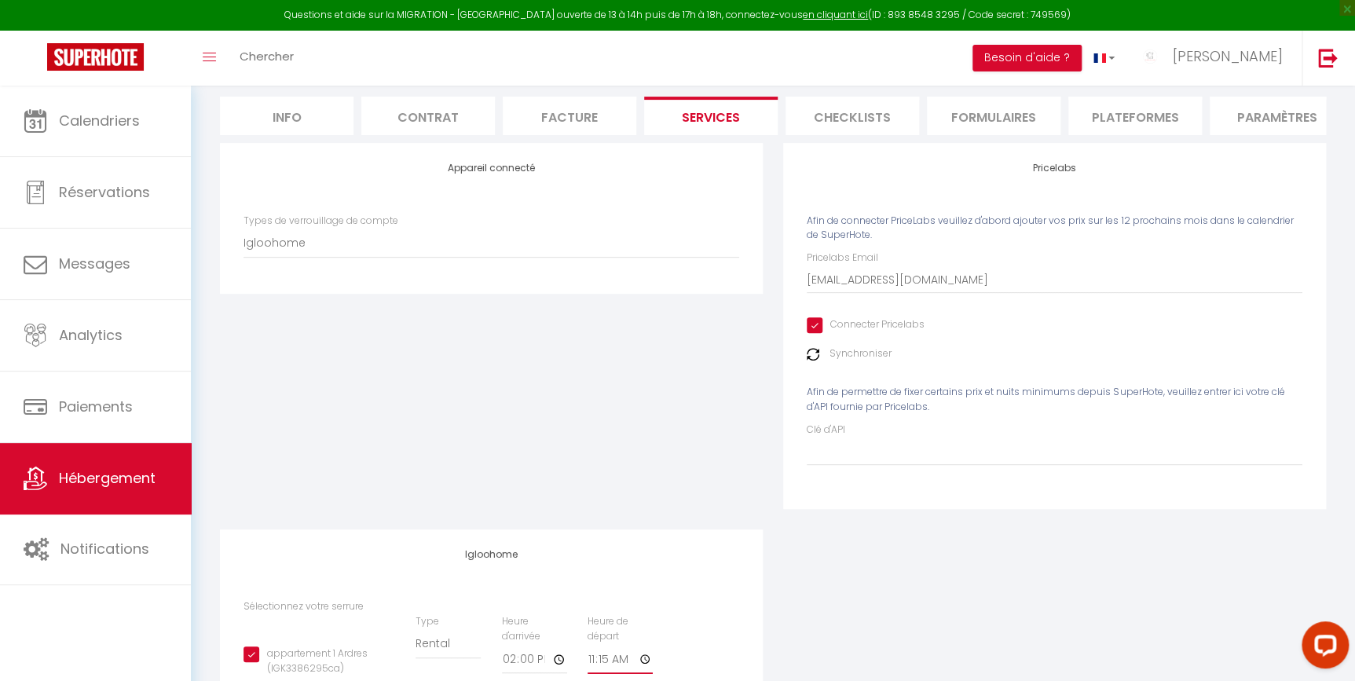
scroll to position [0, 0]
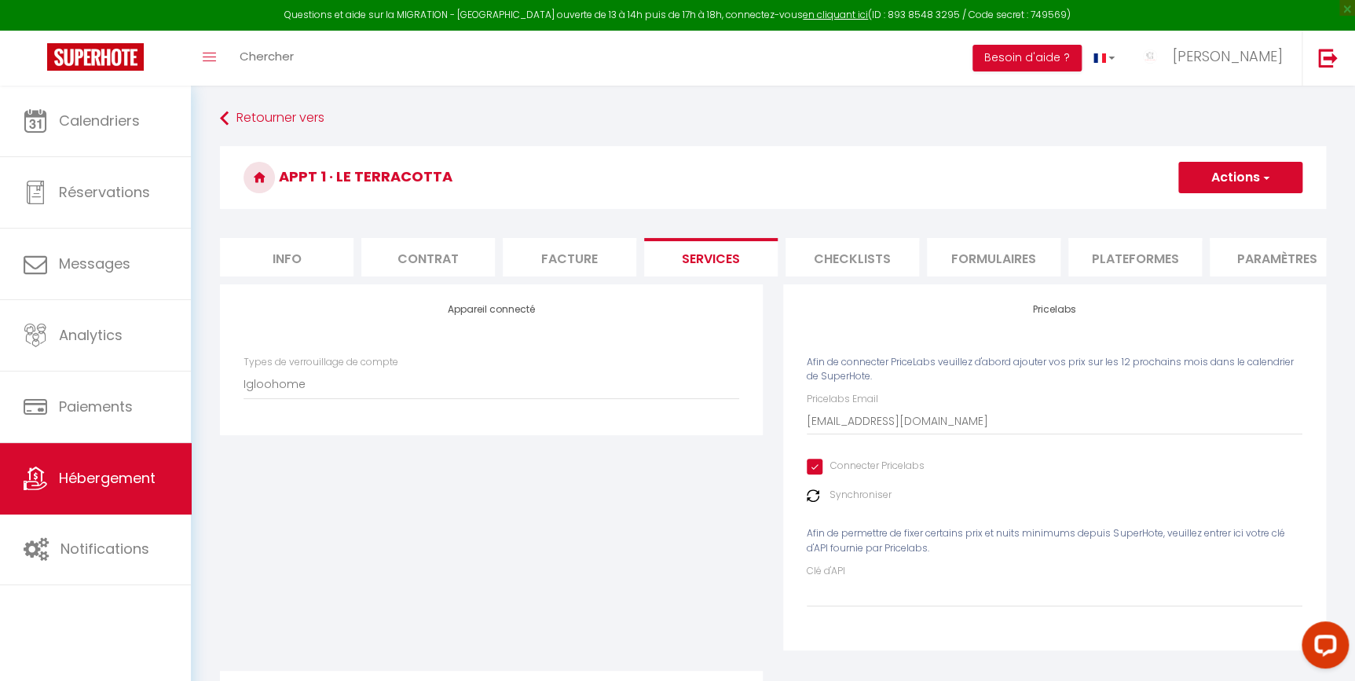
click at [1204, 183] on button "Actions" at bounding box center [1240, 177] width 124 height 31
click at [1204, 210] on link "Enregistrer" at bounding box center [1239, 212] width 124 height 20
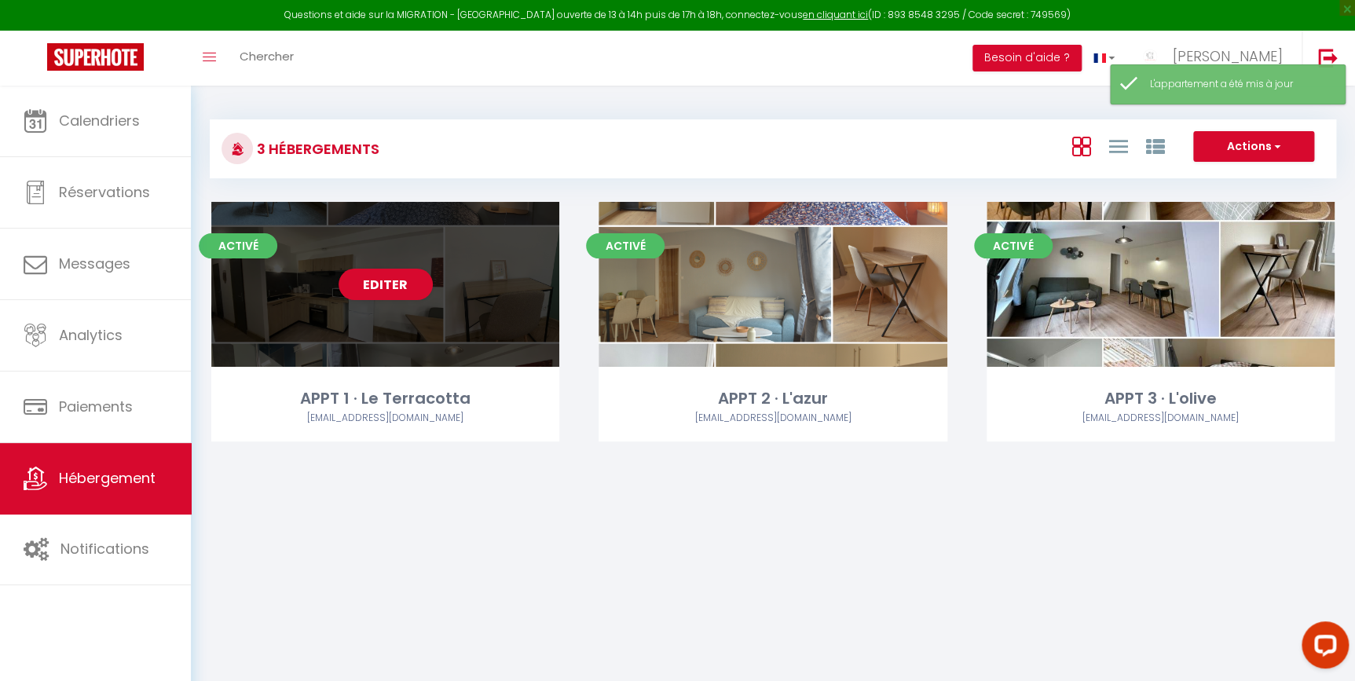
click at [502, 356] on div "Editer" at bounding box center [385, 284] width 348 height 165
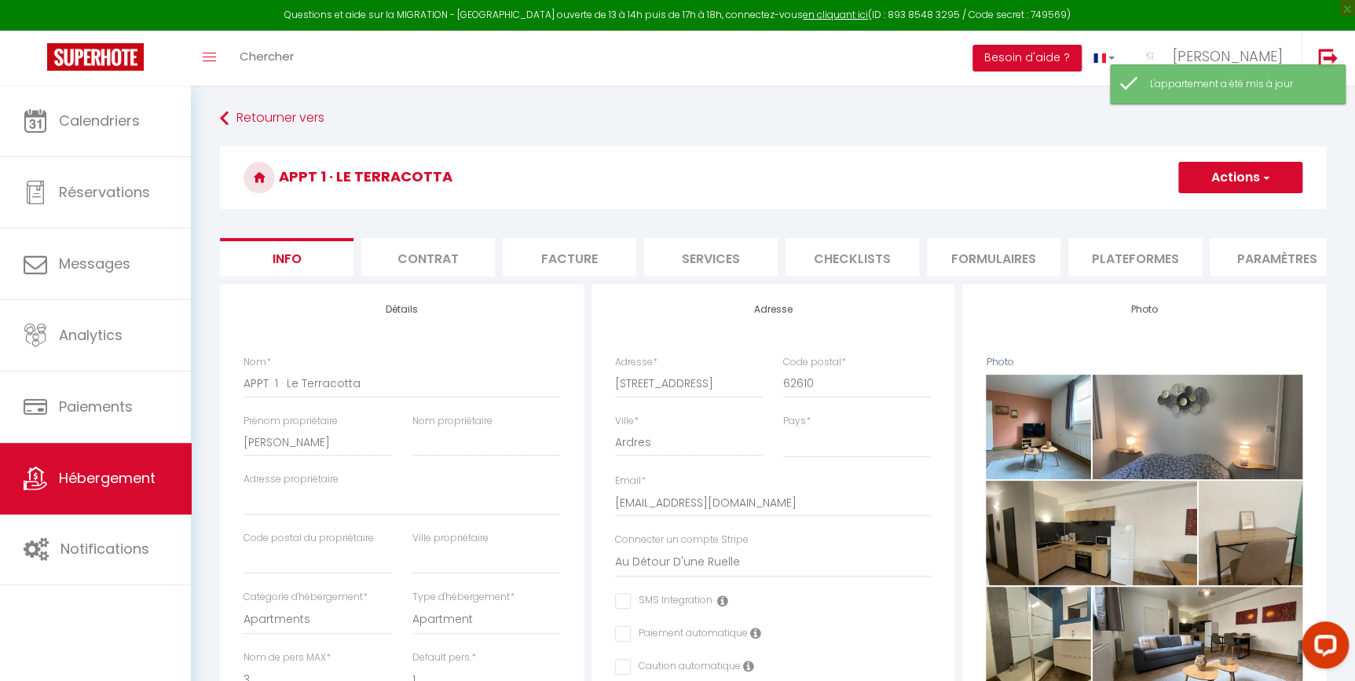
click at [701, 258] on li "Services" at bounding box center [711, 257] width 134 height 38
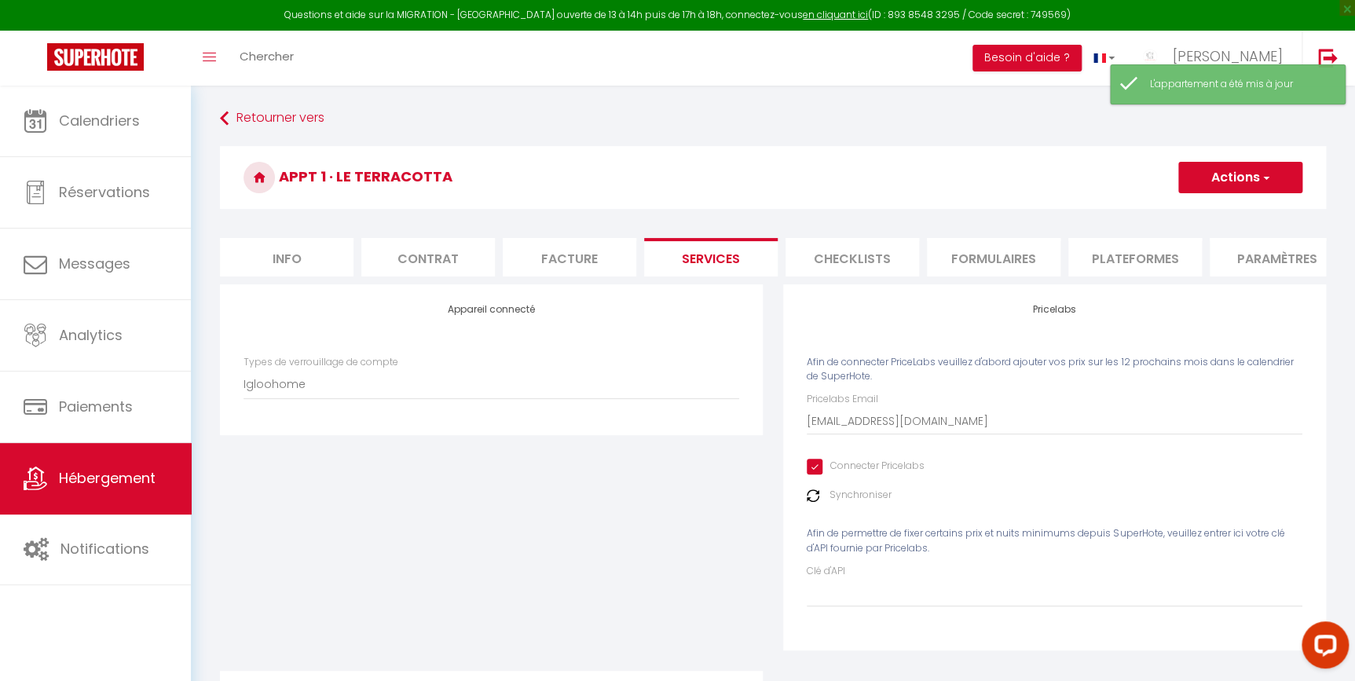
scroll to position [236, 0]
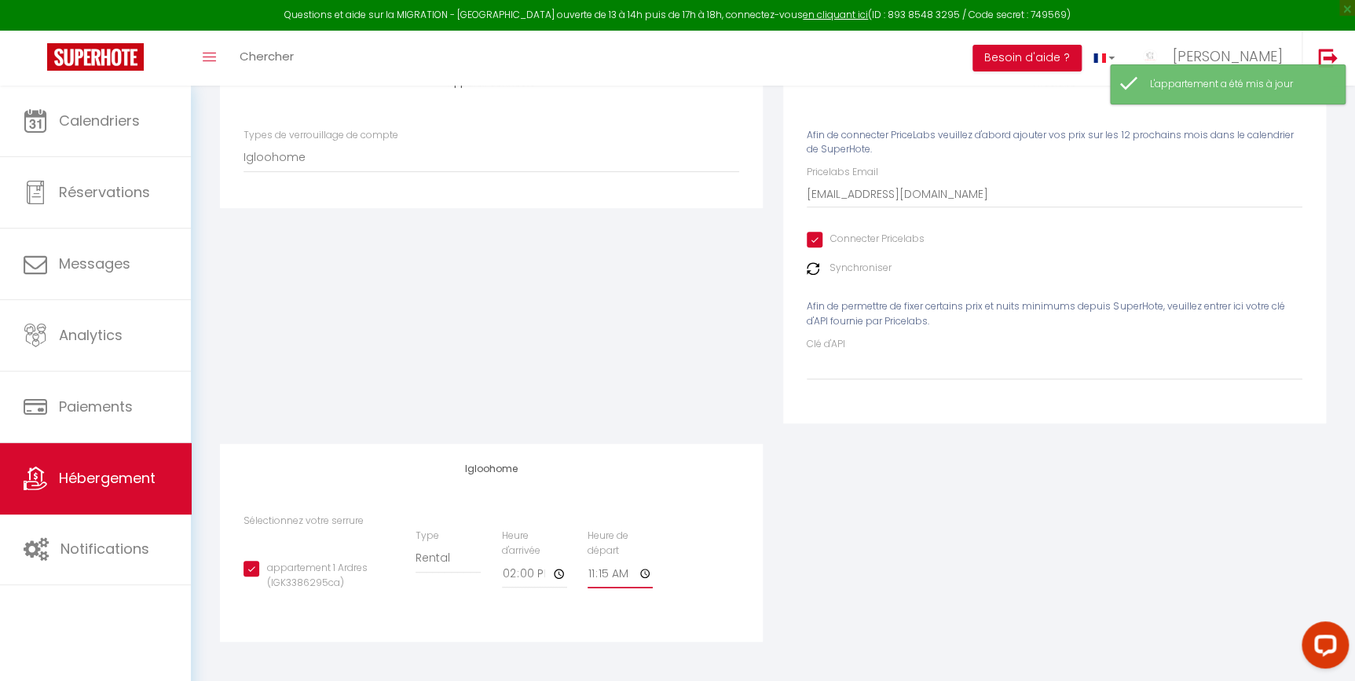
click at [618, 574] on input "11:15" at bounding box center [619, 574] width 65 height 28
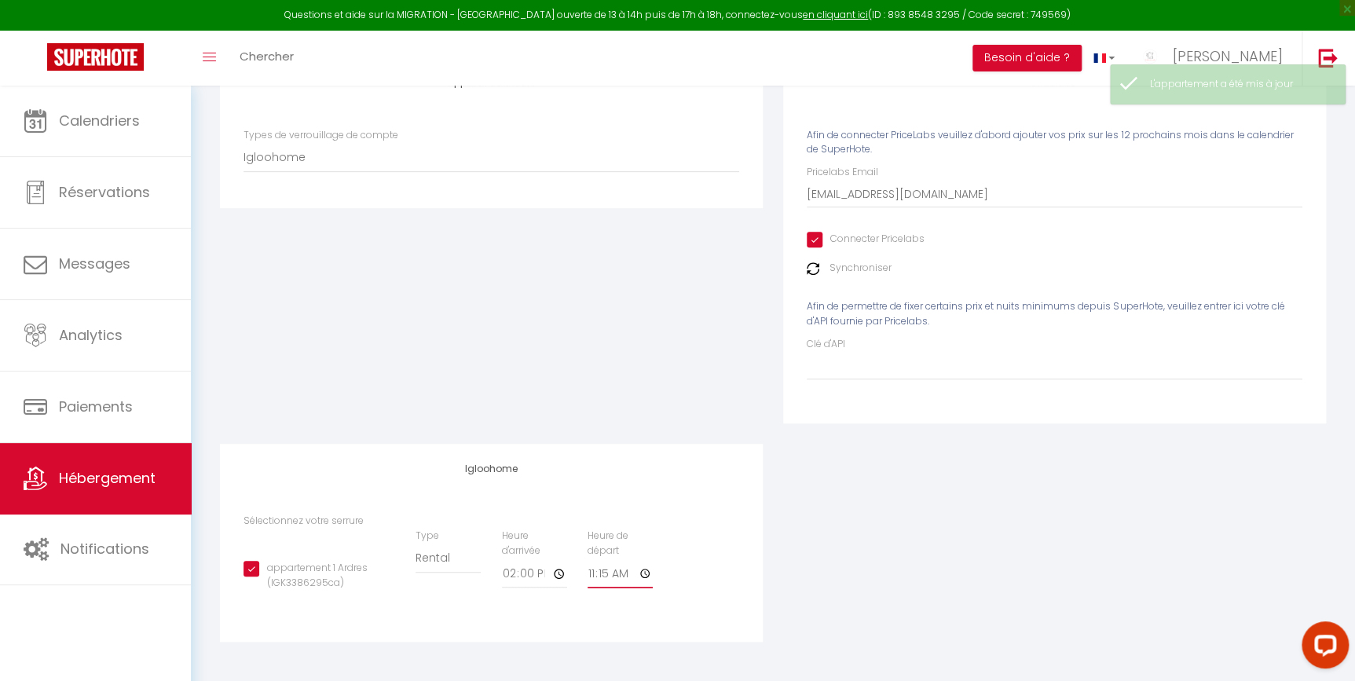
click at [646, 573] on input "11:15" at bounding box center [619, 574] width 65 height 28
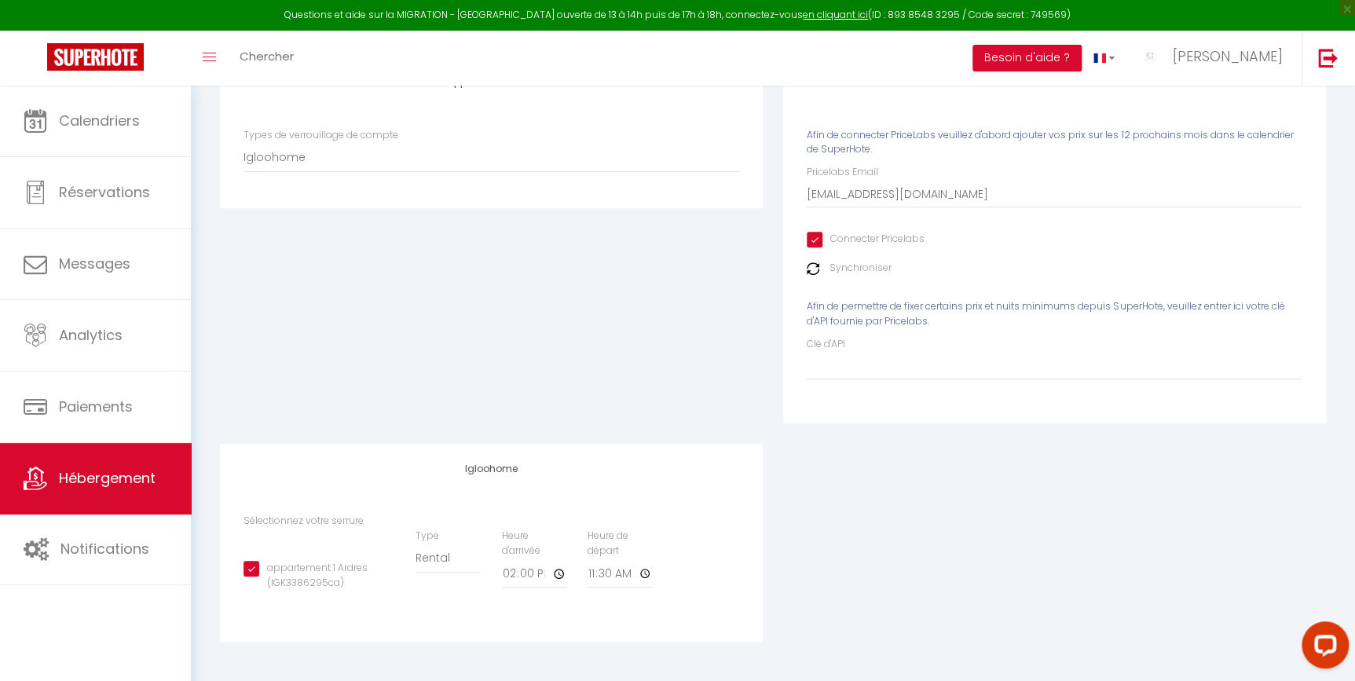
click at [717, 500] on div "Igloohome Sélectionnez votre serrure appartement 1 Ardres (IGK3386295ca) Type B…" at bounding box center [491, 543] width 543 height 198
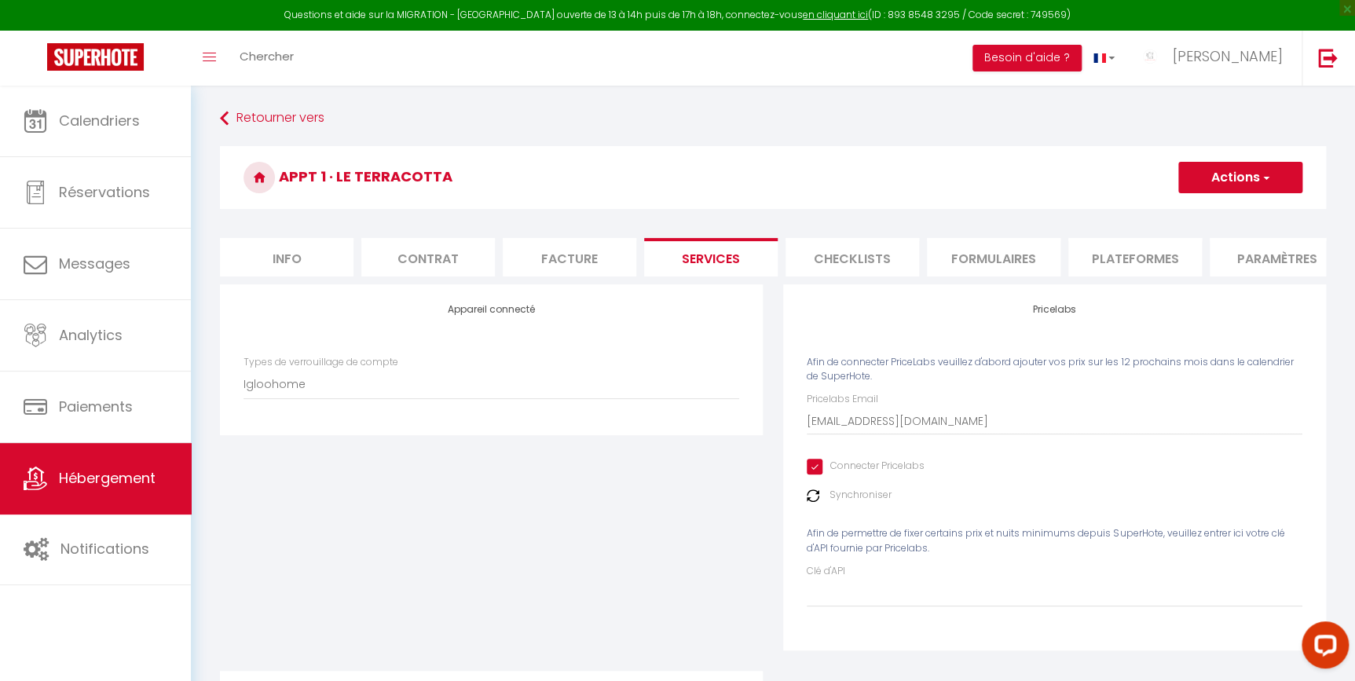
click at [1277, 163] on button "Actions" at bounding box center [1240, 177] width 124 height 31
click at [1238, 199] on ul "Enregistrer" at bounding box center [1239, 212] width 126 height 30
click at [1241, 173] on button "Actions" at bounding box center [1240, 177] width 124 height 31
click at [1235, 213] on link "Enregistrer" at bounding box center [1239, 212] width 124 height 20
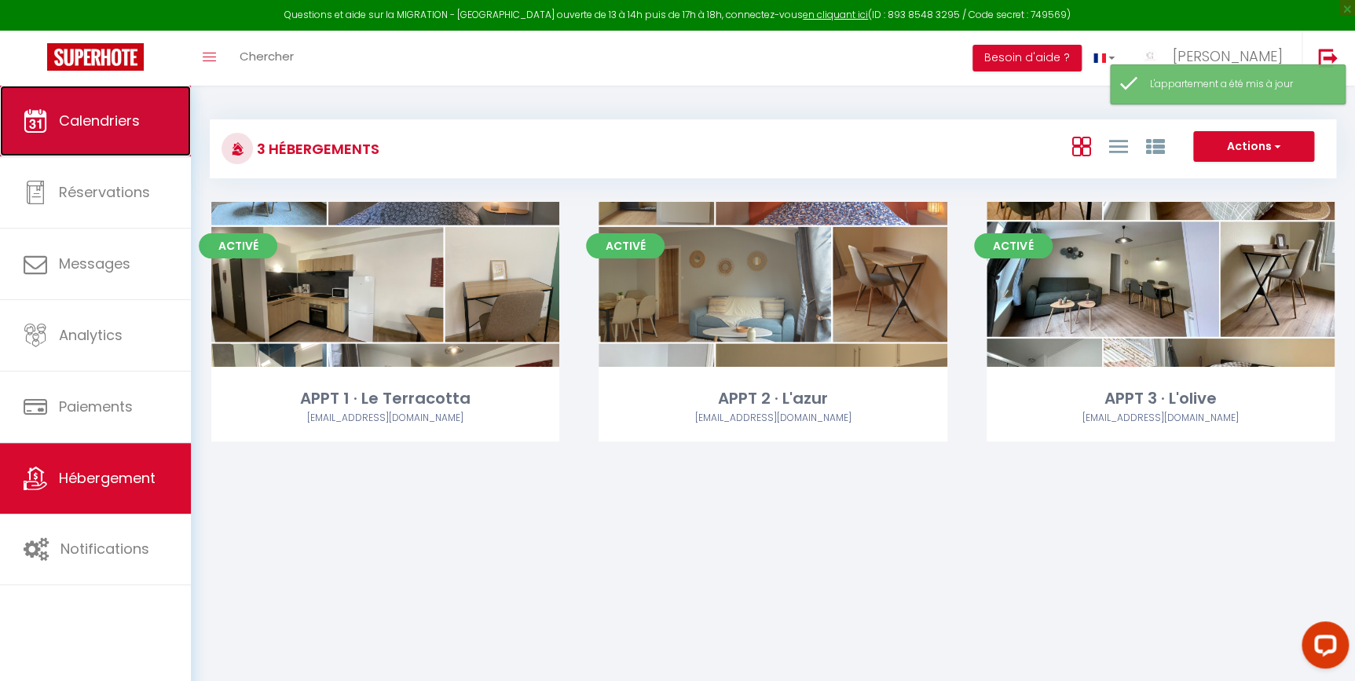
click at [142, 130] on link "Calendriers" at bounding box center [95, 121] width 191 height 71
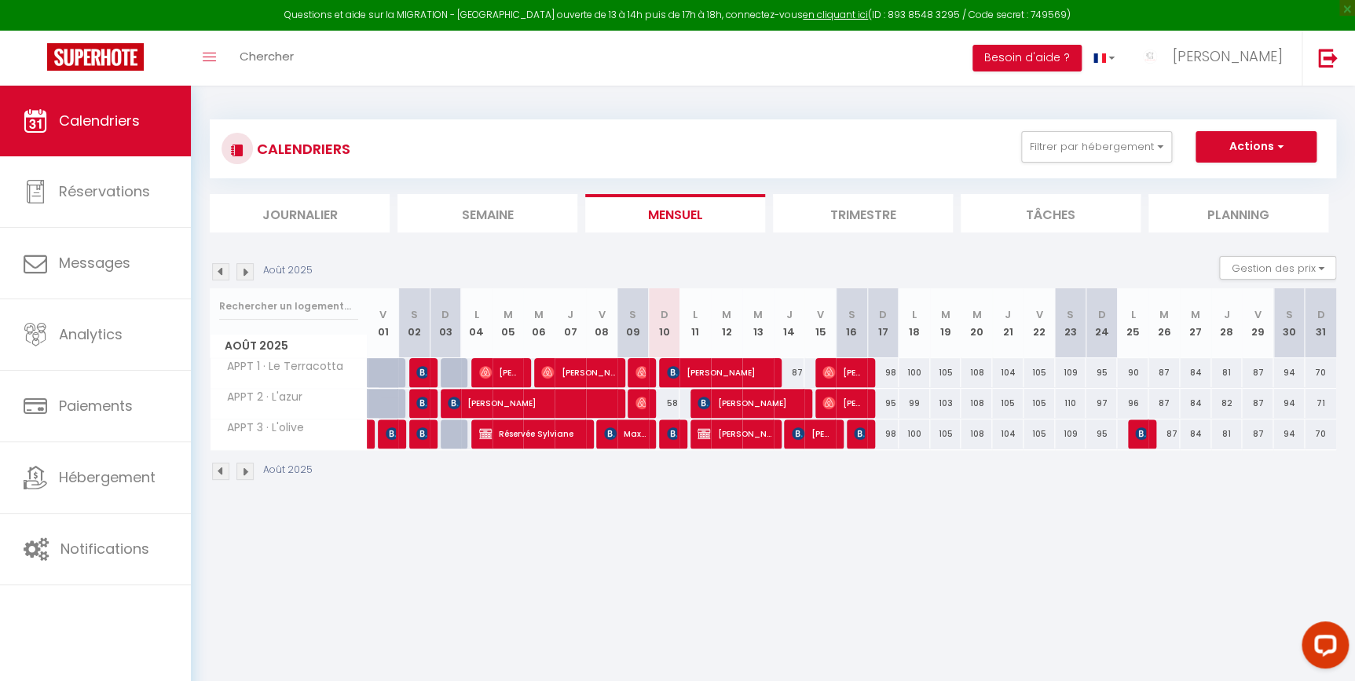
click at [676, 423] on div at bounding box center [674, 434] width 31 height 30
click at [671, 430] on img at bounding box center [673, 433] width 13 height 13
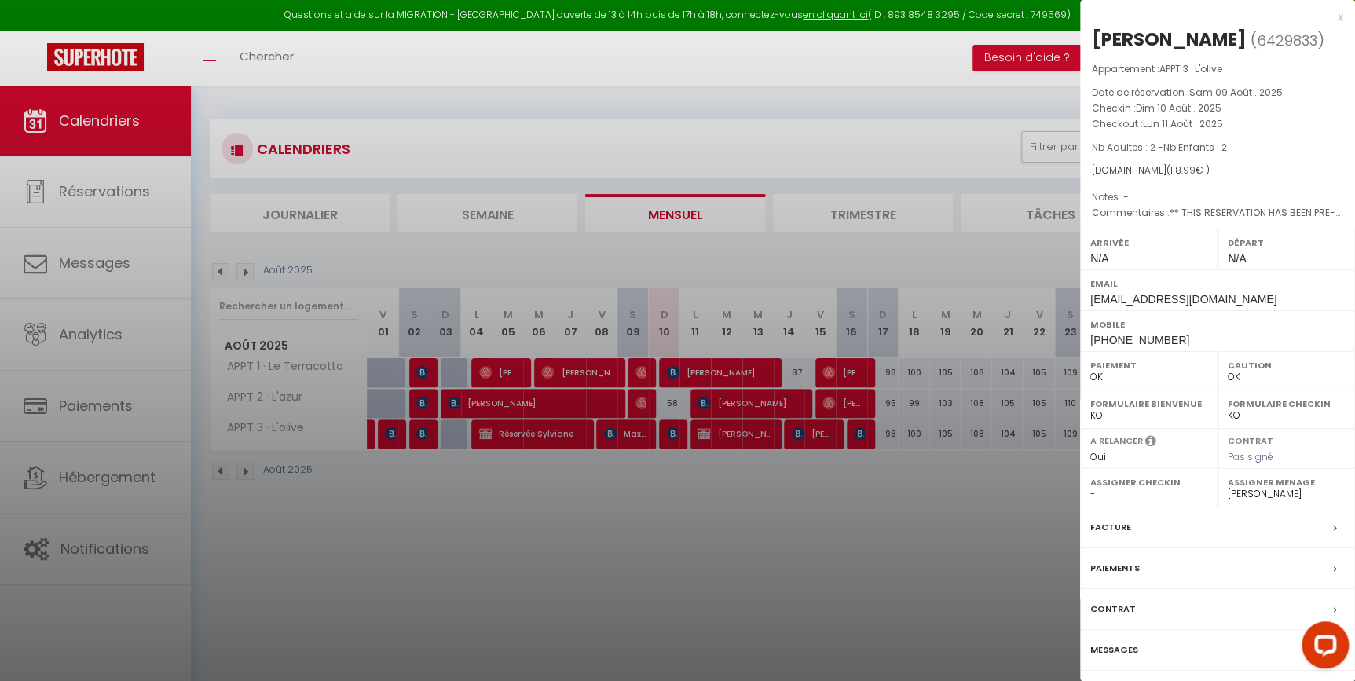
click at [702, 505] on div at bounding box center [677, 340] width 1355 height 681
